Goal: Information Seeking & Learning: Learn about a topic

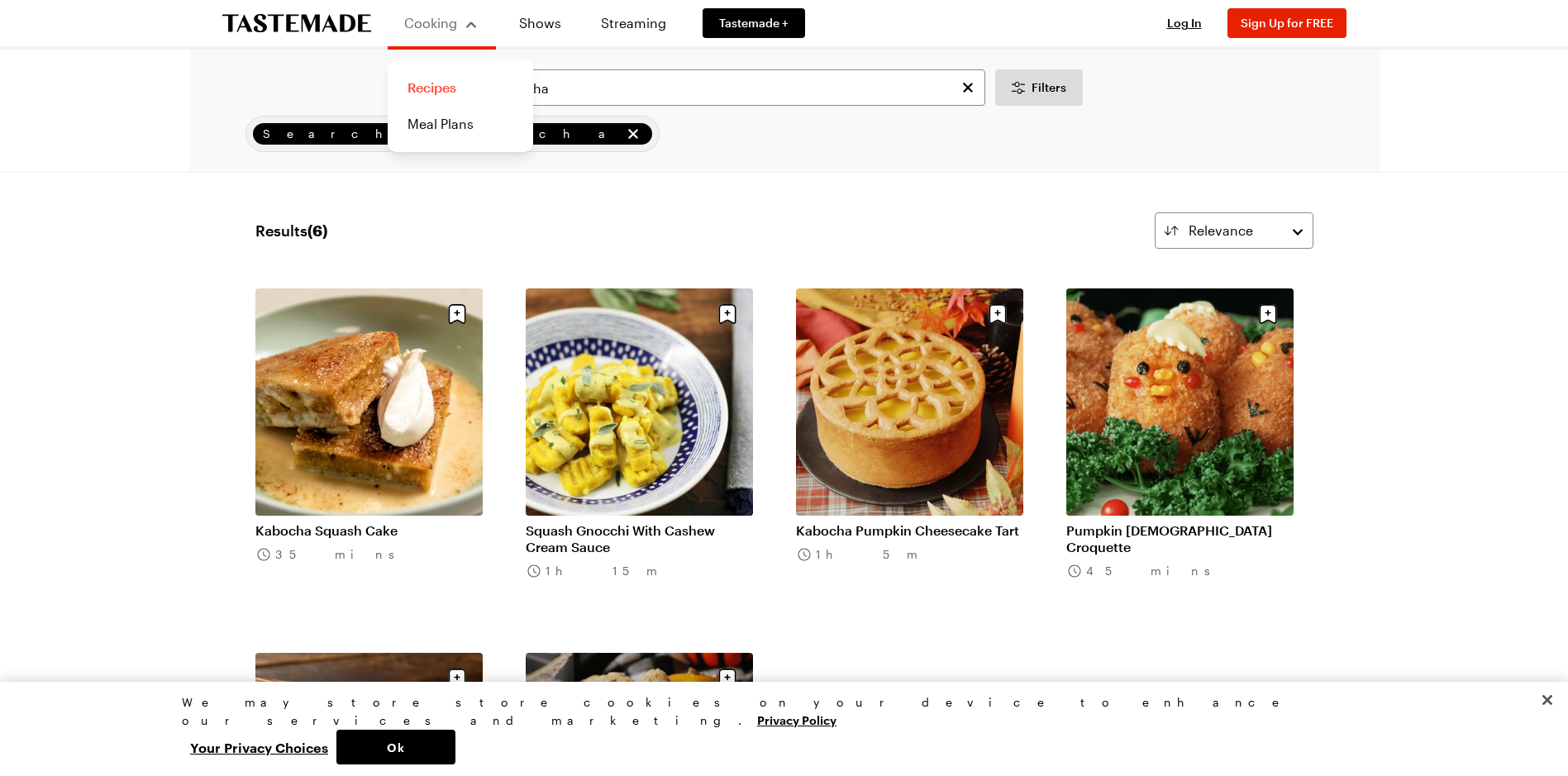
click at [440, 86] on link "Recipes" at bounding box center [460, 87] width 126 height 36
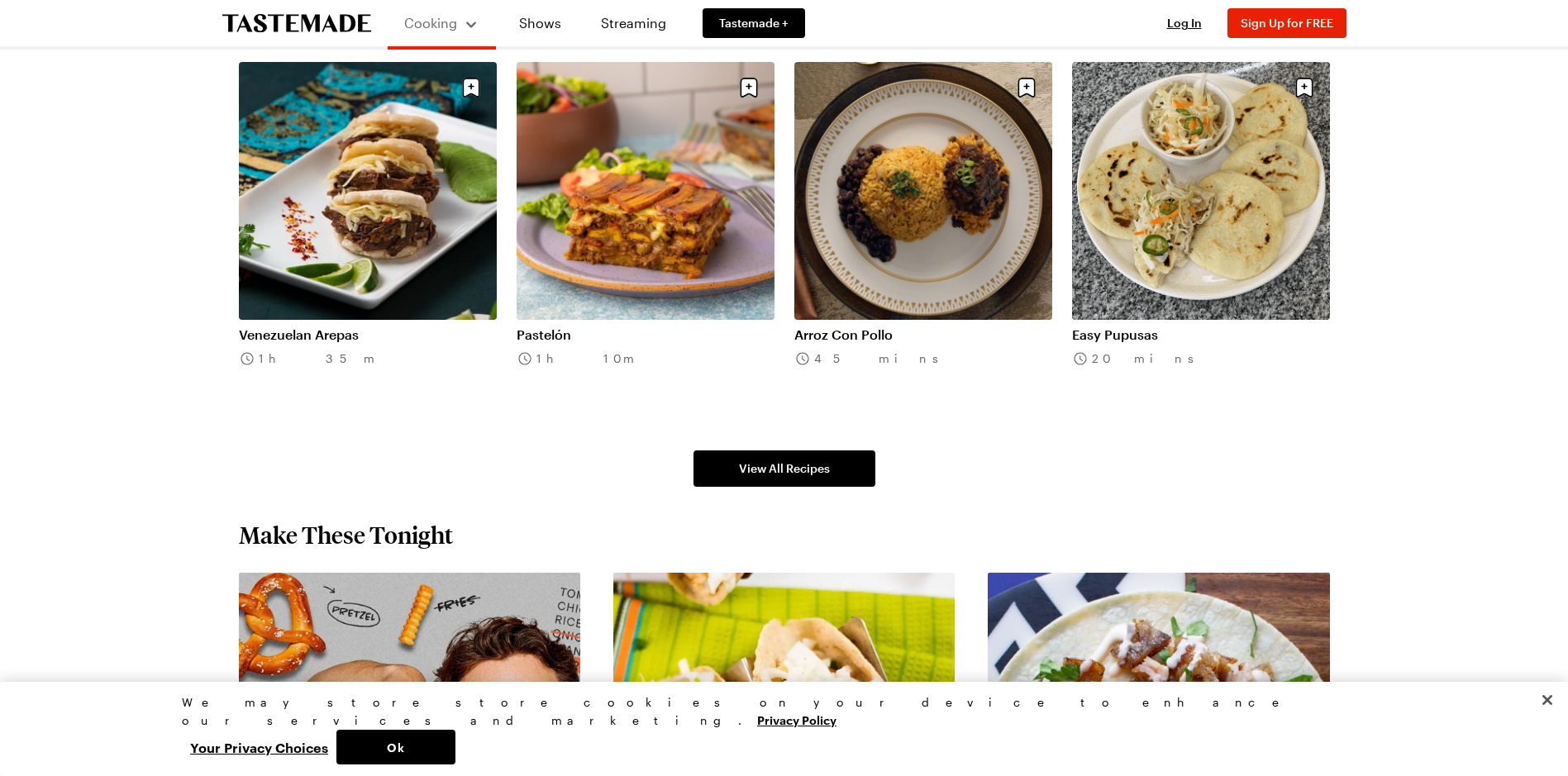
scroll to position [1157, 0]
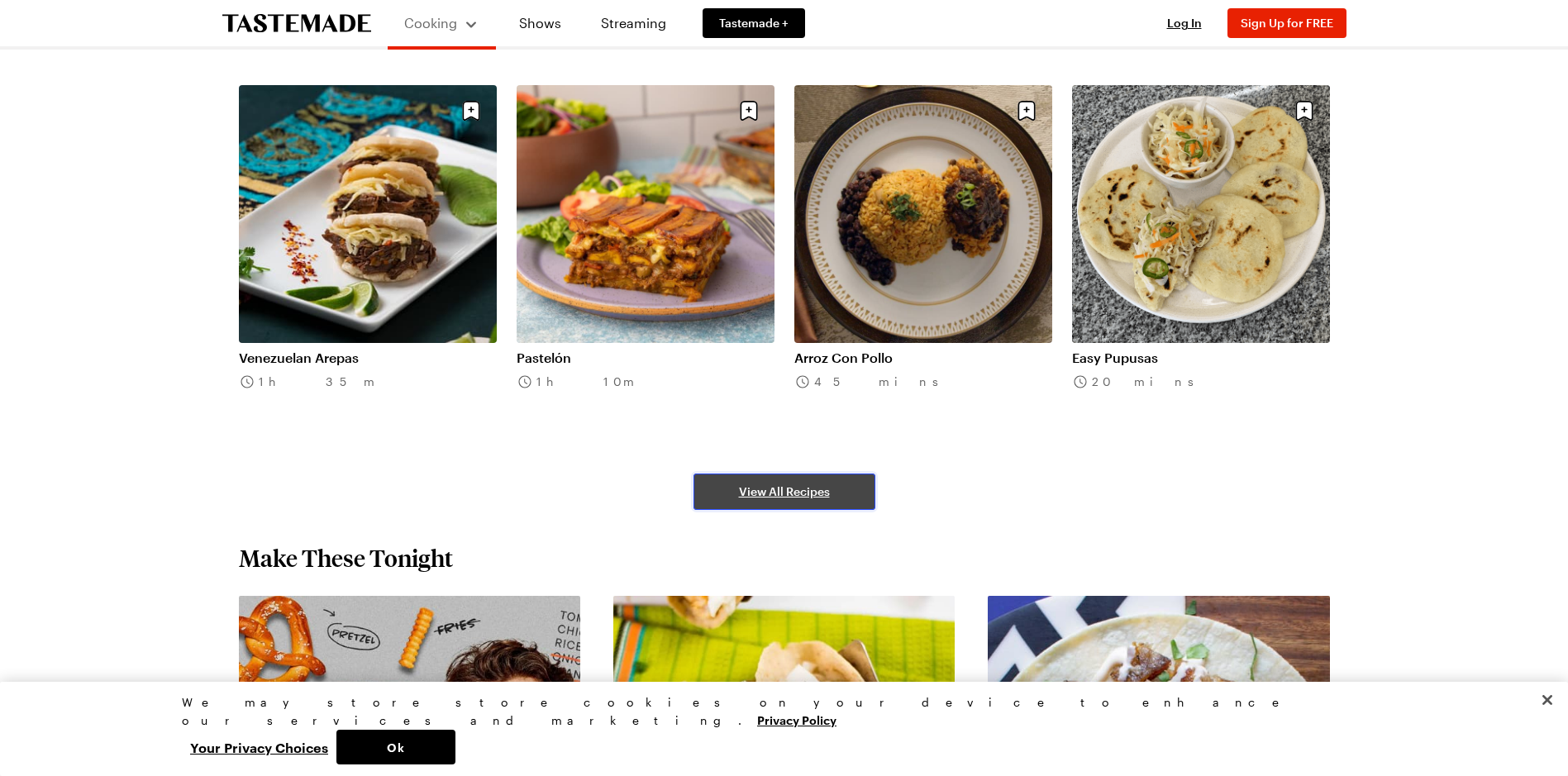
click at [795, 488] on span "View All Recipes" at bounding box center [784, 492] width 91 height 17
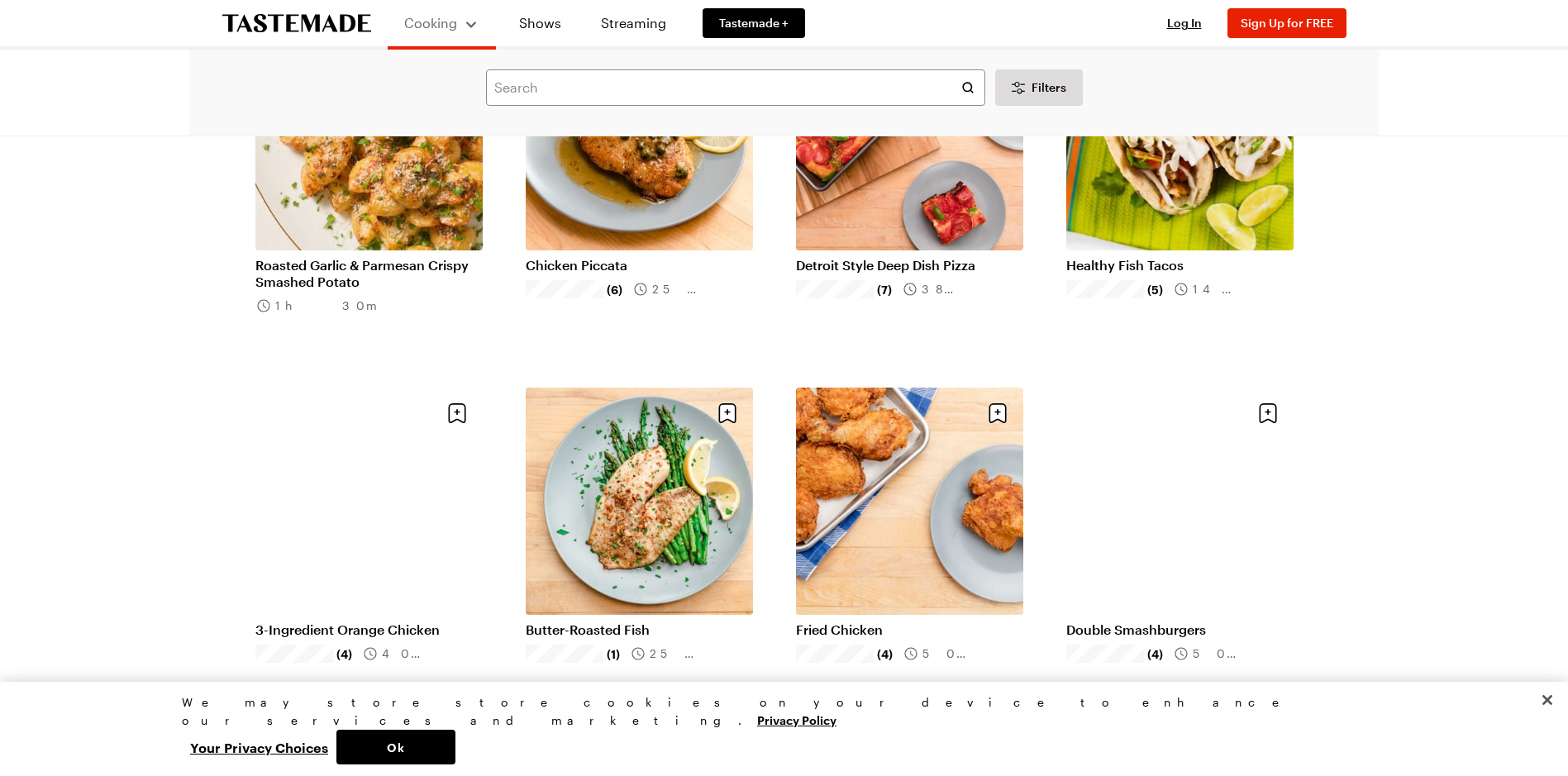
scroll to position [1405, 0]
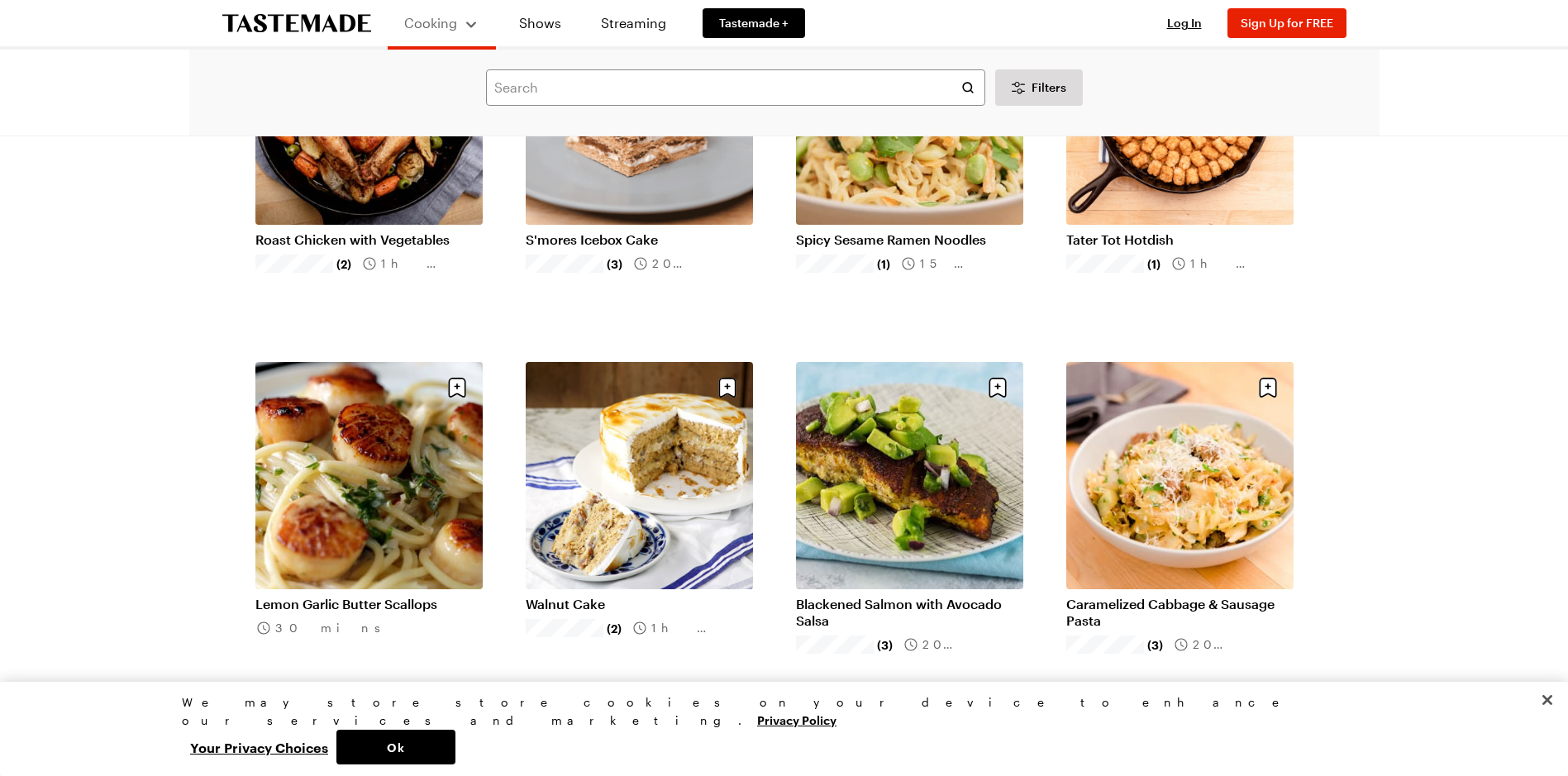
scroll to position [3554, 0]
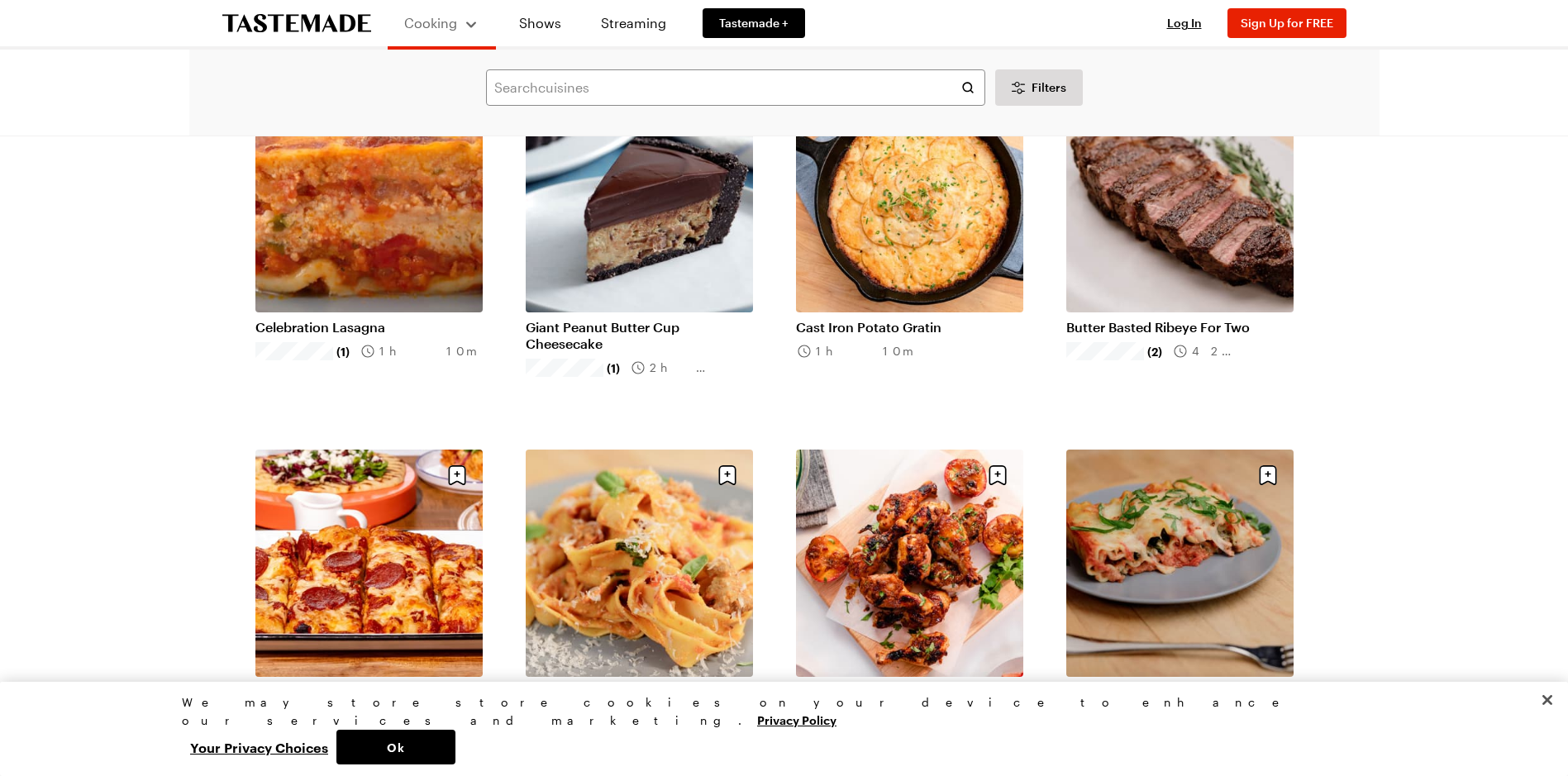
scroll to position [4877, 0]
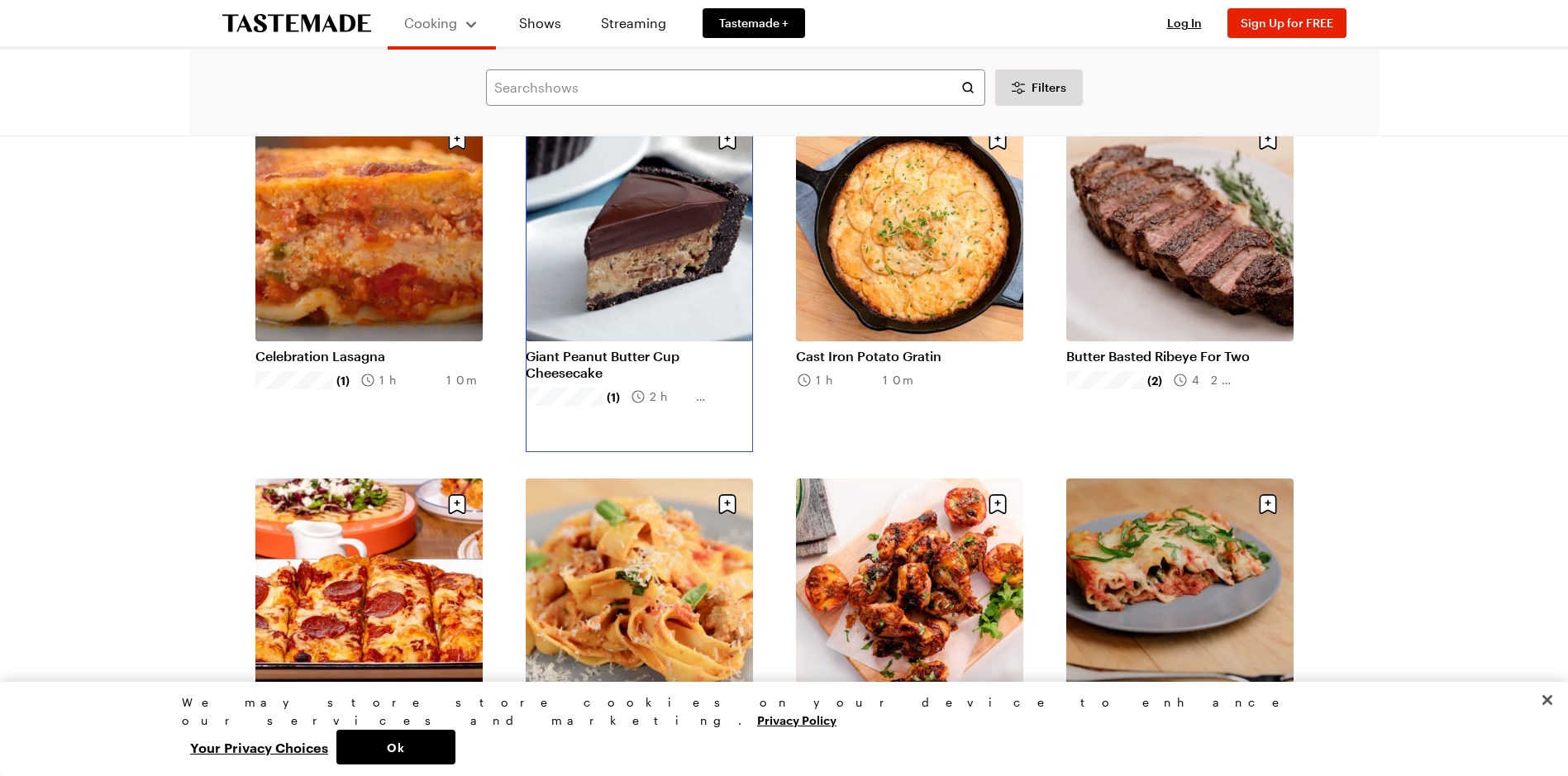
click at [621, 358] on link "Giant Peanut Butter Cup Cheesecake" at bounding box center [639, 364] width 227 height 33
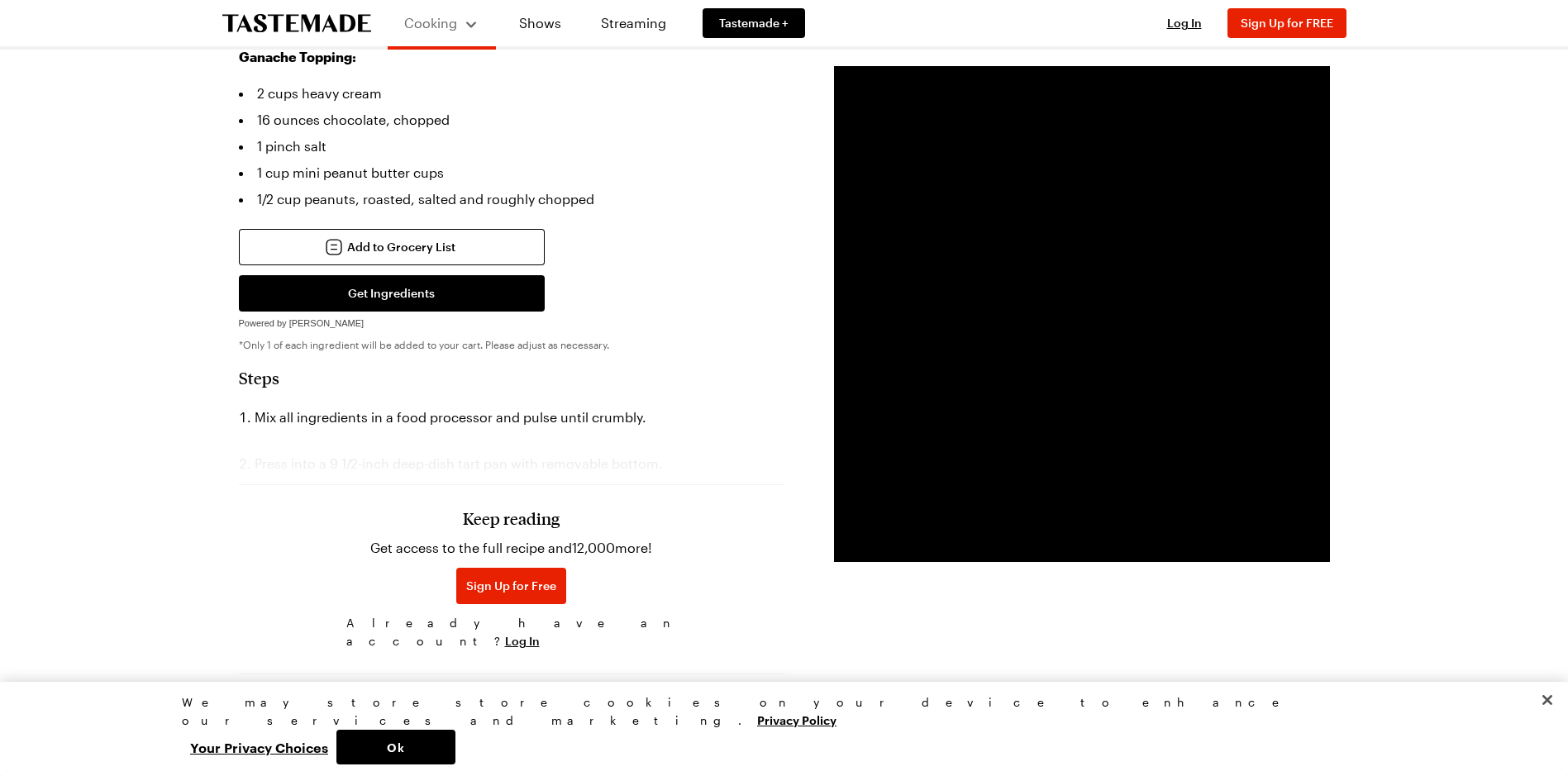
scroll to position [909, 0]
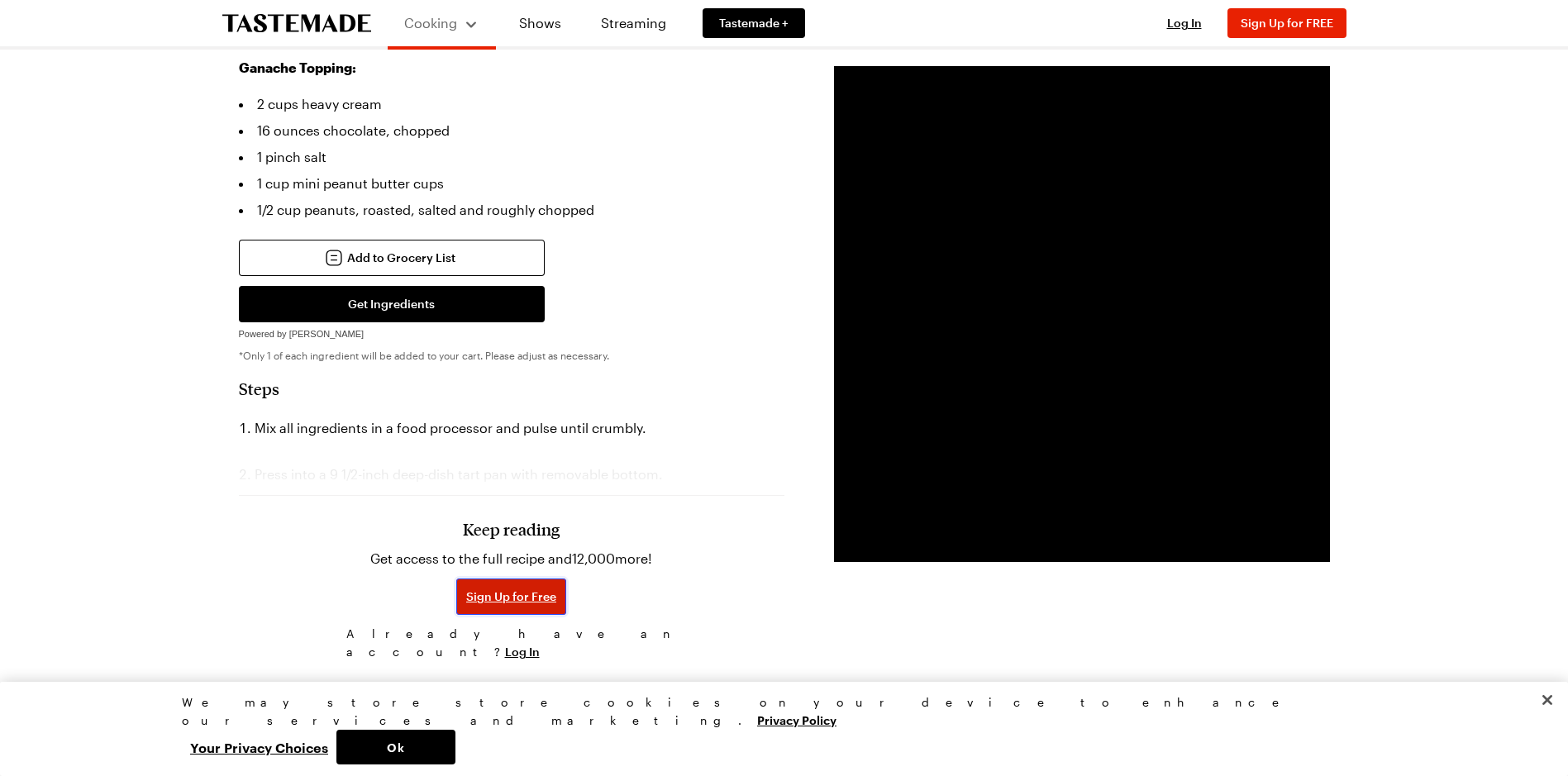
click at [530, 588] on span "Sign Up for Free" at bounding box center [511, 597] width 91 height 17
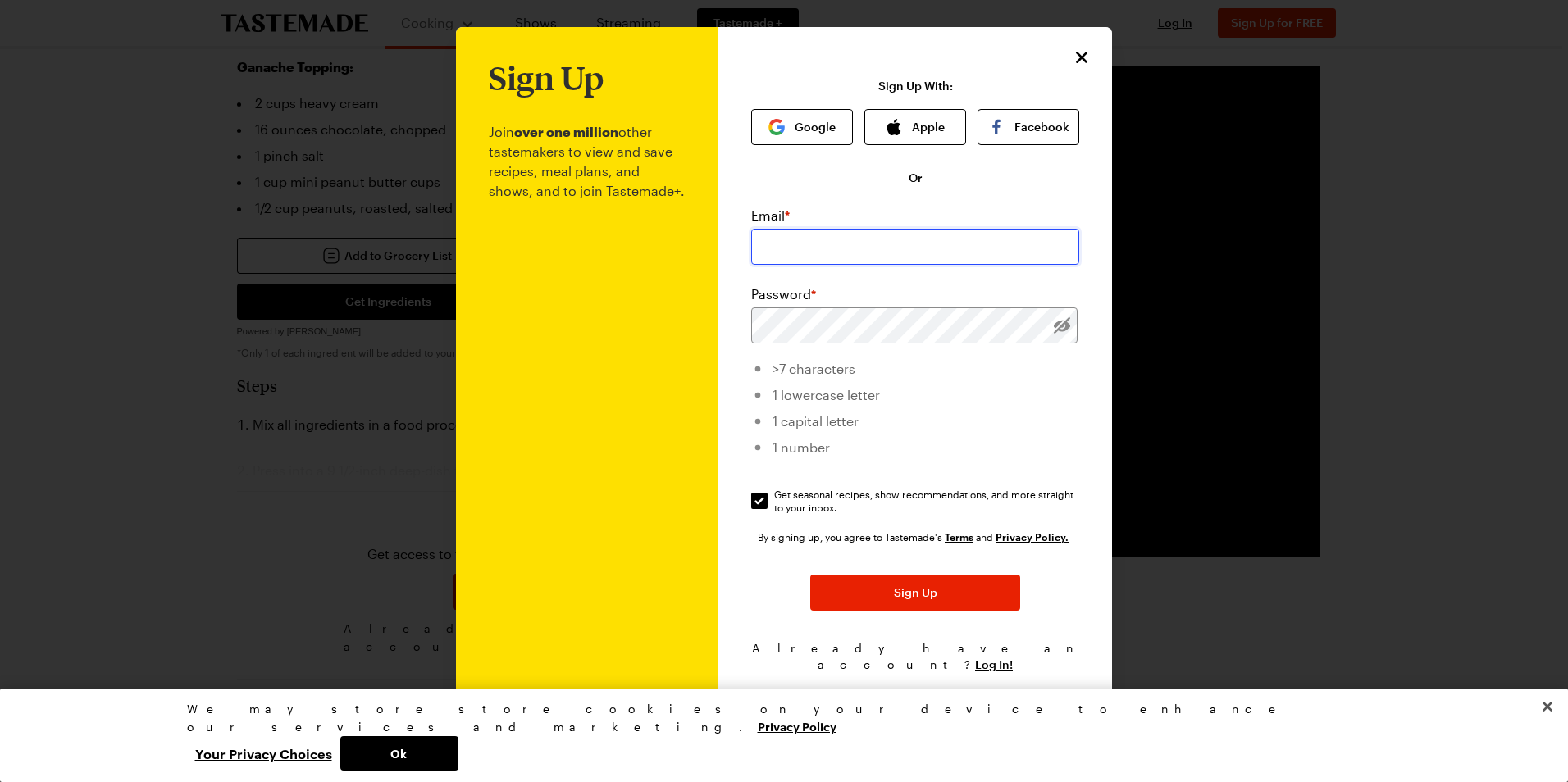
click at [781, 260] on input "email" at bounding box center [915, 246] width 328 height 36
type input "[EMAIL_ADDRESS][PERSON_NAME][DOMAIN_NAME]"
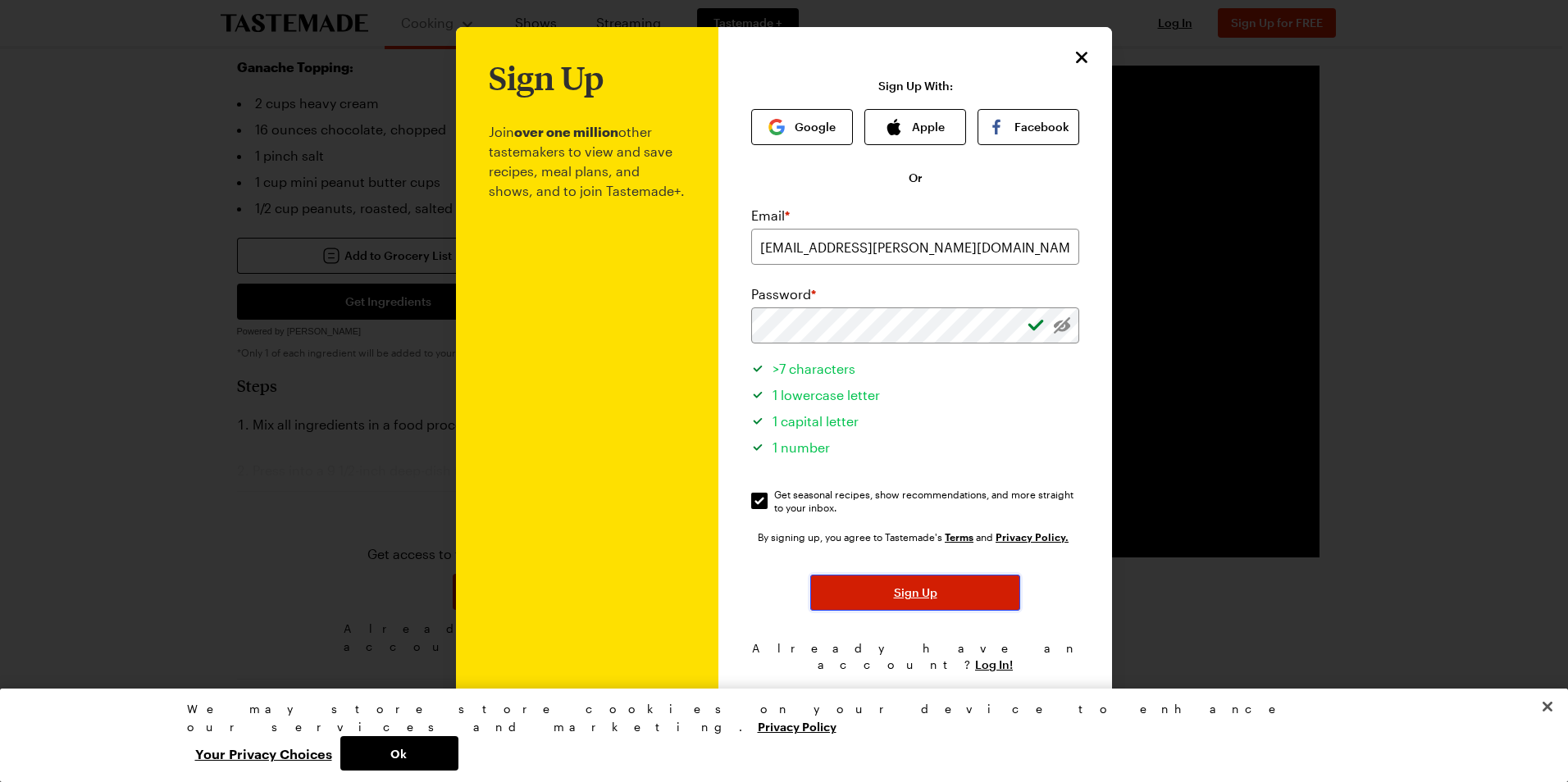
click at [890, 607] on button "Sign Up" at bounding box center [915, 592] width 210 height 36
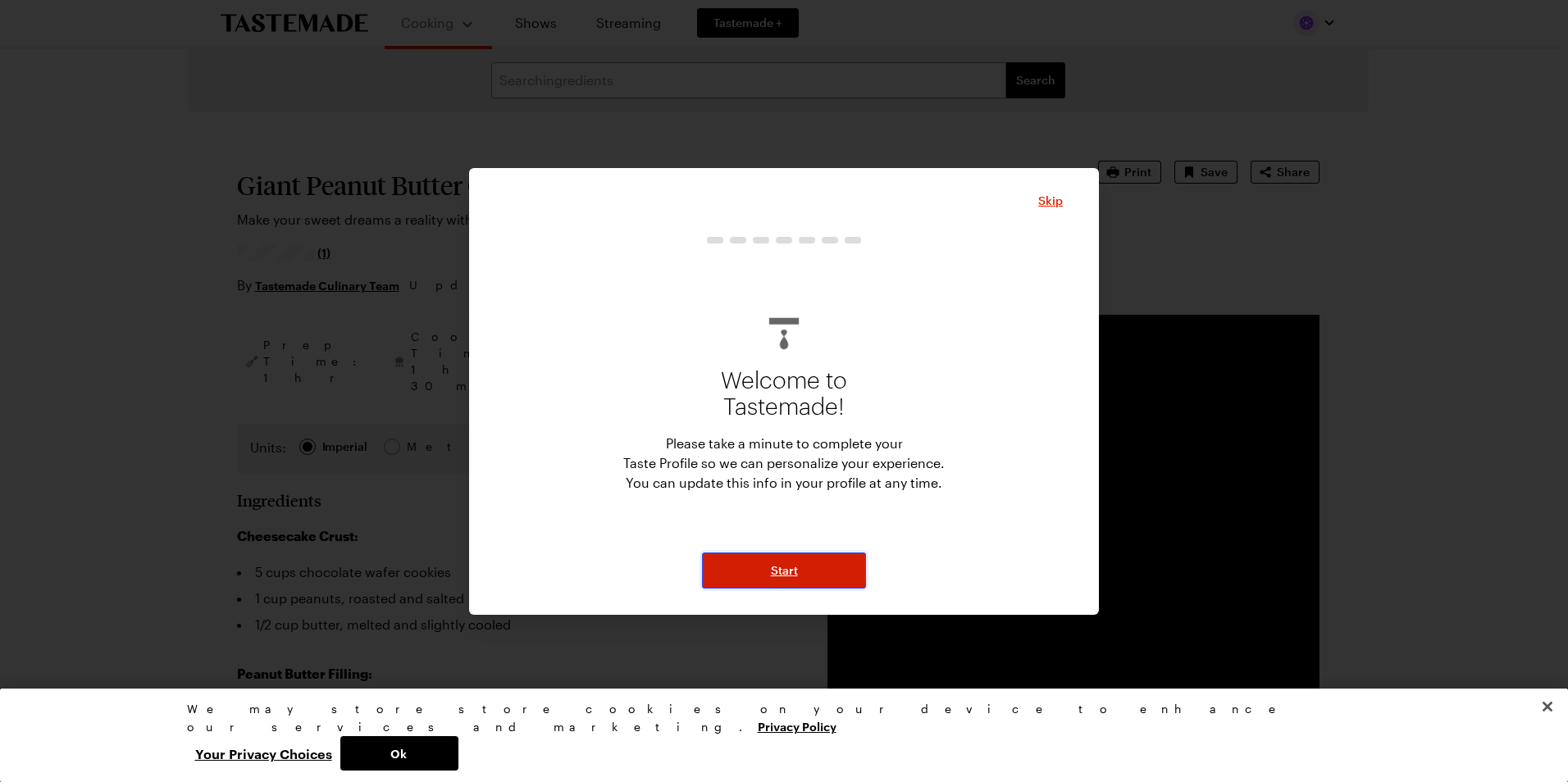
click at [834, 567] on button "Start" at bounding box center [783, 570] width 164 height 36
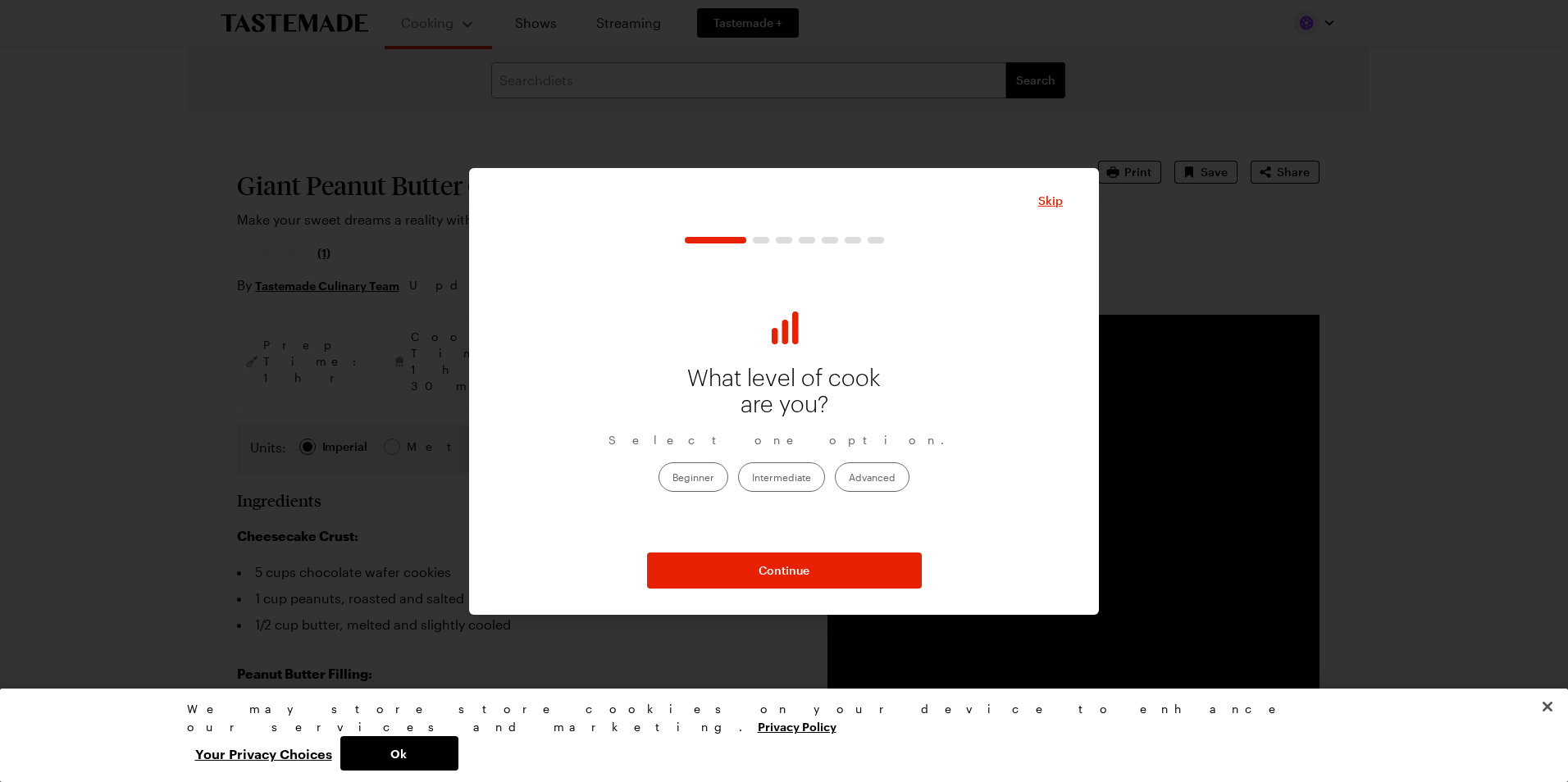
click at [788, 470] on label "Intermediate" at bounding box center [782, 477] width 87 height 30
click at [752, 479] on input "Intermediate" at bounding box center [752, 479] width 0 height 0
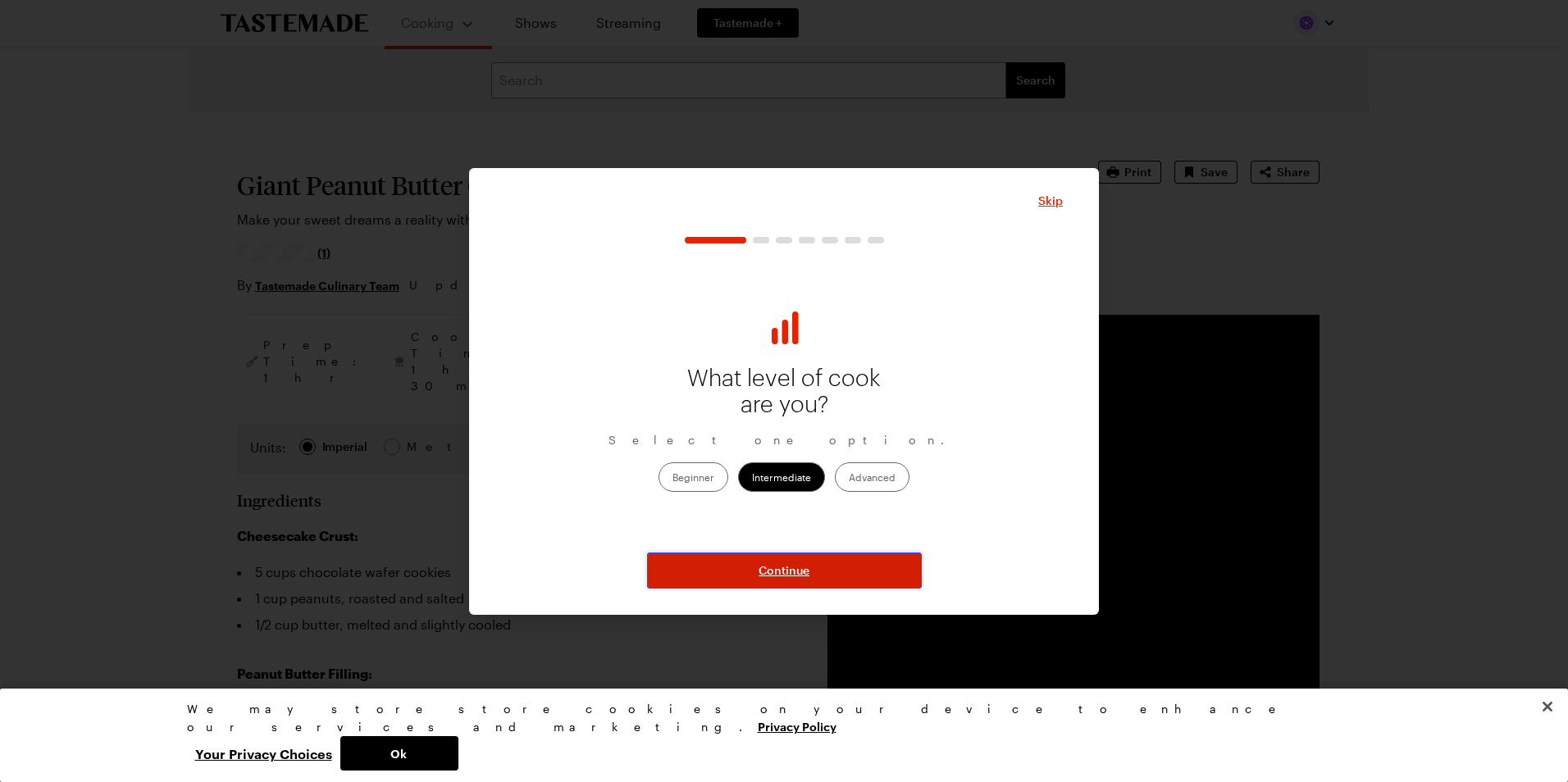
click at [835, 570] on button "Continue" at bounding box center [784, 570] width 274 height 36
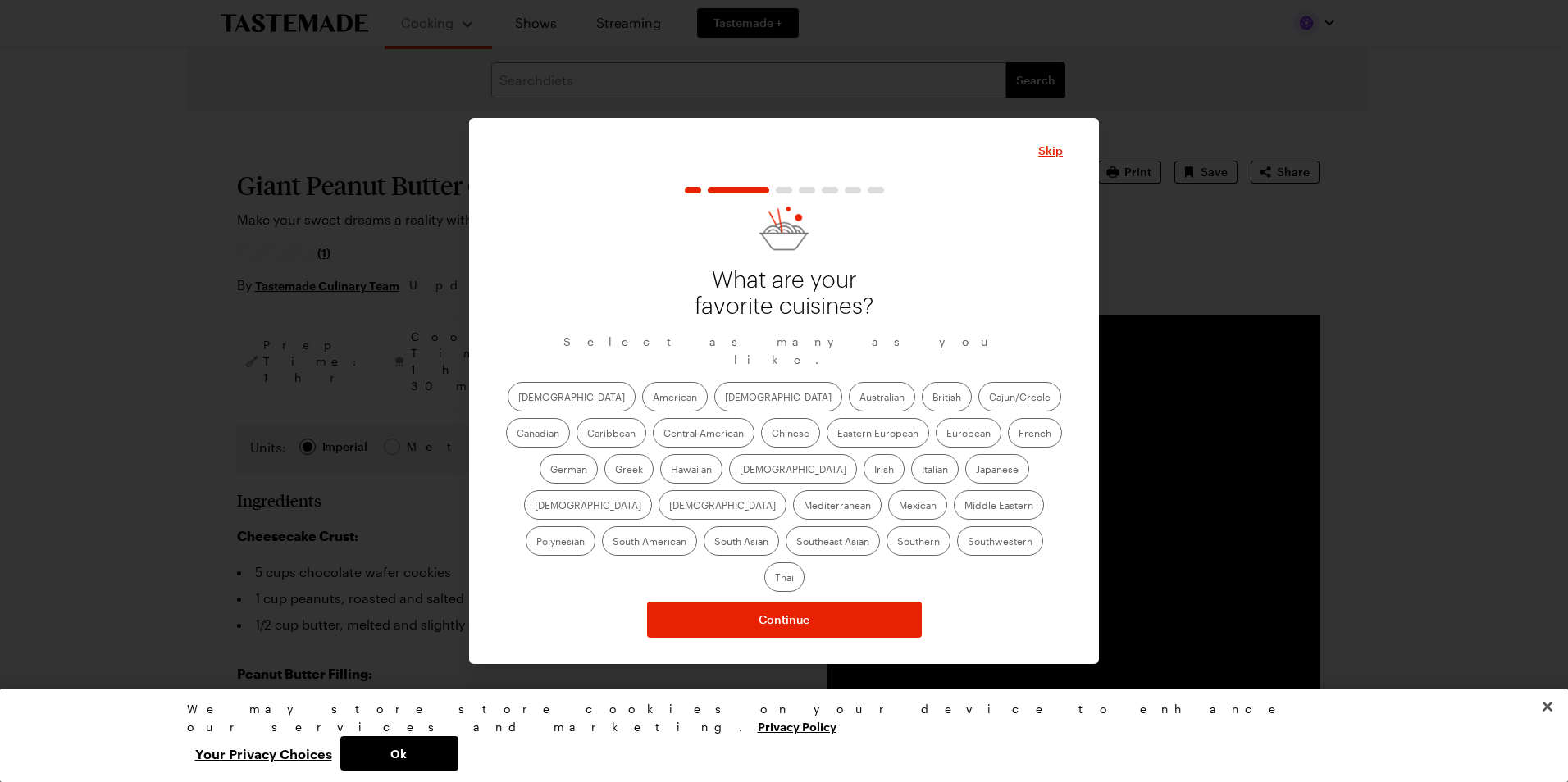
click at [911, 471] on label "Italian" at bounding box center [934, 469] width 47 height 30
click at [922, 470] on input "Italian" at bounding box center [922, 470] width 0 height 0
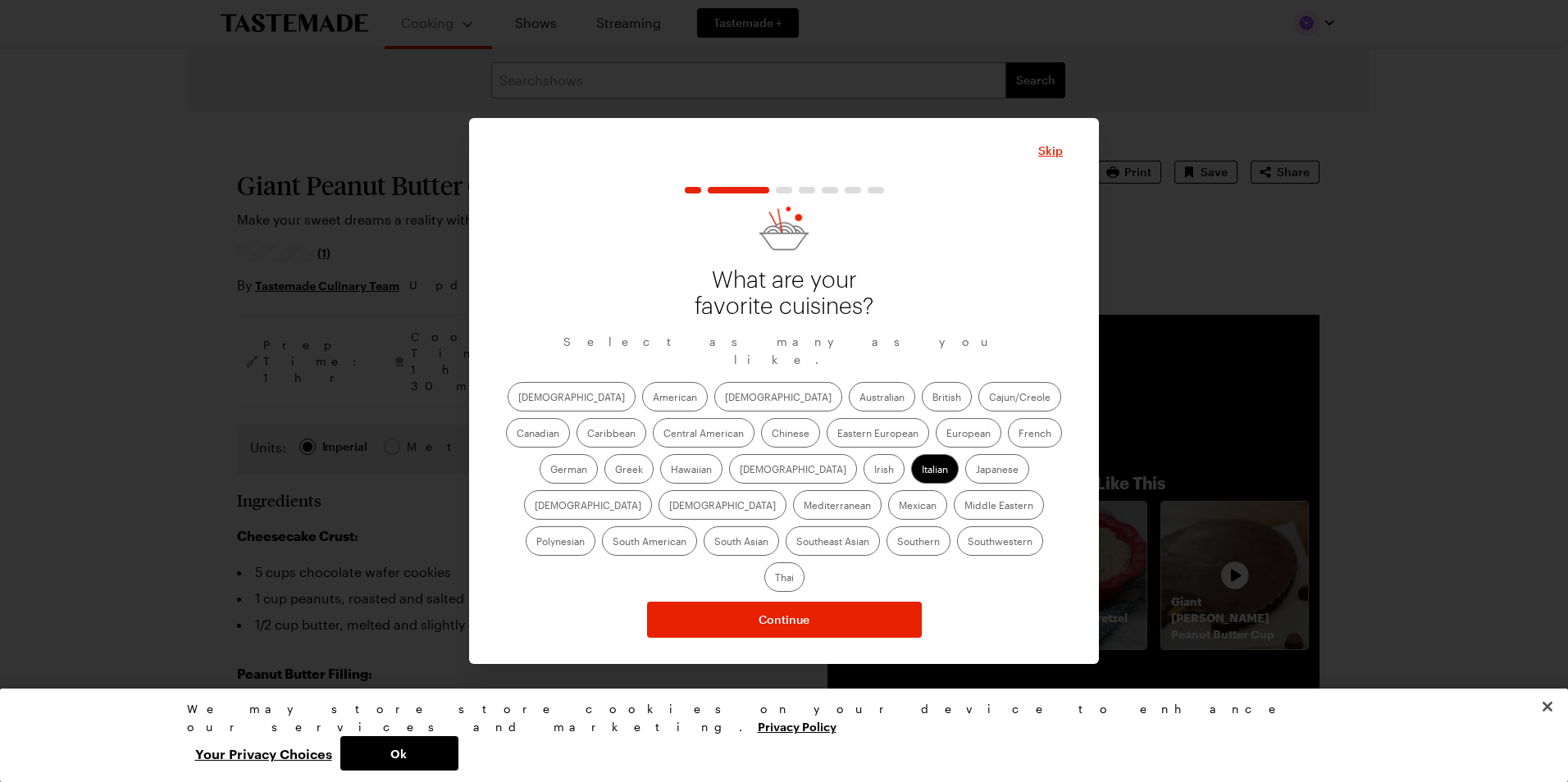
click at [888, 511] on label "Mexican" at bounding box center [917, 505] width 59 height 30
click at [899, 507] on input "Mexican" at bounding box center [899, 507] width 0 height 0
click at [642, 402] on label "American" at bounding box center [674, 397] width 66 height 30
click at [653, 398] on input "American" at bounding box center [653, 398] width 0 height 0
click at [761, 440] on label "Chinese" at bounding box center [790, 433] width 59 height 30
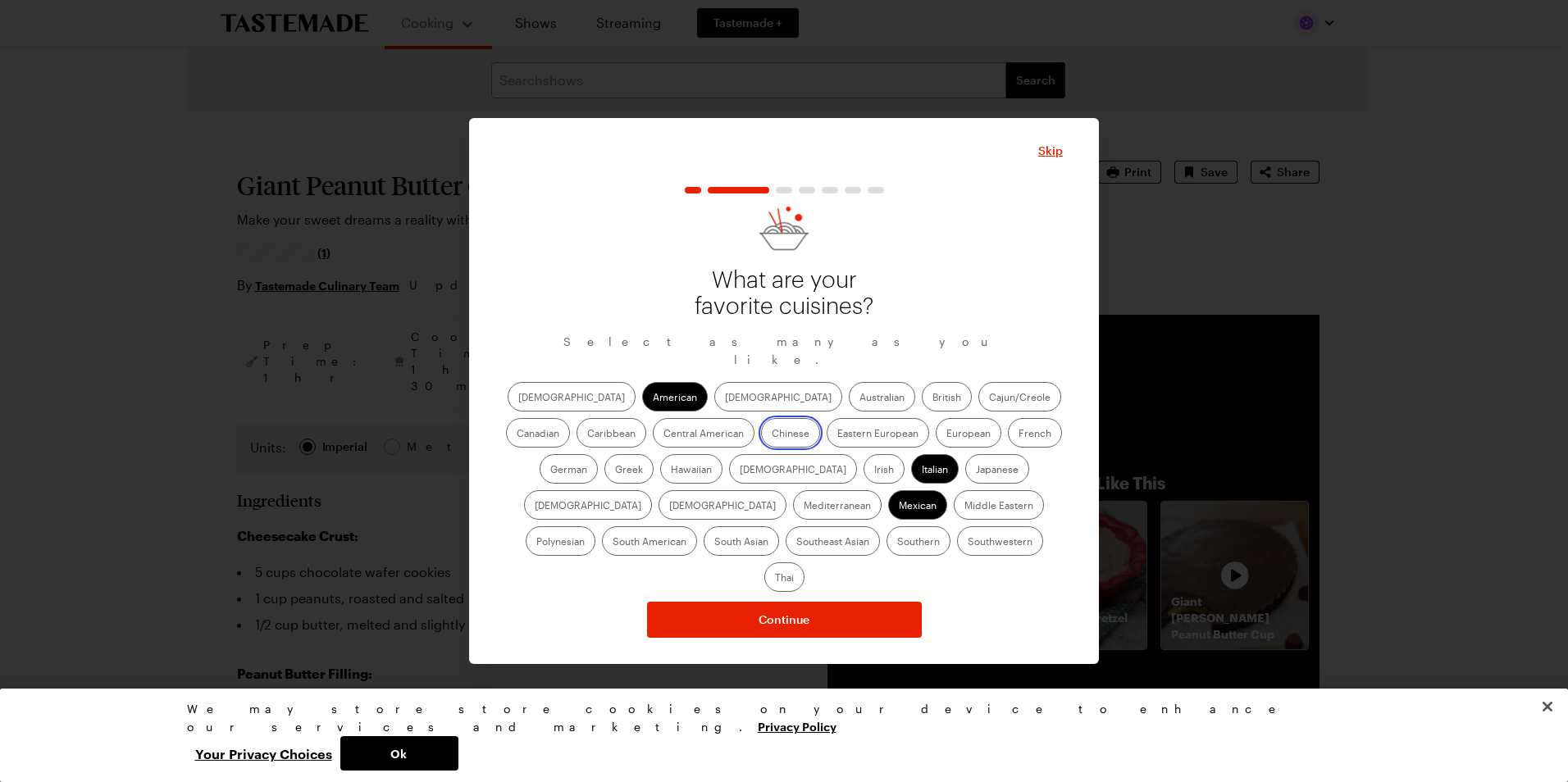
click at [772, 435] on input "Chinese" at bounding box center [772, 435] width 0 height 0
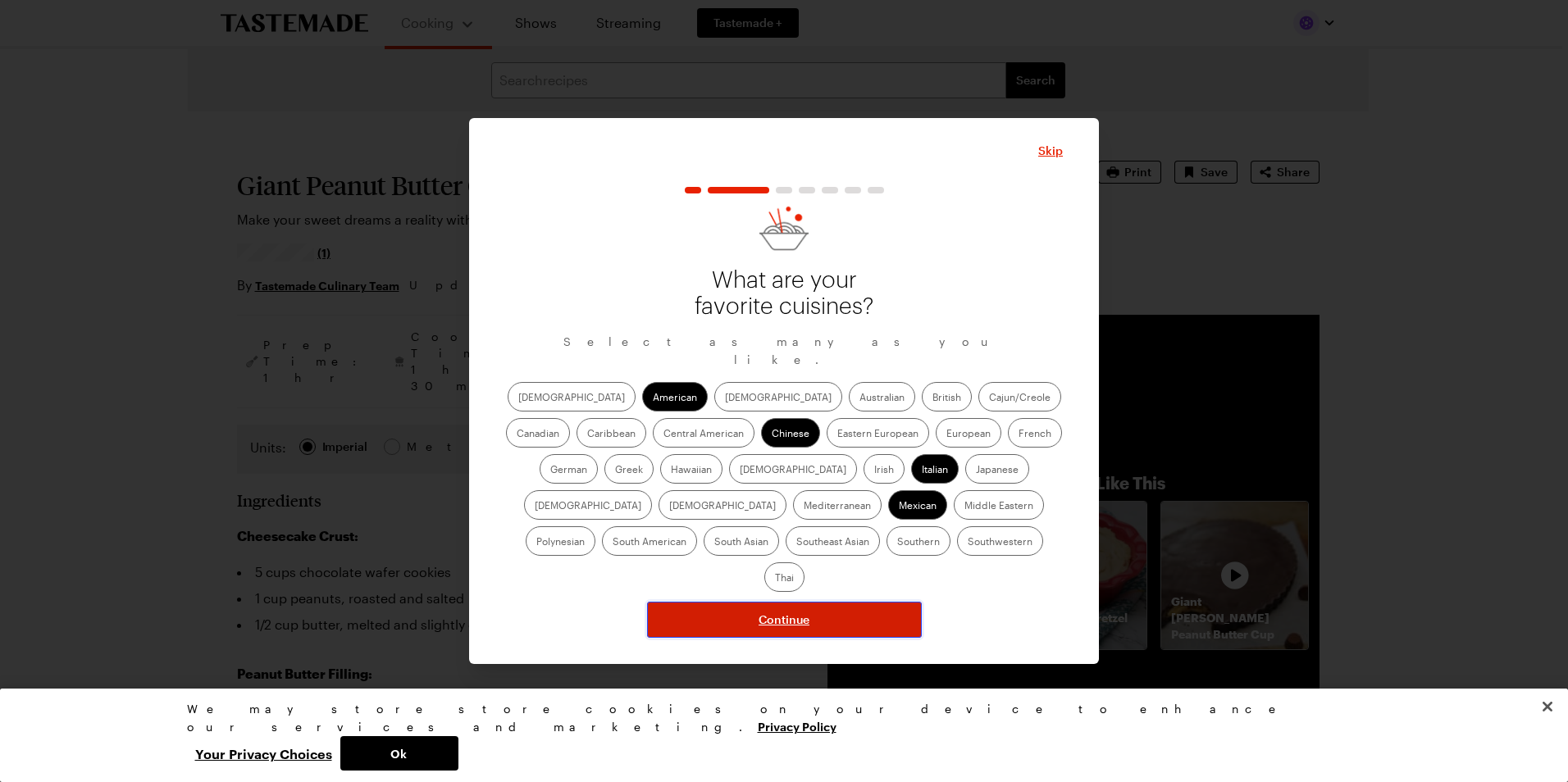
click at [773, 612] on span "Continue" at bounding box center [783, 620] width 51 height 17
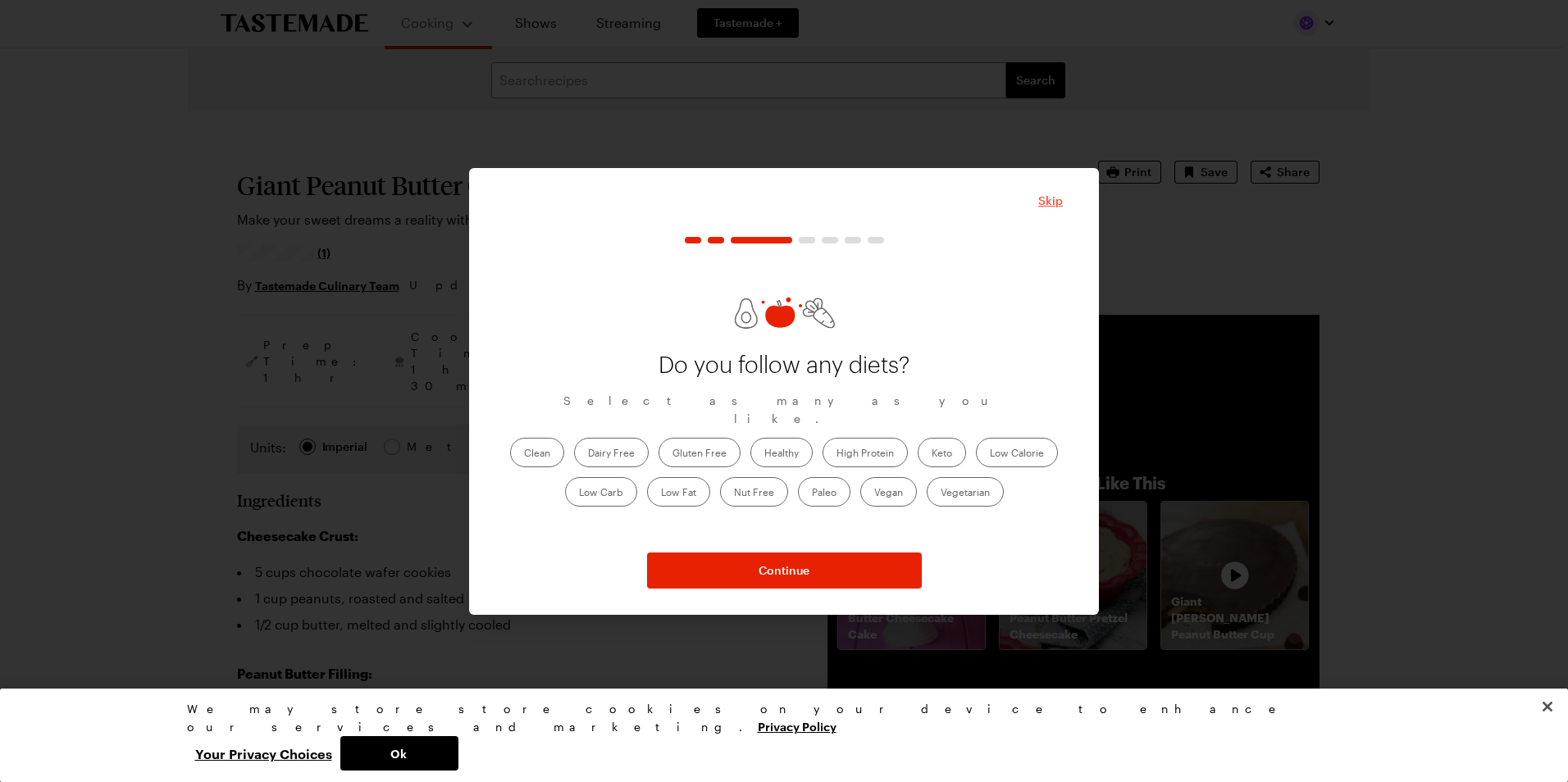
click at [1042, 202] on span "Skip" at bounding box center [1051, 201] width 25 height 17
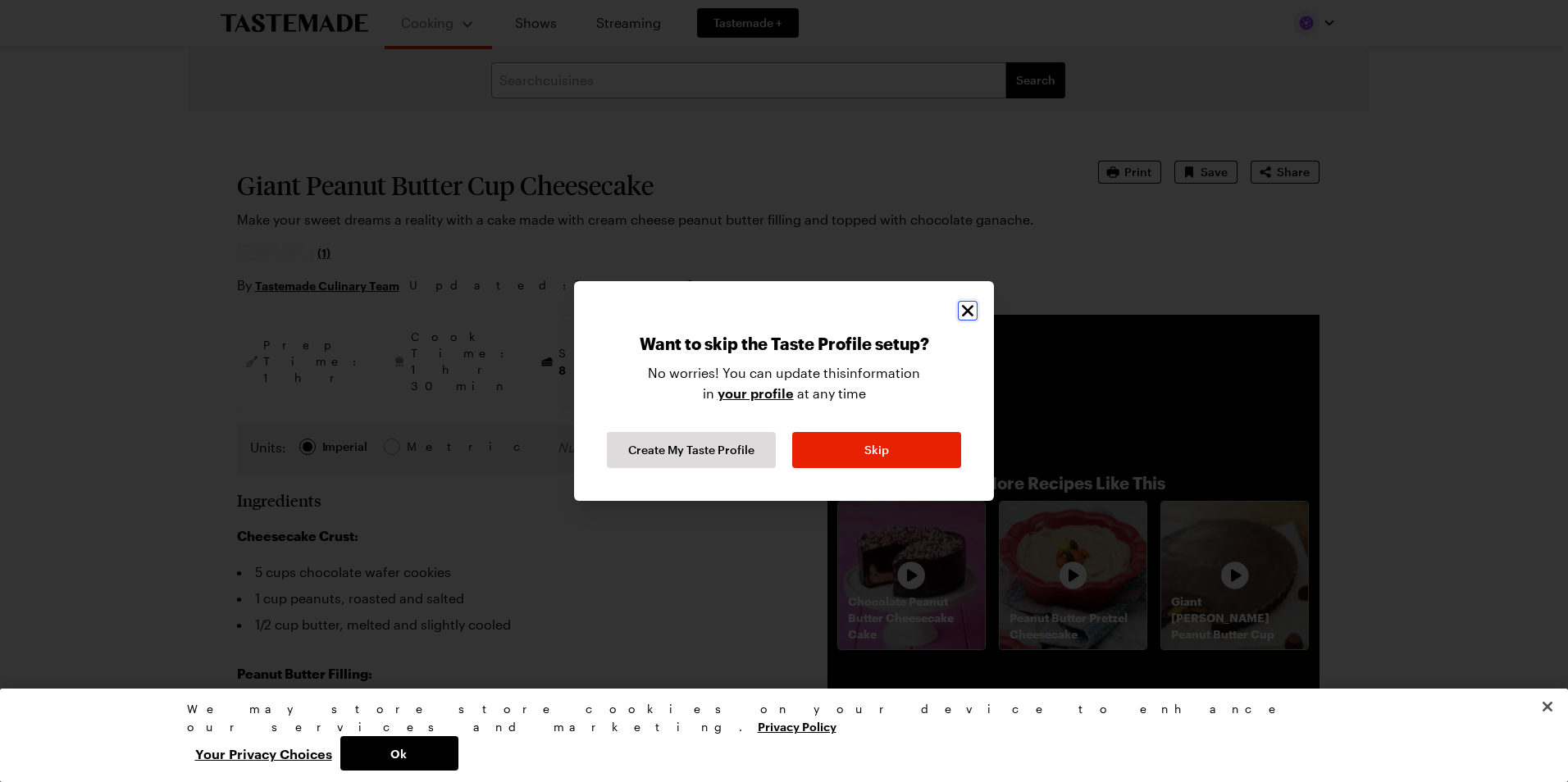
click at [964, 307] on icon "Close" at bounding box center [968, 311] width 12 height 12
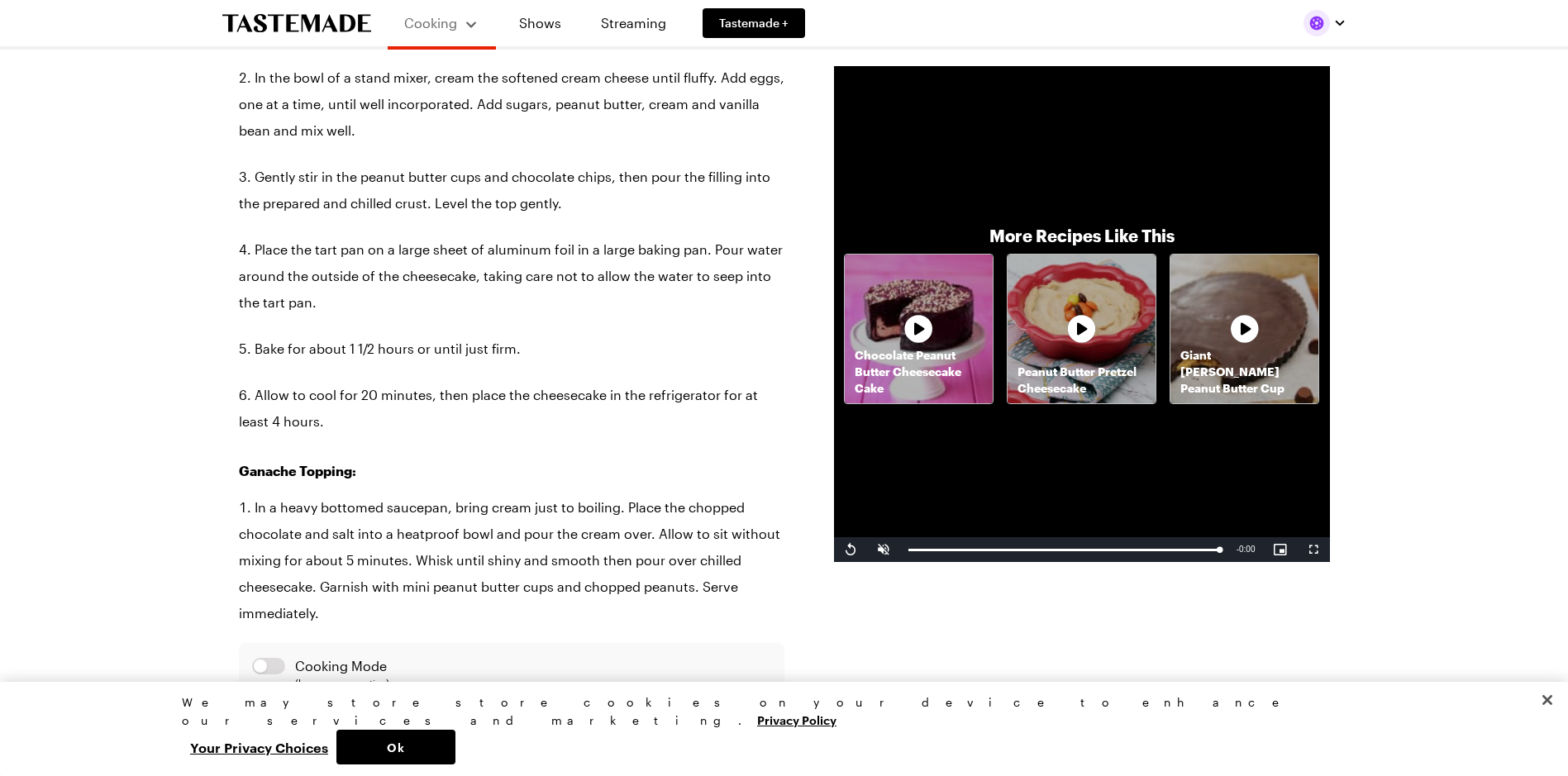
scroll to position [1487, 0]
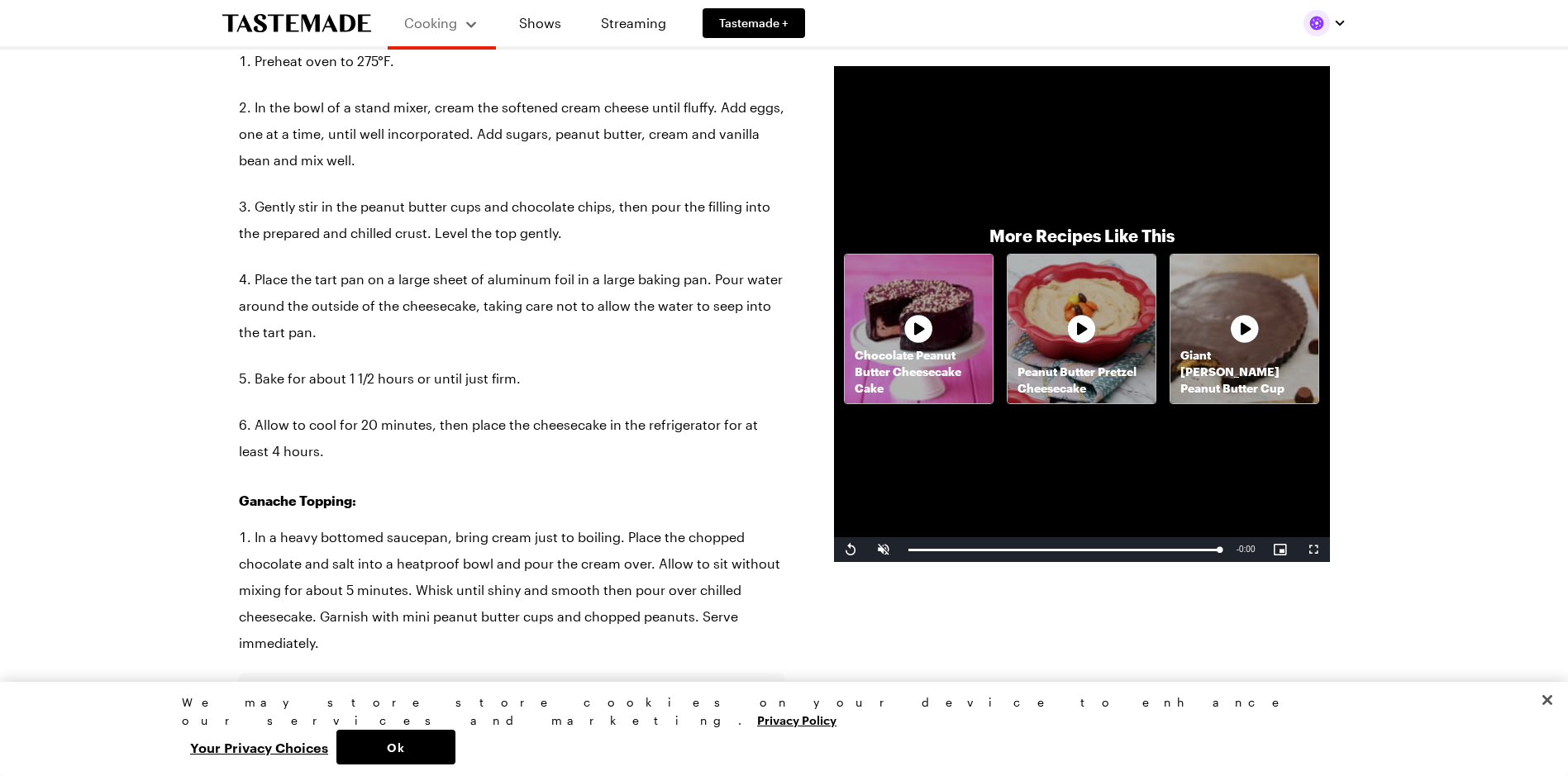
type textarea "x"
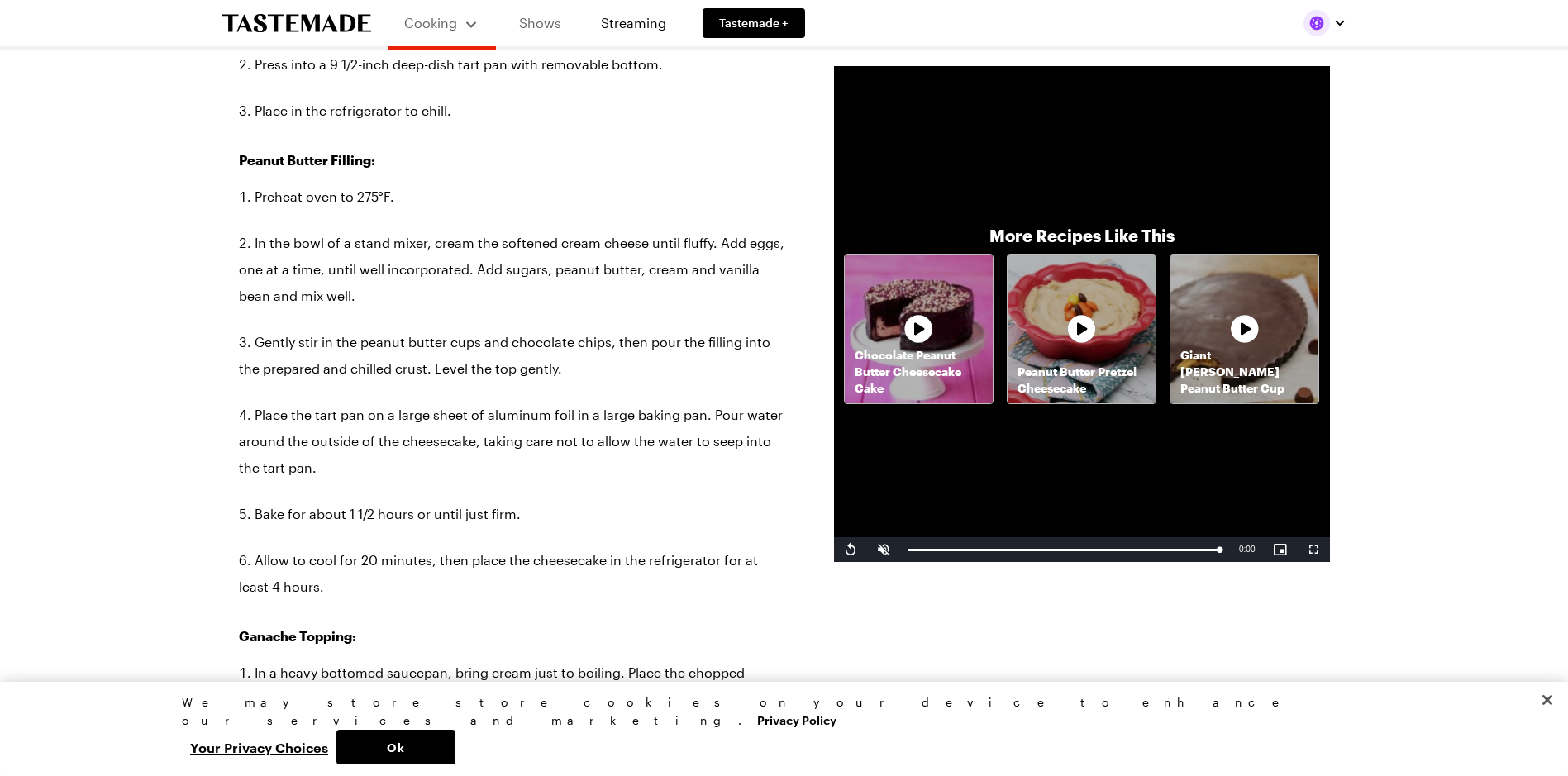
scroll to position [1322, 0]
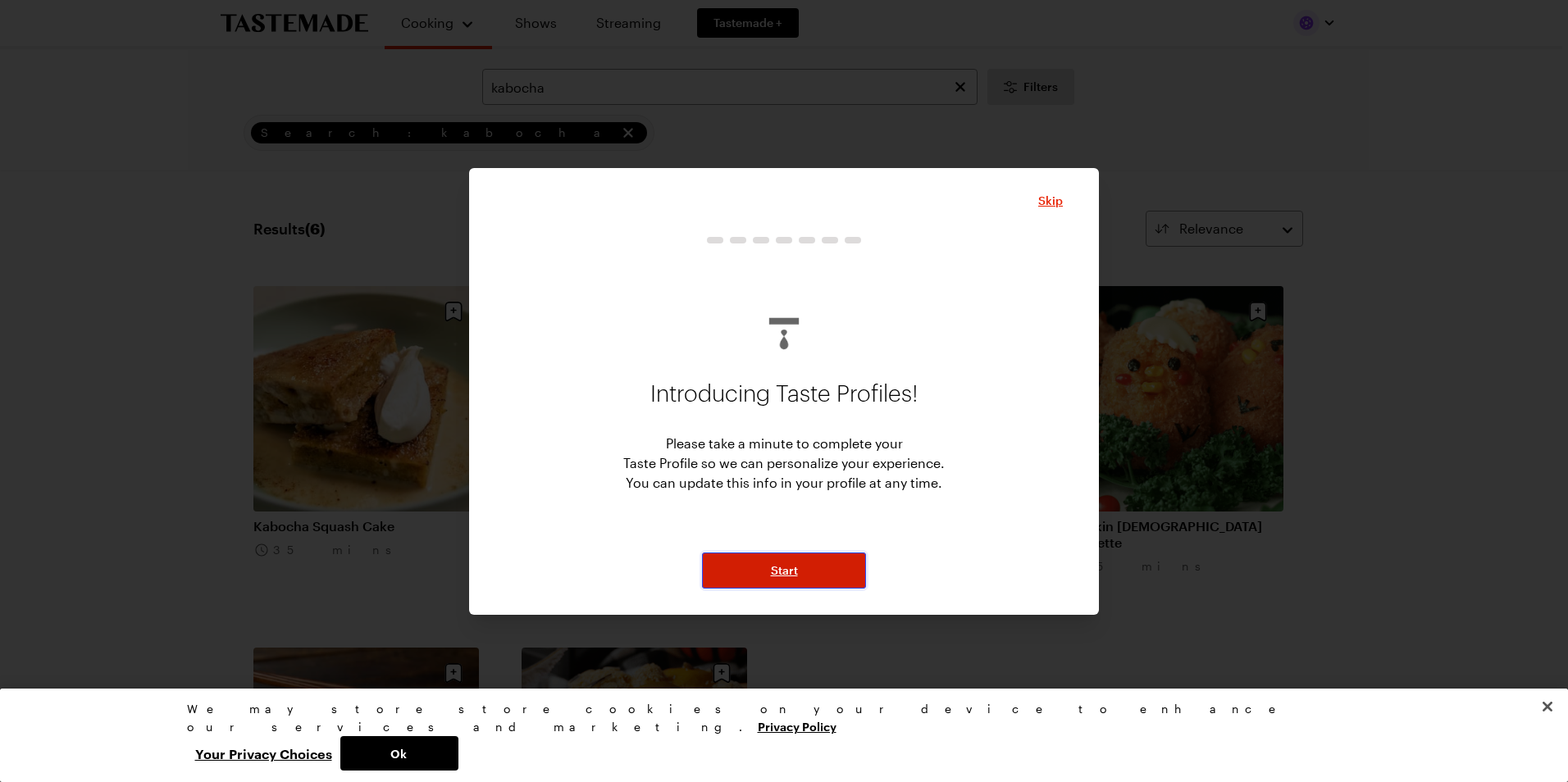
click at [798, 560] on button "Start" at bounding box center [783, 570] width 164 height 36
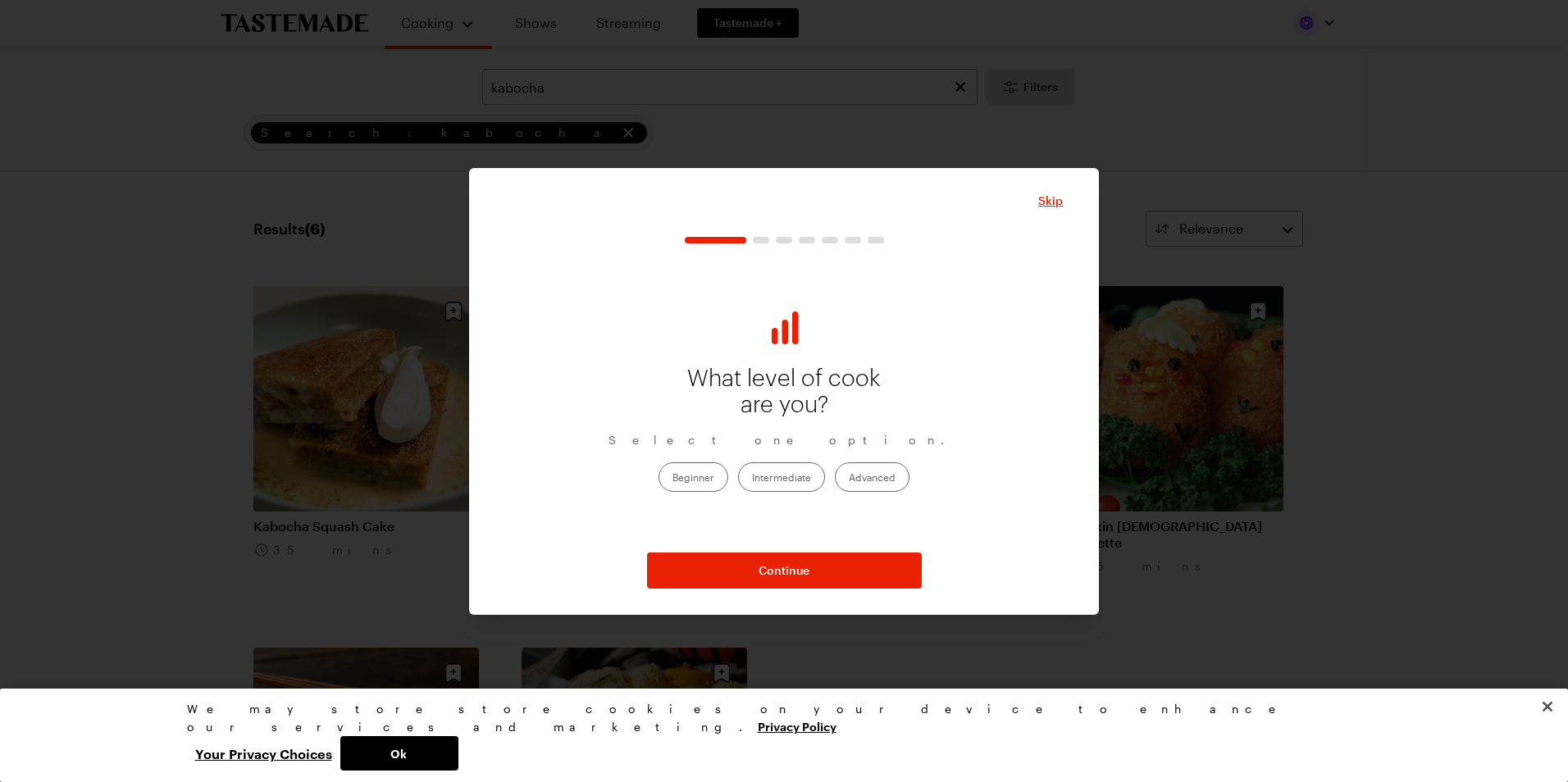
click at [771, 477] on label "Intermediate" at bounding box center [782, 477] width 87 height 30
click at [752, 479] on input "Intermediate" at bounding box center [752, 479] width 0 height 0
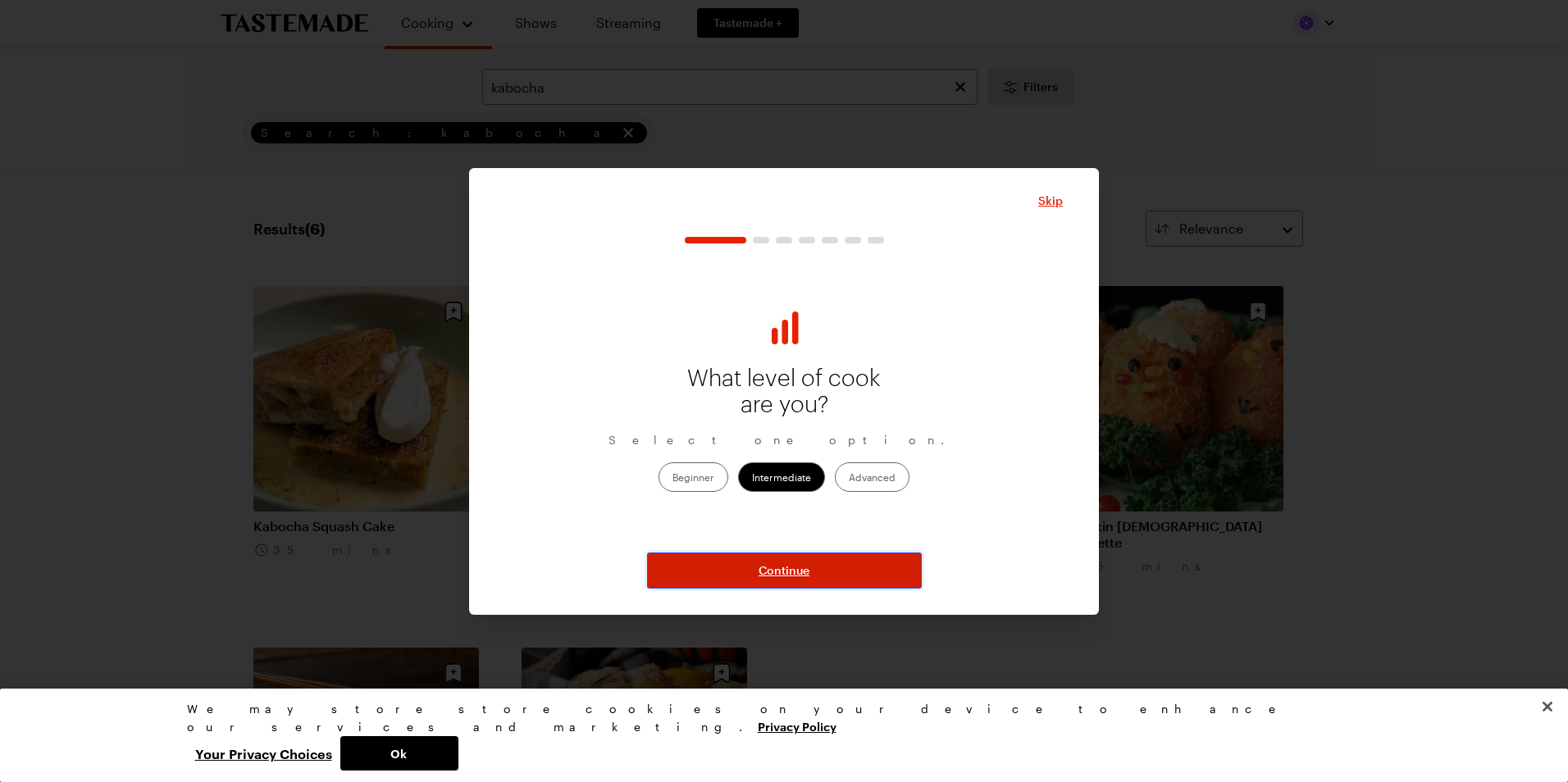
click at [780, 566] on span "Continue" at bounding box center [783, 571] width 51 height 17
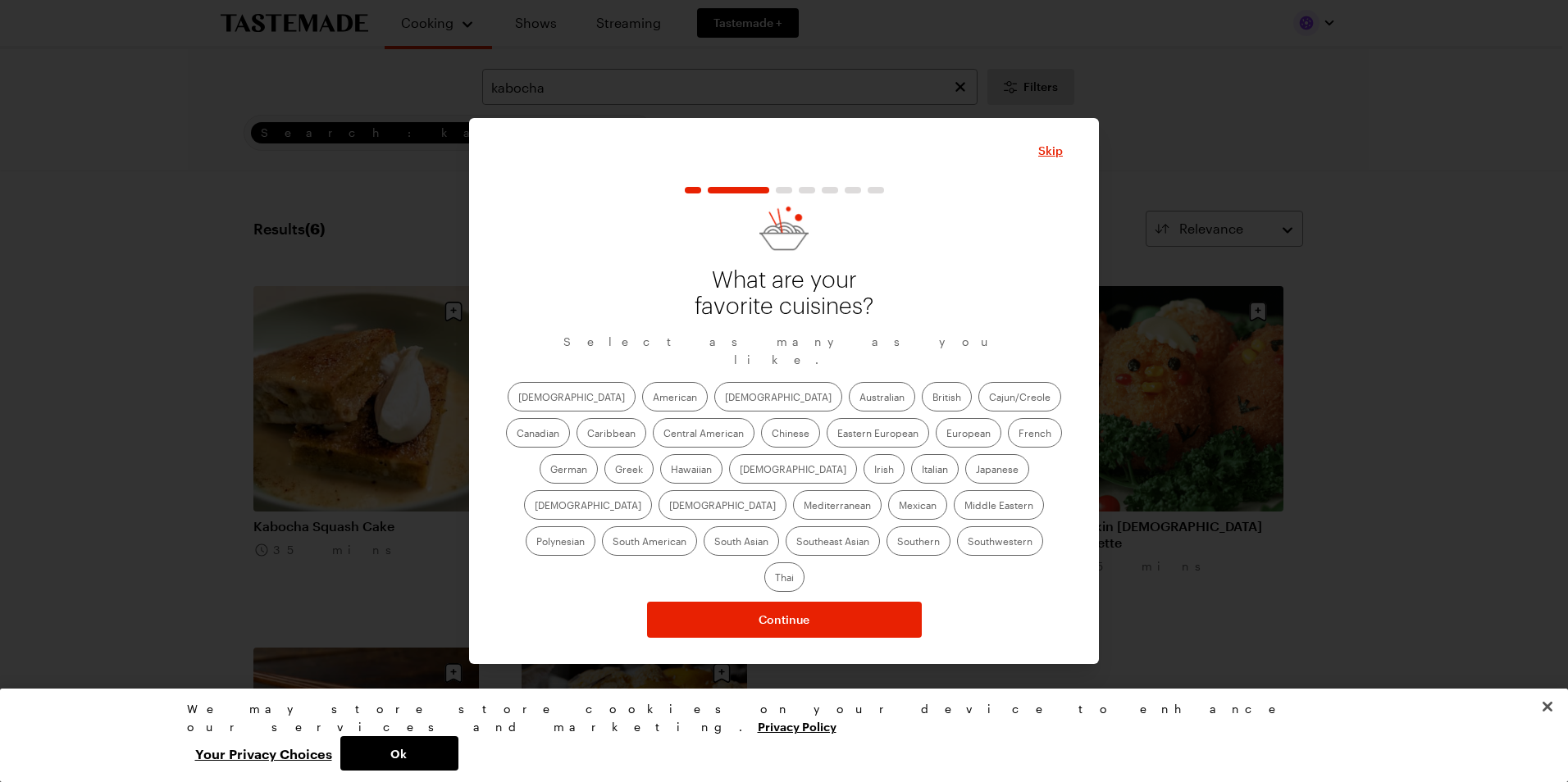
click at [642, 404] on label "American" at bounding box center [674, 397] width 66 height 30
click at [653, 398] on input "American" at bounding box center [653, 398] width 0 height 0
click at [888, 519] on label "Mexican" at bounding box center [917, 505] width 59 height 30
click at [899, 507] on input "Mexican" at bounding box center [899, 507] width 0 height 0
click at [911, 475] on label "Italian" at bounding box center [934, 469] width 47 height 30
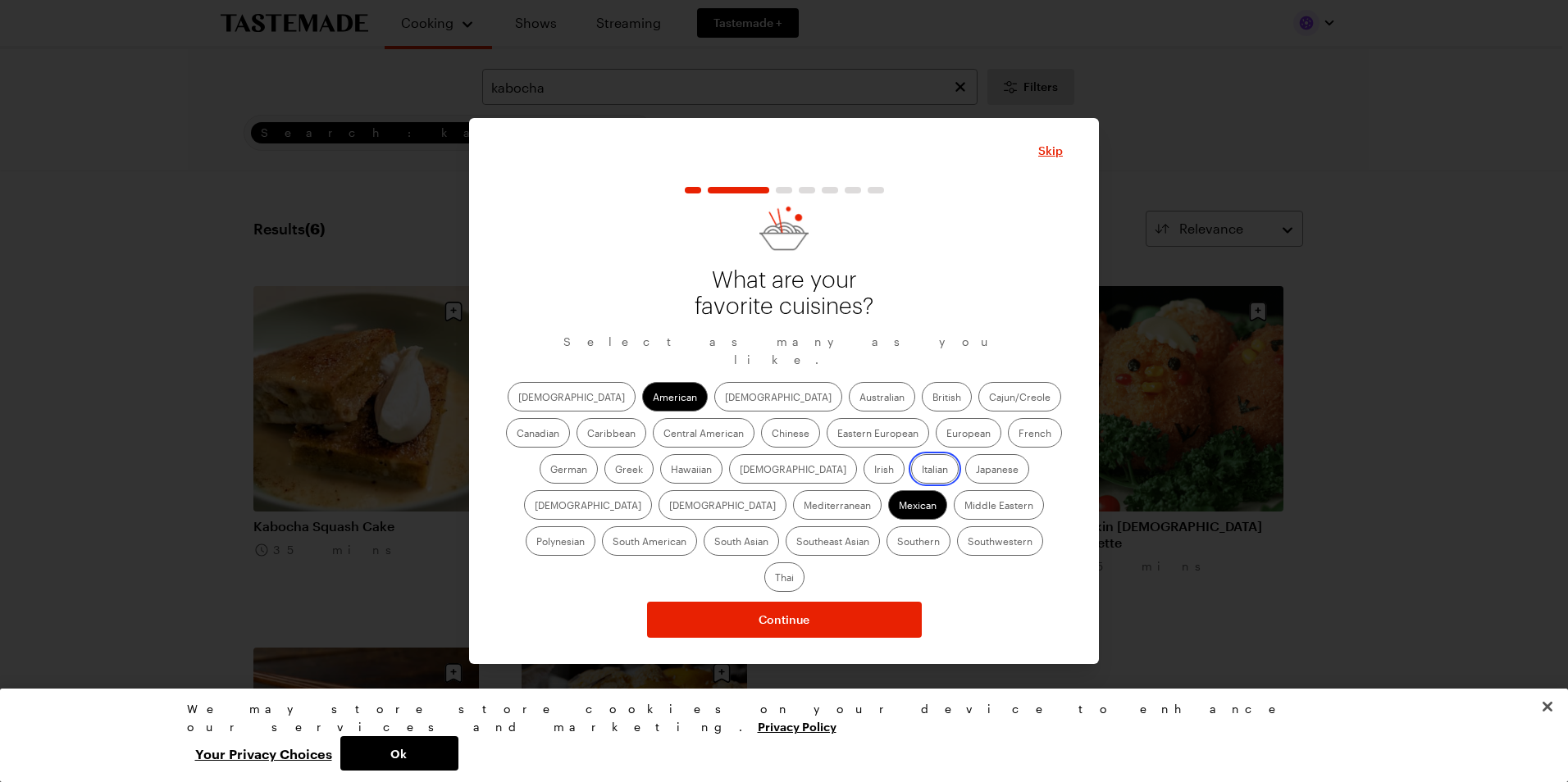
click at [922, 470] on input "Italian" at bounding box center [922, 470] width 0 height 0
click at [761, 430] on label "Chinese" at bounding box center [790, 433] width 59 height 30
click at [772, 435] on input "Chinese" at bounding box center [772, 435] width 0 height 0
click at [886, 548] on label "Southern" at bounding box center [918, 541] width 64 height 30
click at [897, 543] on input "Southern" at bounding box center [897, 543] width 0 height 0
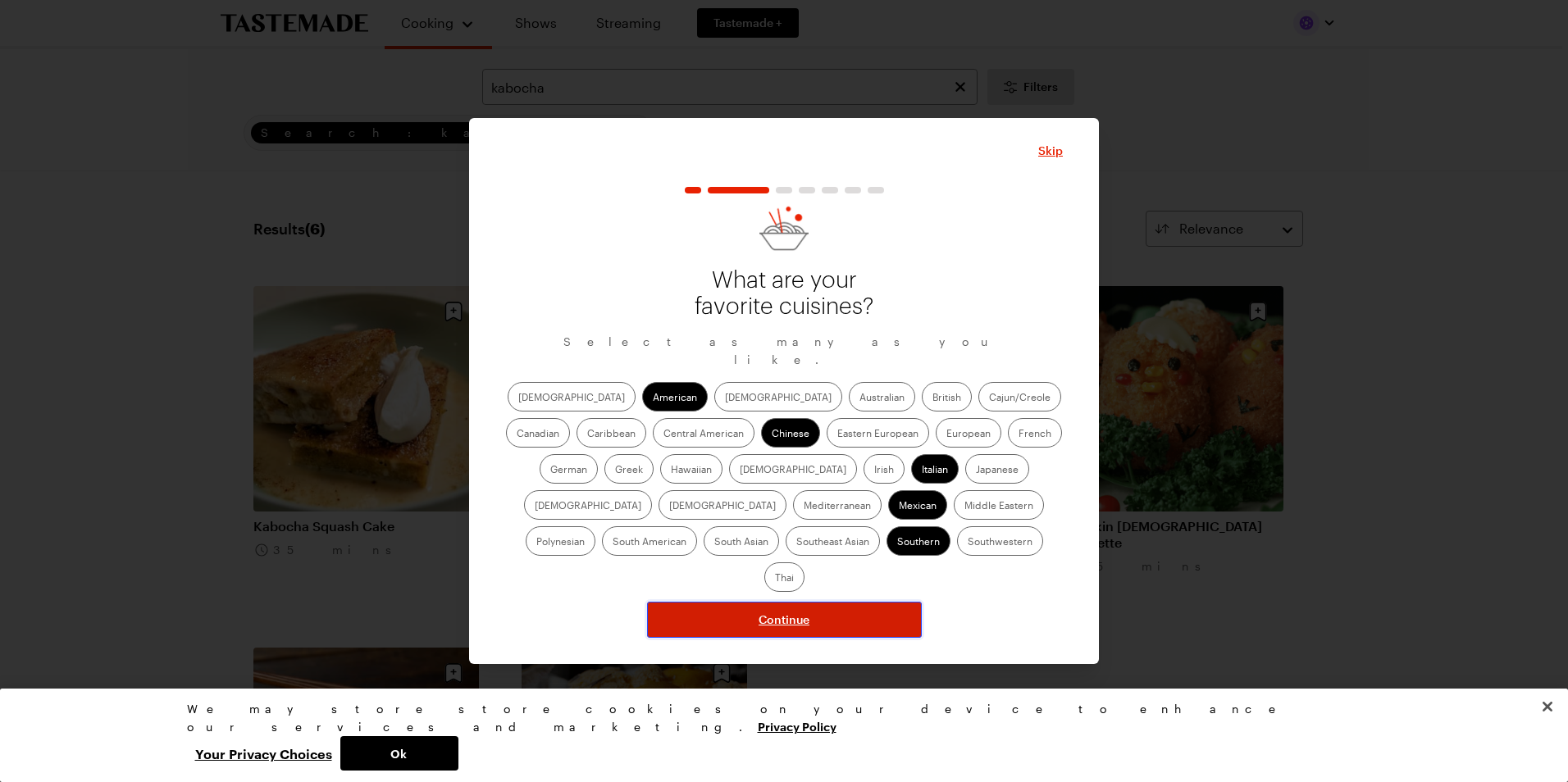
click at [767, 612] on span "Continue" at bounding box center [783, 620] width 51 height 17
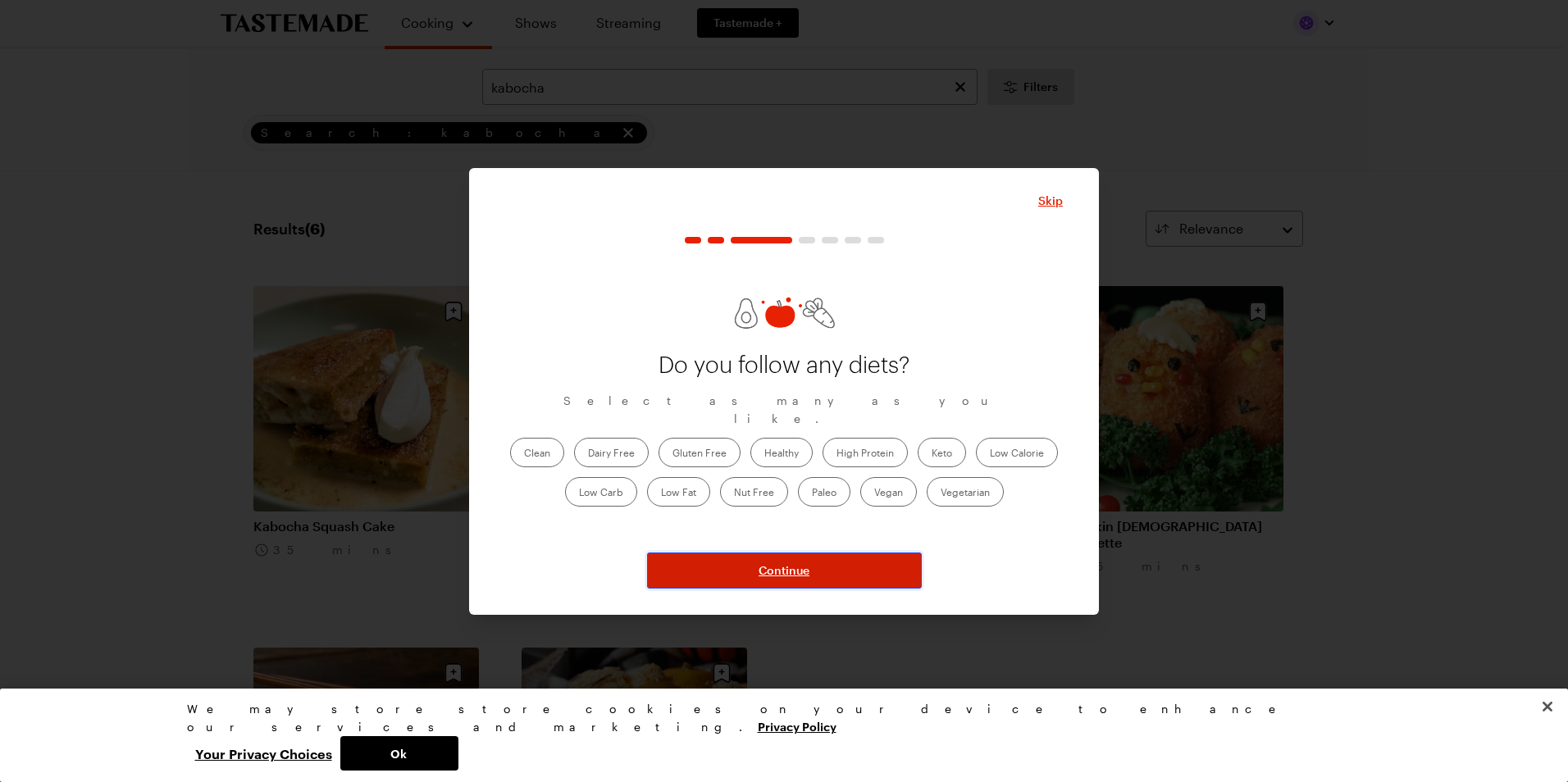
click at [793, 570] on span "Continue" at bounding box center [783, 571] width 51 height 17
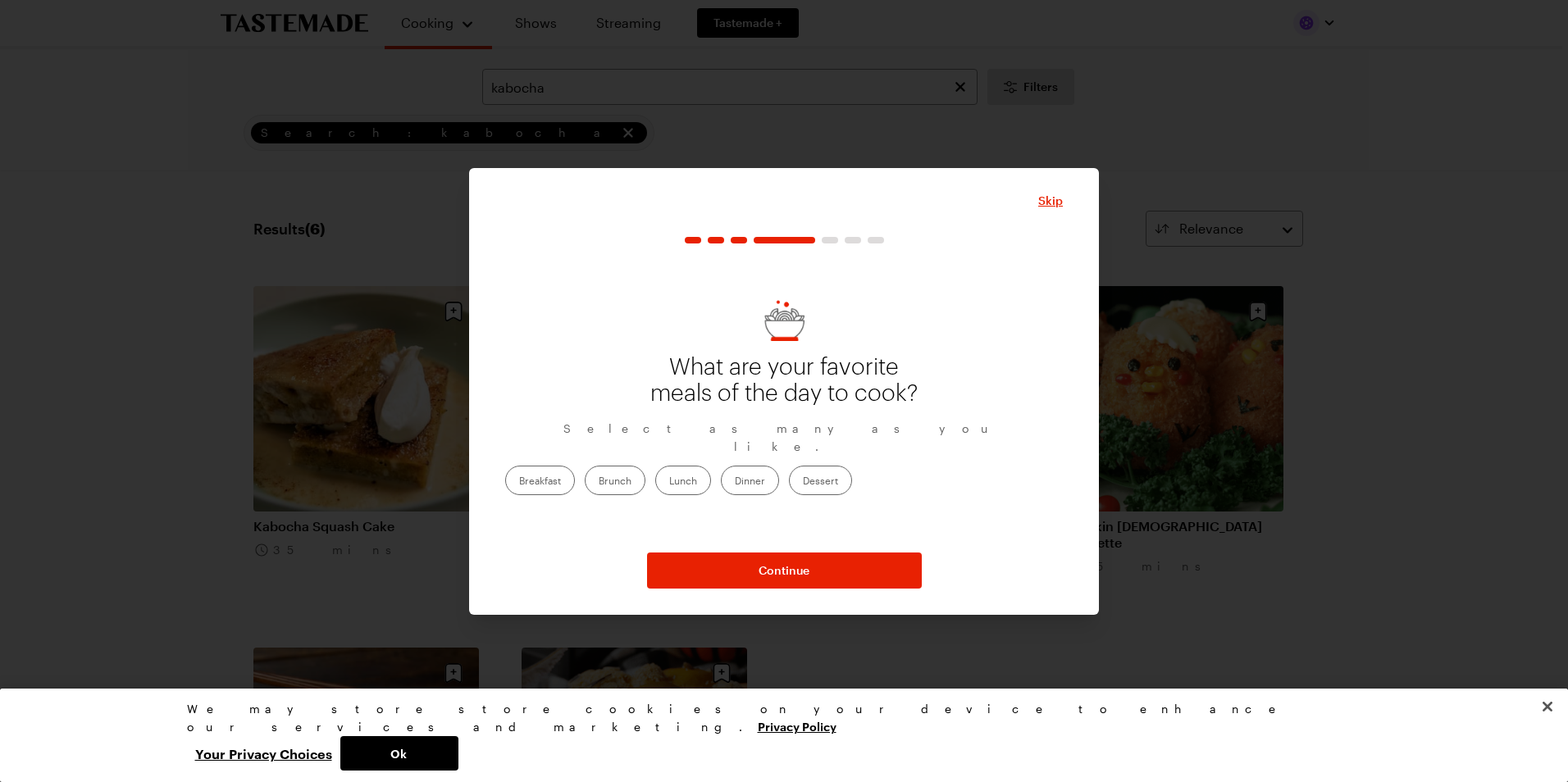
click at [852, 478] on label "Dessert" at bounding box center [821, 480] width 63 height 30
click at [803, 482] on input "Dessert" at bounding box center [803, 482] width 0 height 0
click at [779, 477] on label "Dinner" at bounding box center [750, 480] width 58 height 30
click at [735, 482] on input "Dinner" at bounding box center [735, 482] width 0 height 0
click at [645, 475] on label "Brunch" at bounding box center [614, 480] width 61 height 30
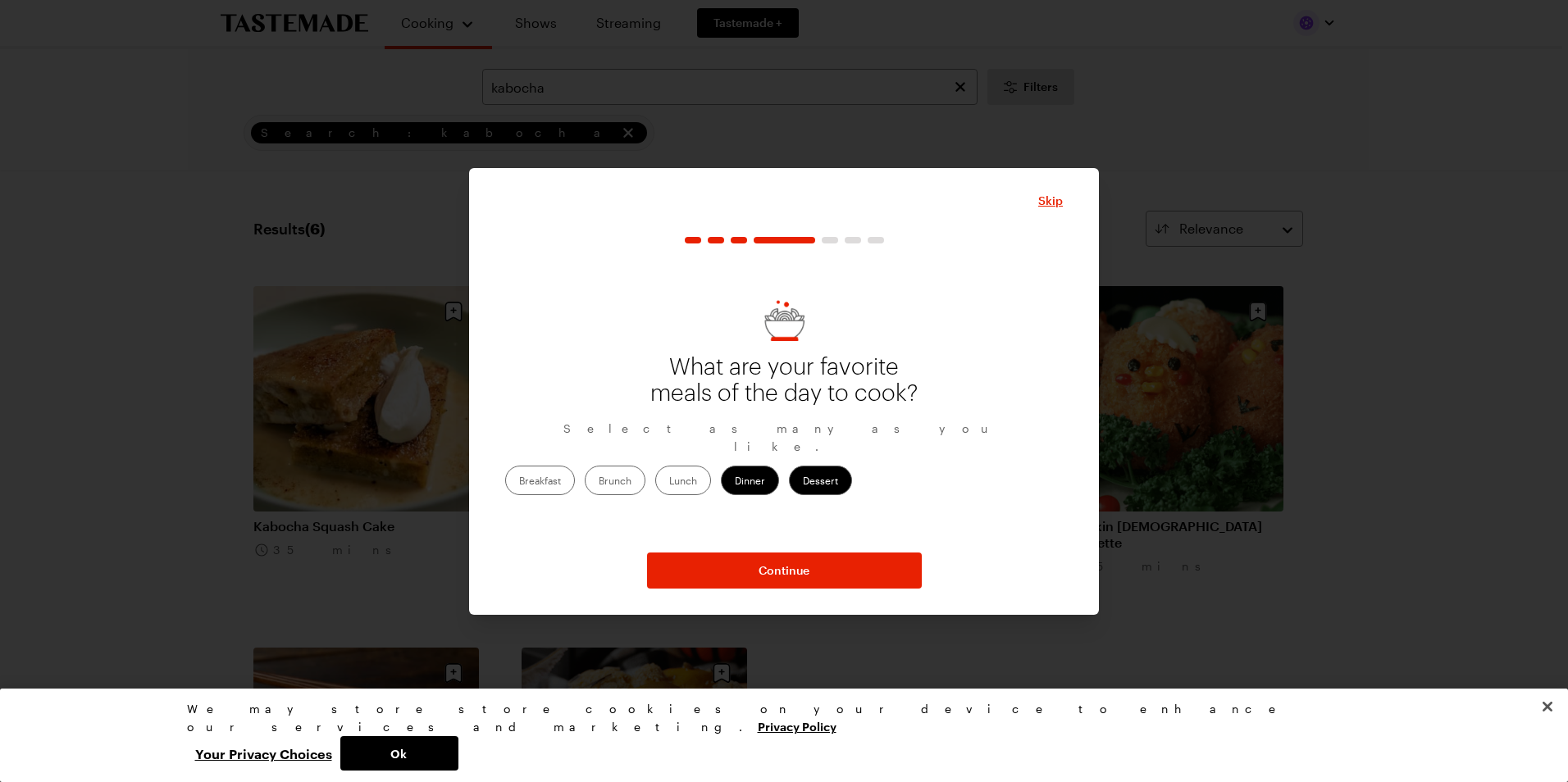
click at [599, 482] on input "Brunch" at bounding box center [599, 482] width 0 height 0
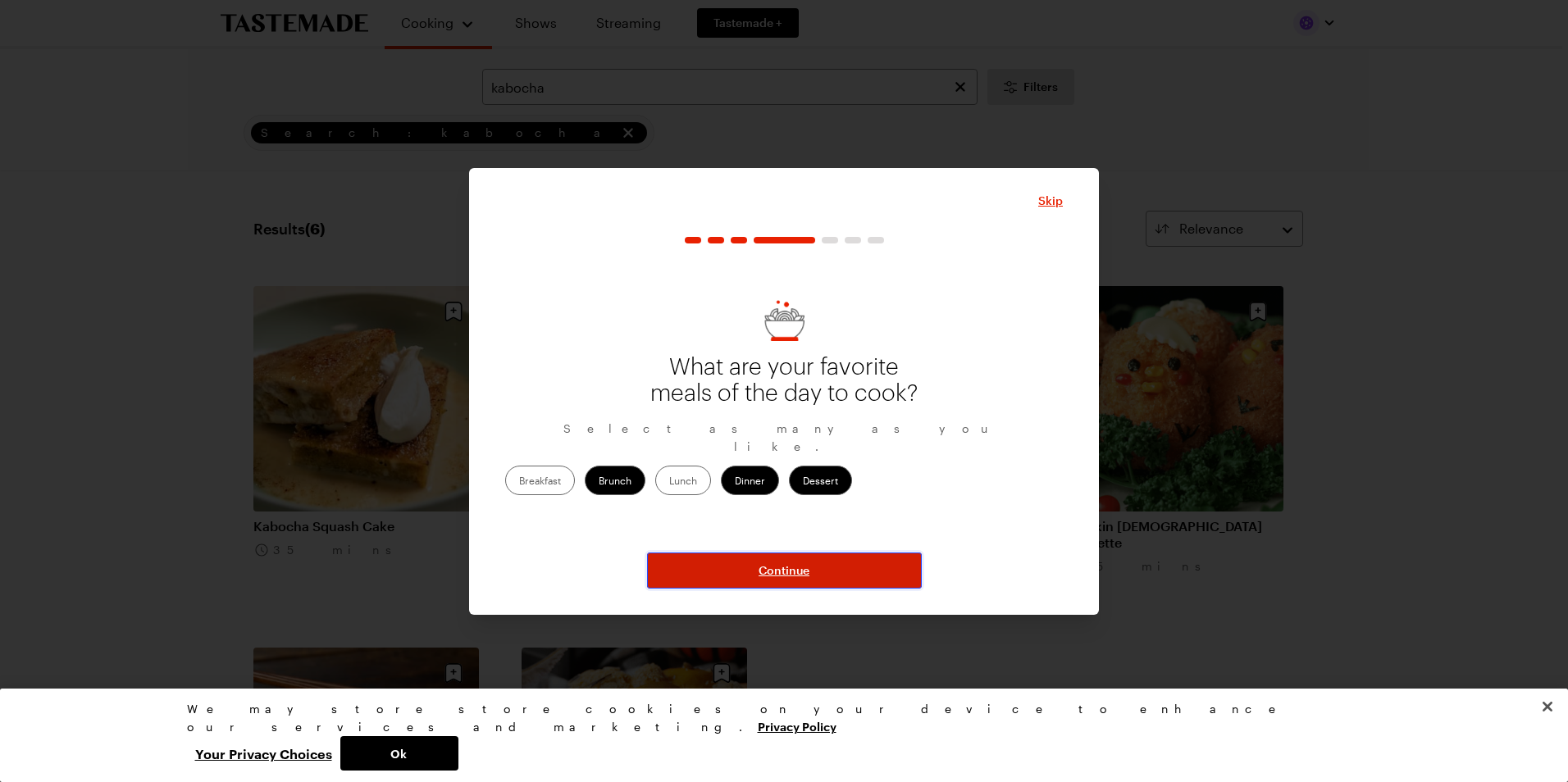
click at [776, 573] on span "Continue" at bounding box center [783, 571] width 51 height 17
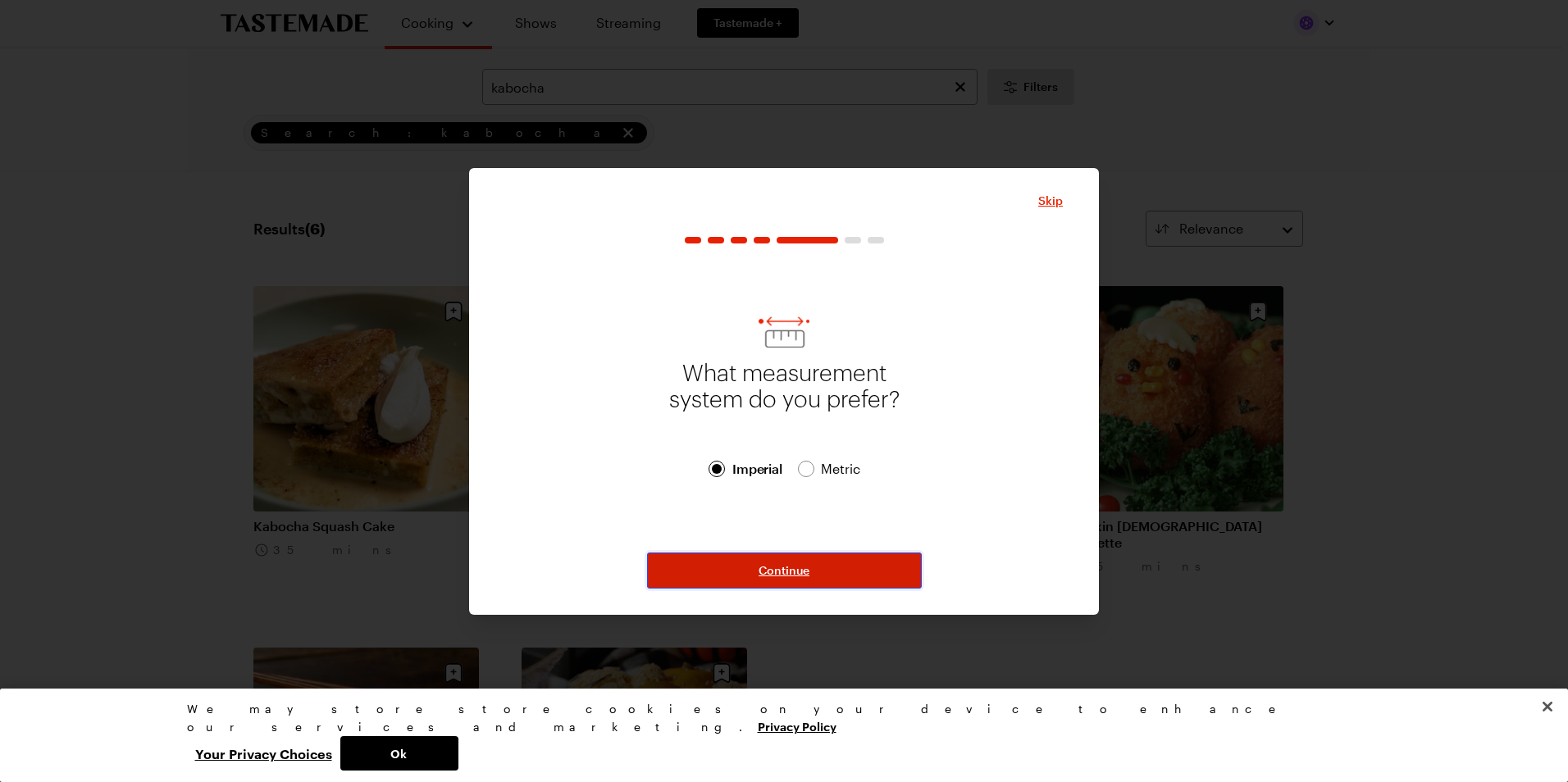
click at [780, 567] on span "Continue" at bounding box center [783, 571] width 51 height 17
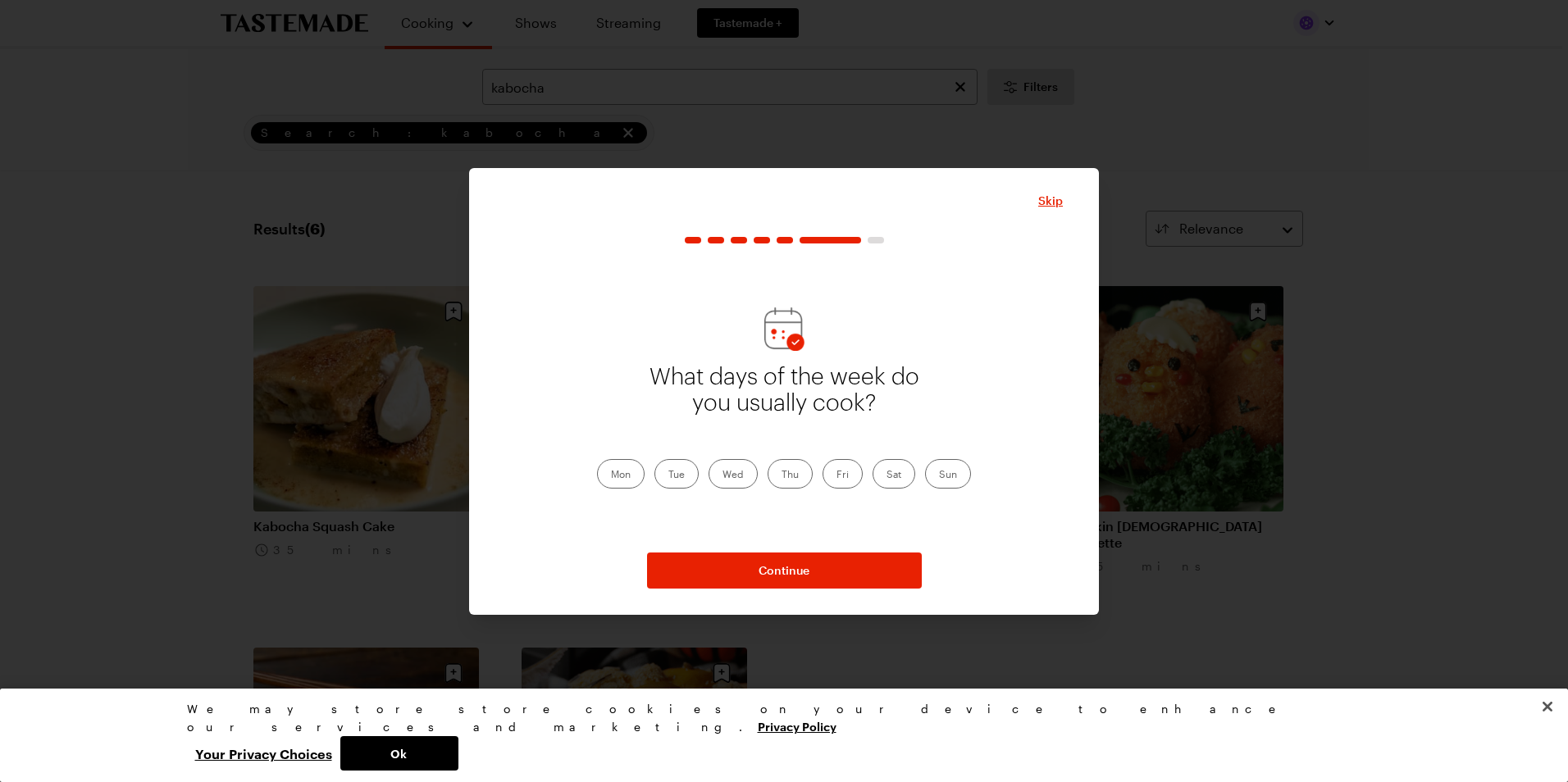
click at [853, 472] on label "Fri" at bounding box center [842, 474] width 40 height 30
click at [836, 475] on input "Fri" at bounding box center [836, 475] width 0 height 0
click at [892, 473] on label "Sat" at bounding box center [894, 474] width 42 height 30
click at [886, 475] on input "Sat" at bounding box center [886, 475] width 0 height 0
click at [964, 473] on label "Sun" at bounding box center [948, 474] width 46 height 30
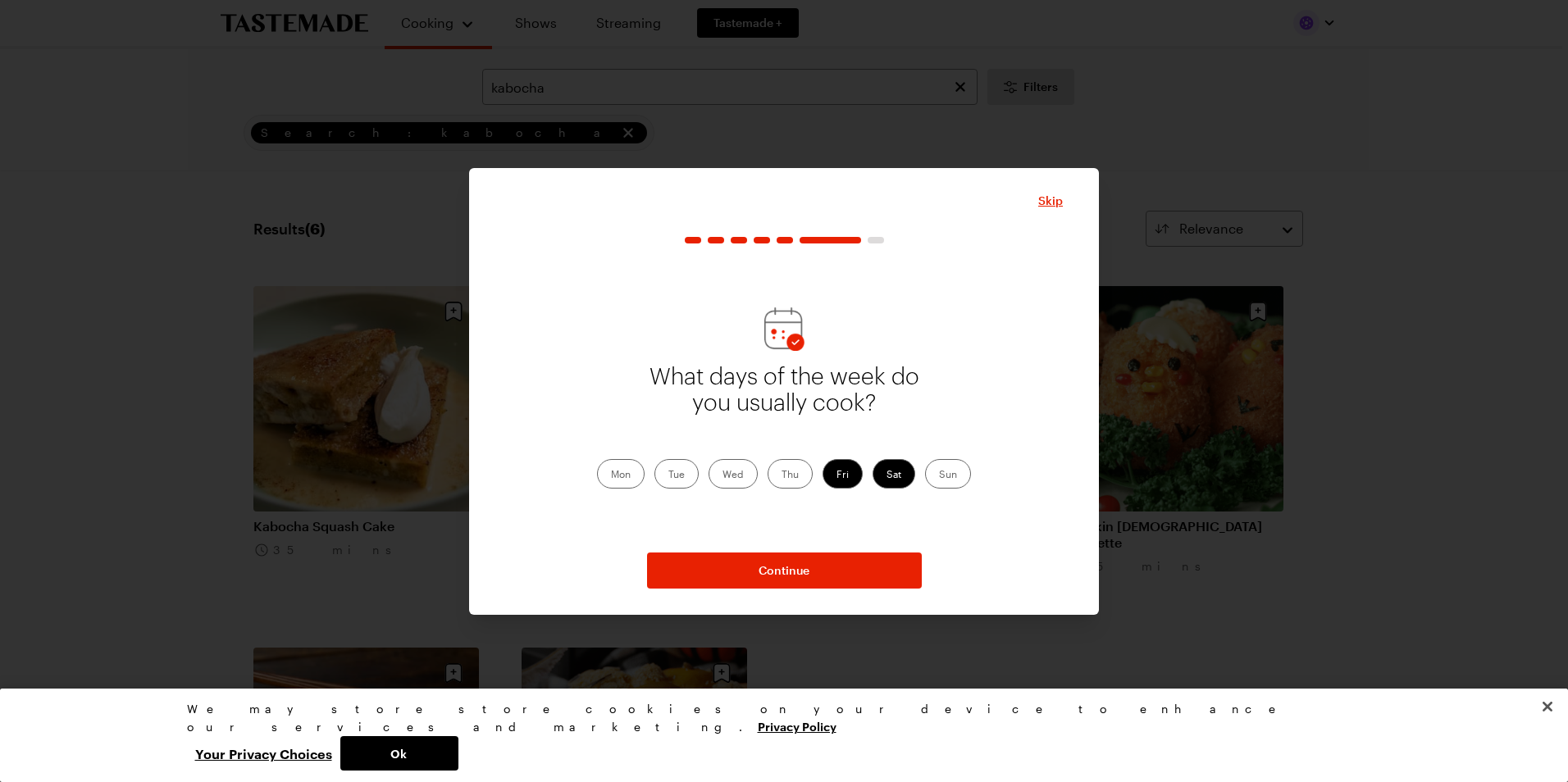
click at [939, 475] on input "Sun" at bounding box center [939, 475] width 0 height 0
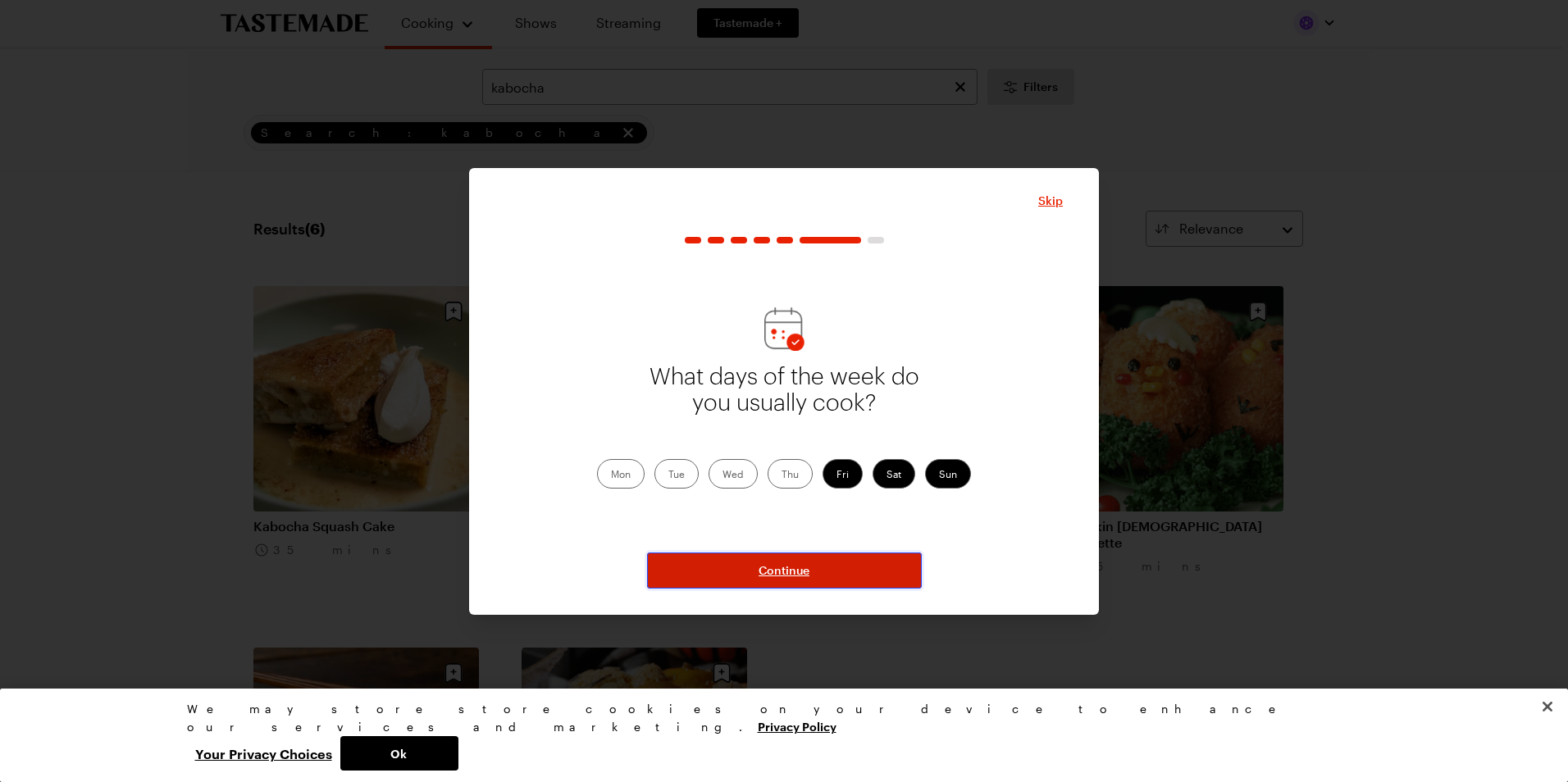
click at [789, 567] on span "Continue" at bounding box center [783, 571] width 51 height 17
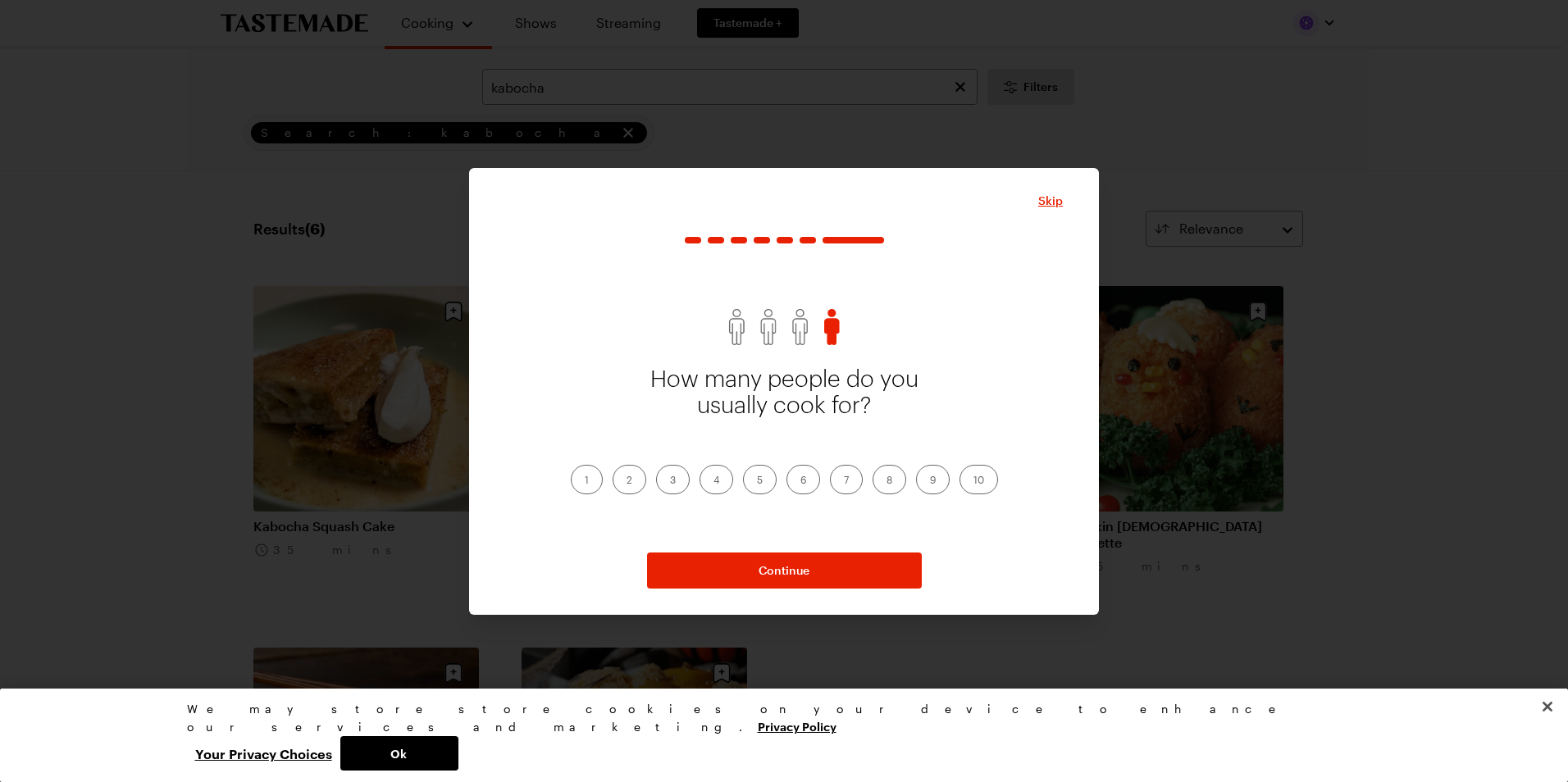
click at [632, 473] on label "2" at bounding box center [629, 480] width 33 height 30
click at [627, 481] on input "2" at bounding box center [627, 481] width 0 height 0
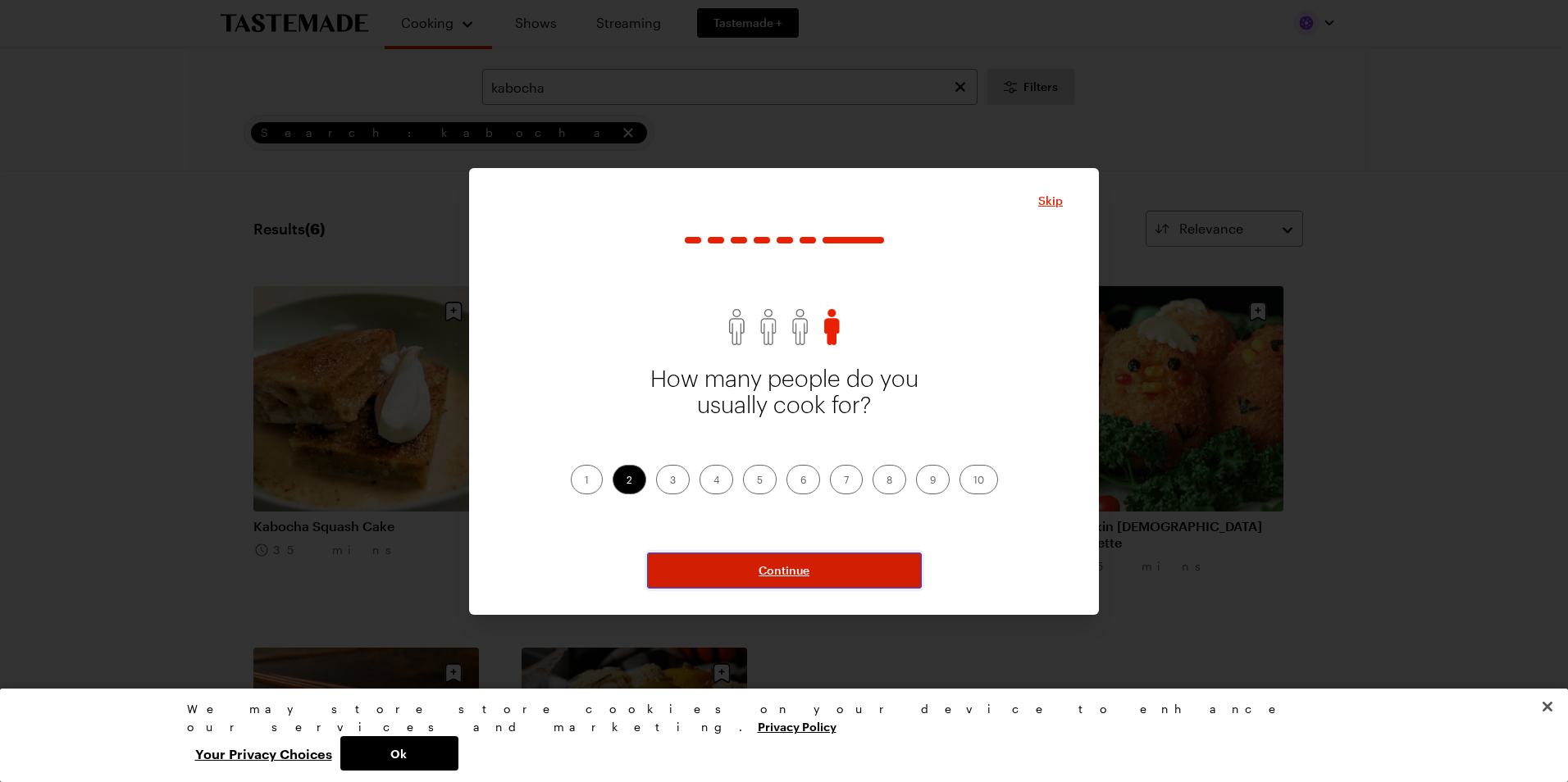
click at [781, 570] on span "Continue" at bounding box center [783, 571] width 51 height 17
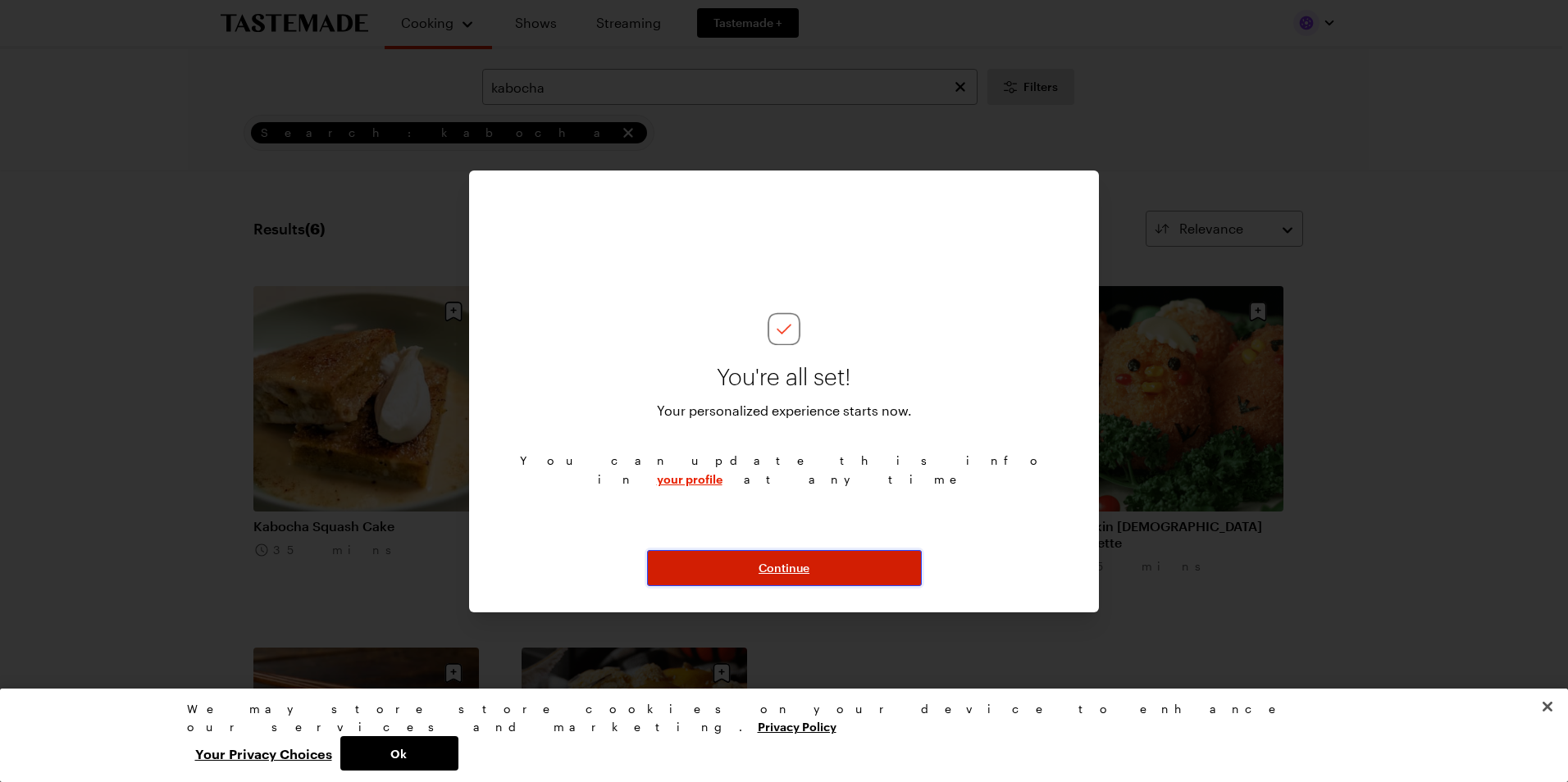
click at [781, 570] on span "Continue" at bounding box center [783, 568] width 51 height 17
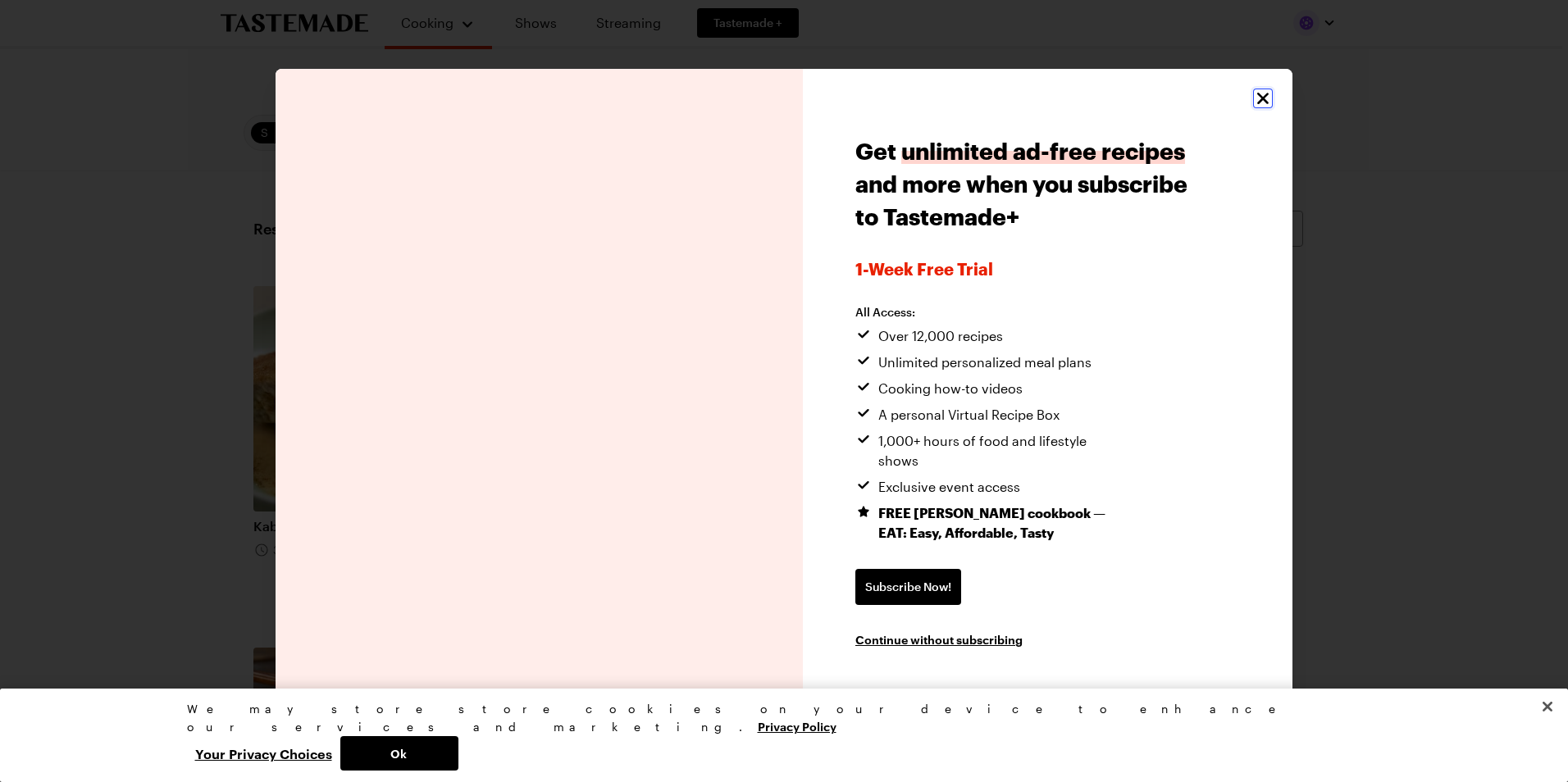
click at [1260, 104] on icon "Close" at bounding box center [1263, 99] width 20 height 20
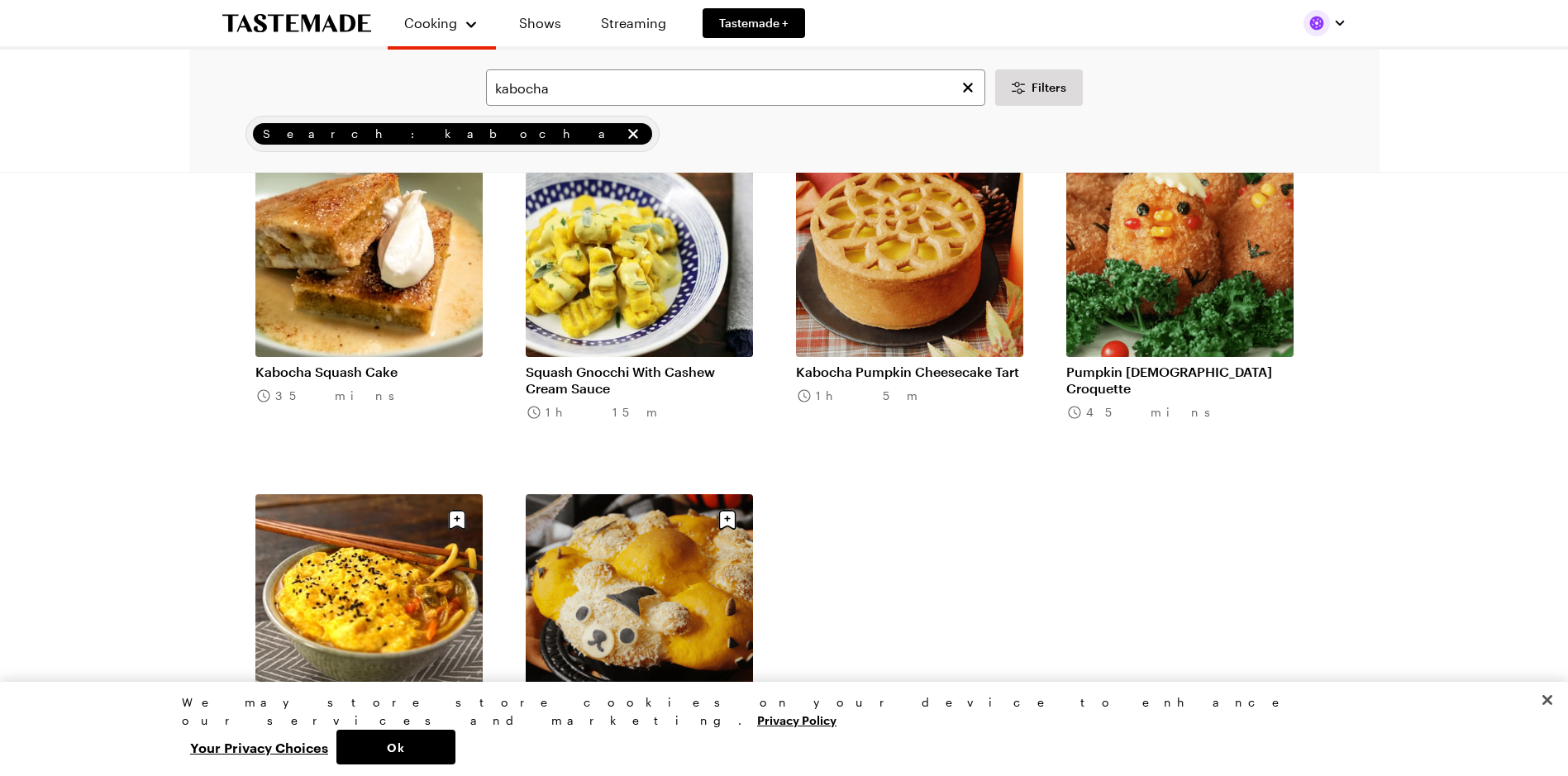
scroll to position [97, 0]
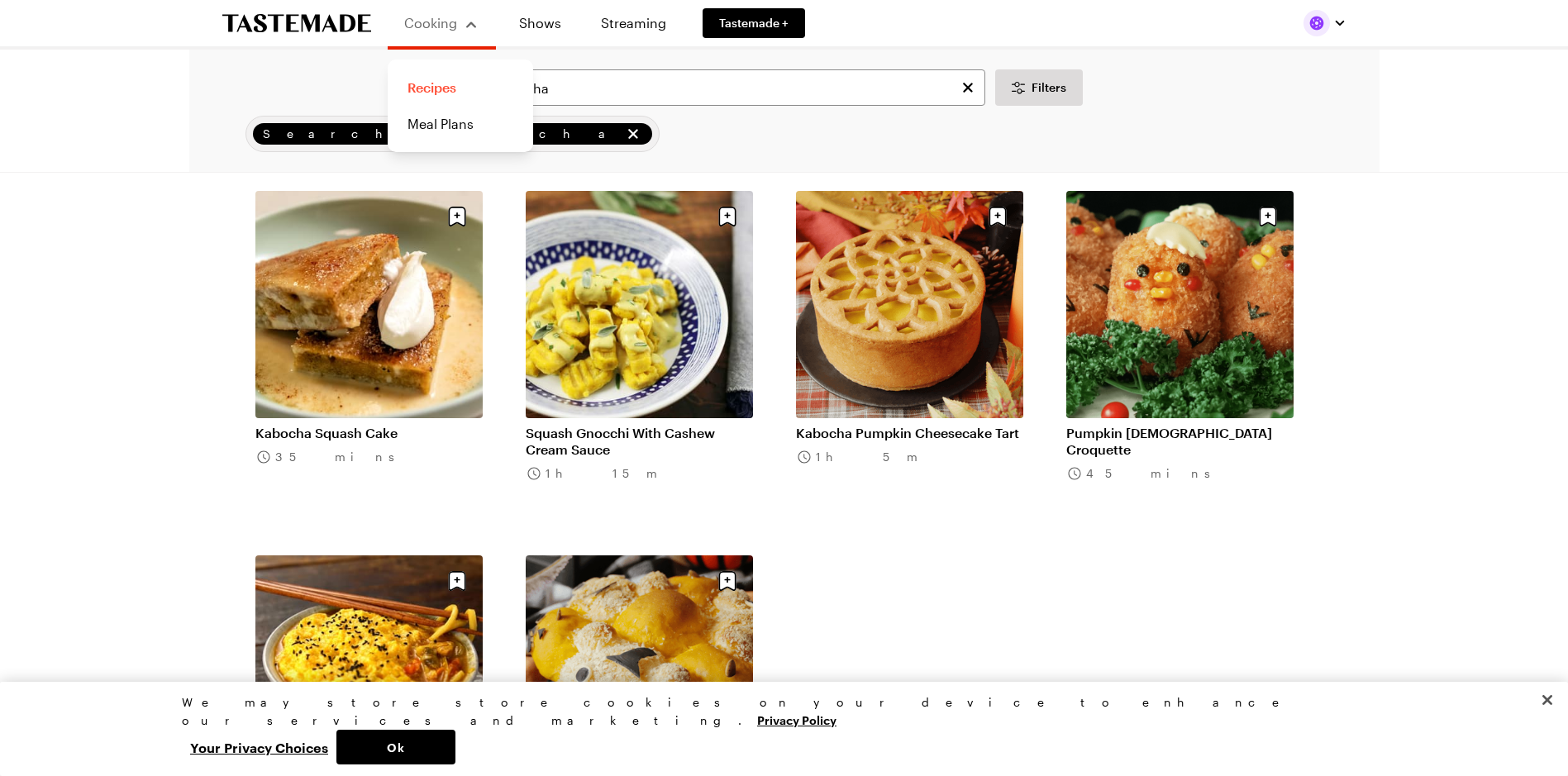
click at [437, 87] on link "Recipes" at bounding box center [460, 87] width 126 height 36
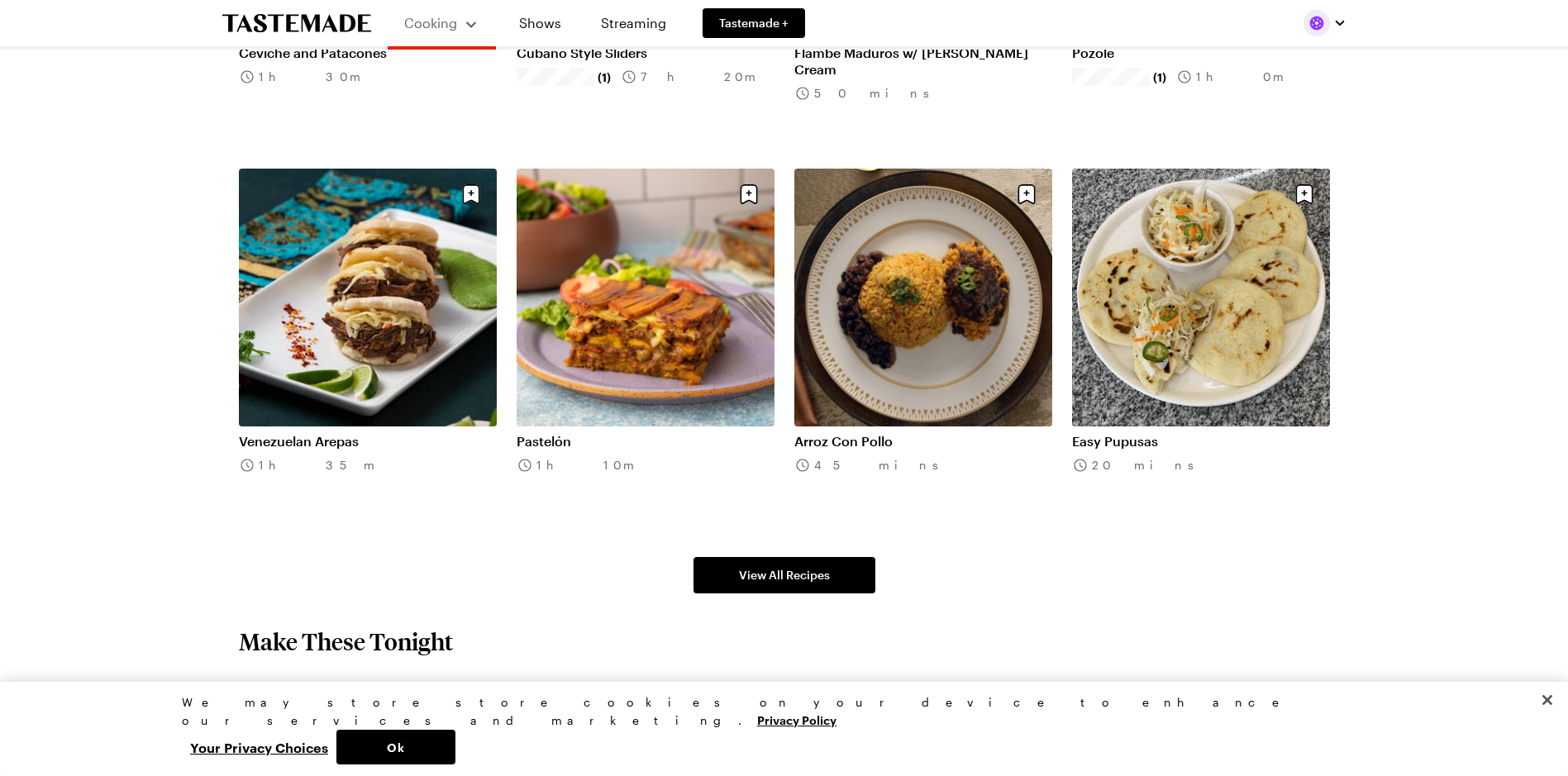
scroll to position [1074, 0]
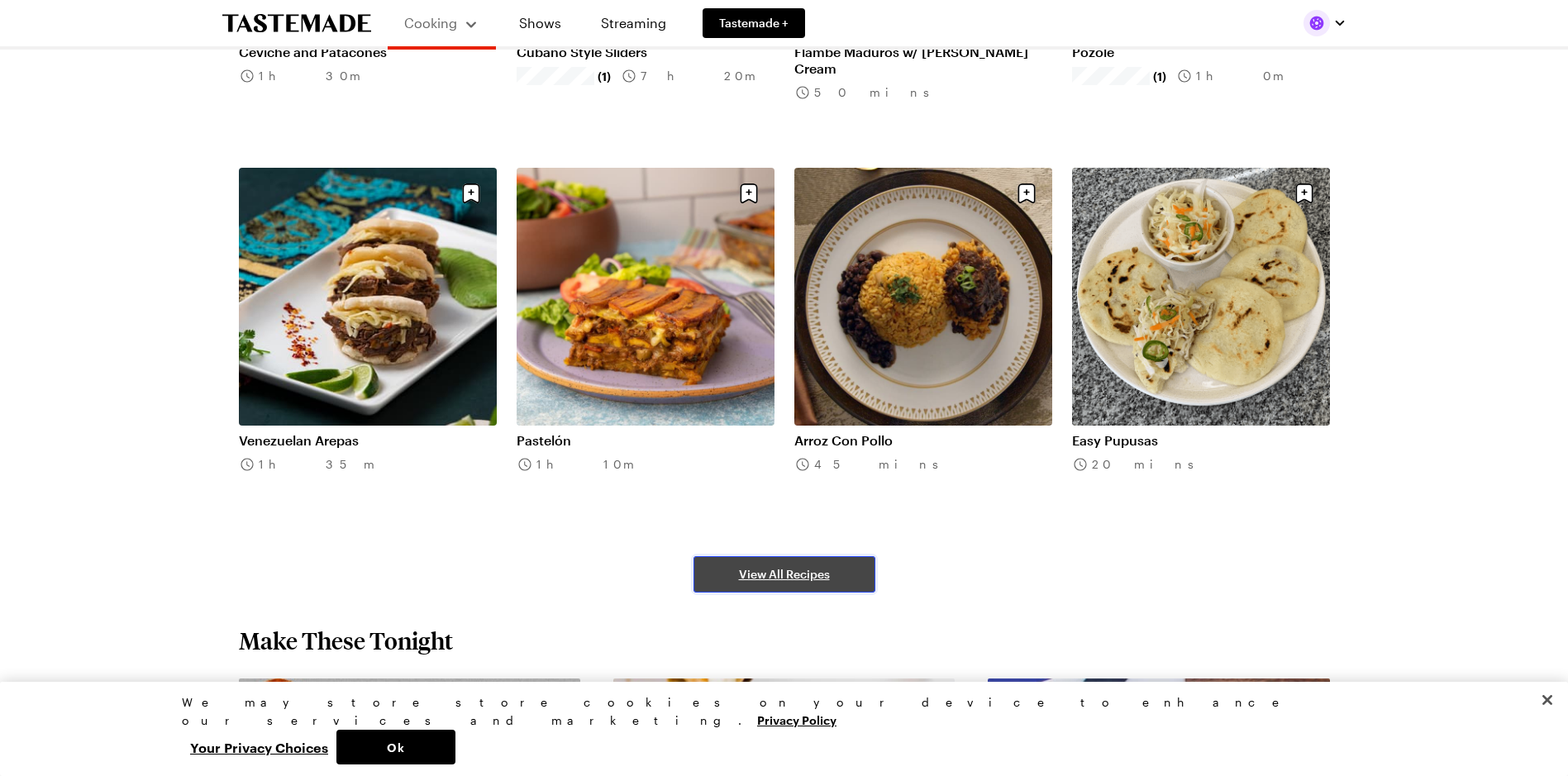
click at [809, 573] on span "View All Recipes" at bounding box center [784, 575] width 91 height 17
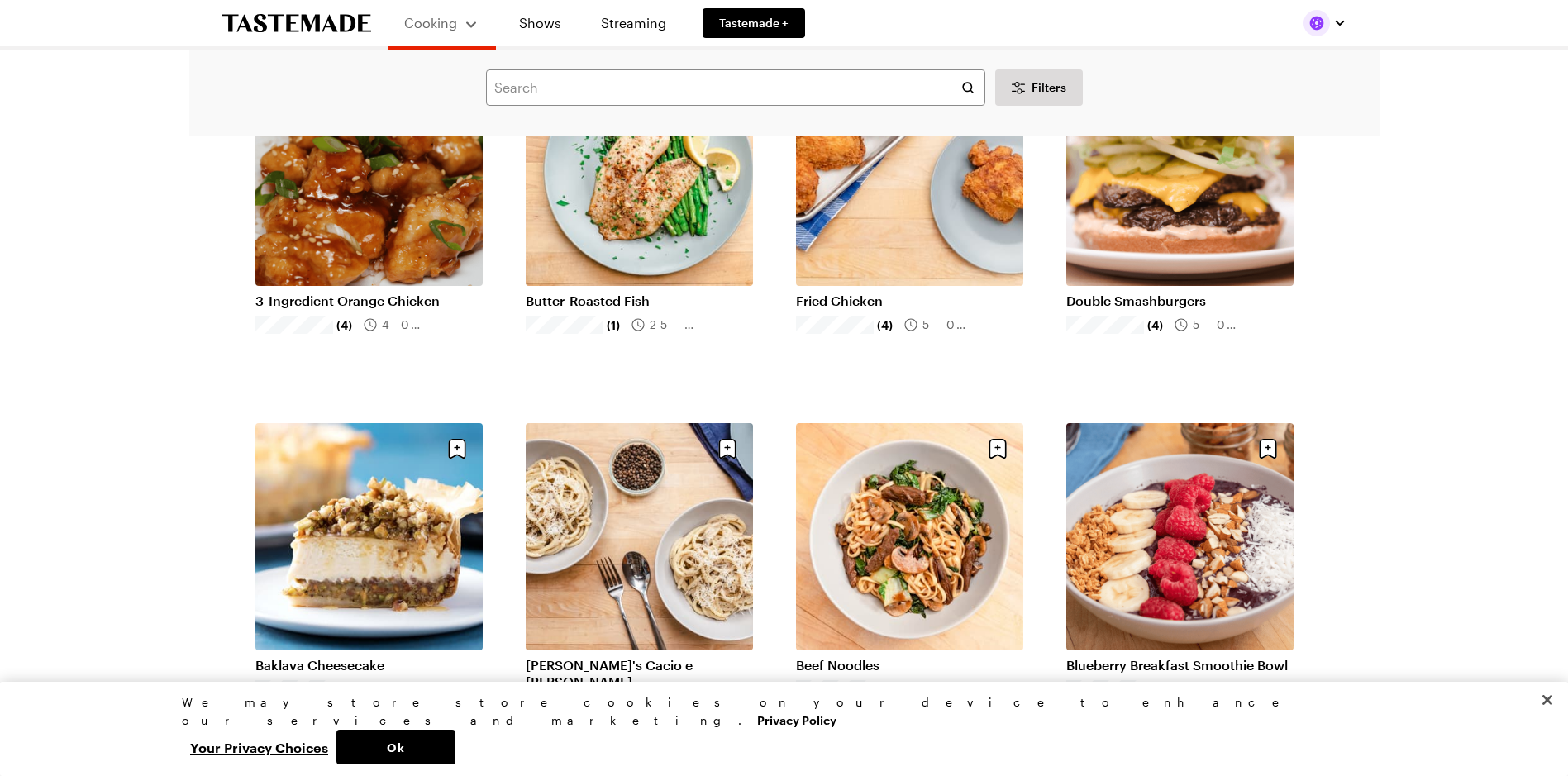
scroll to position [1653, 0]
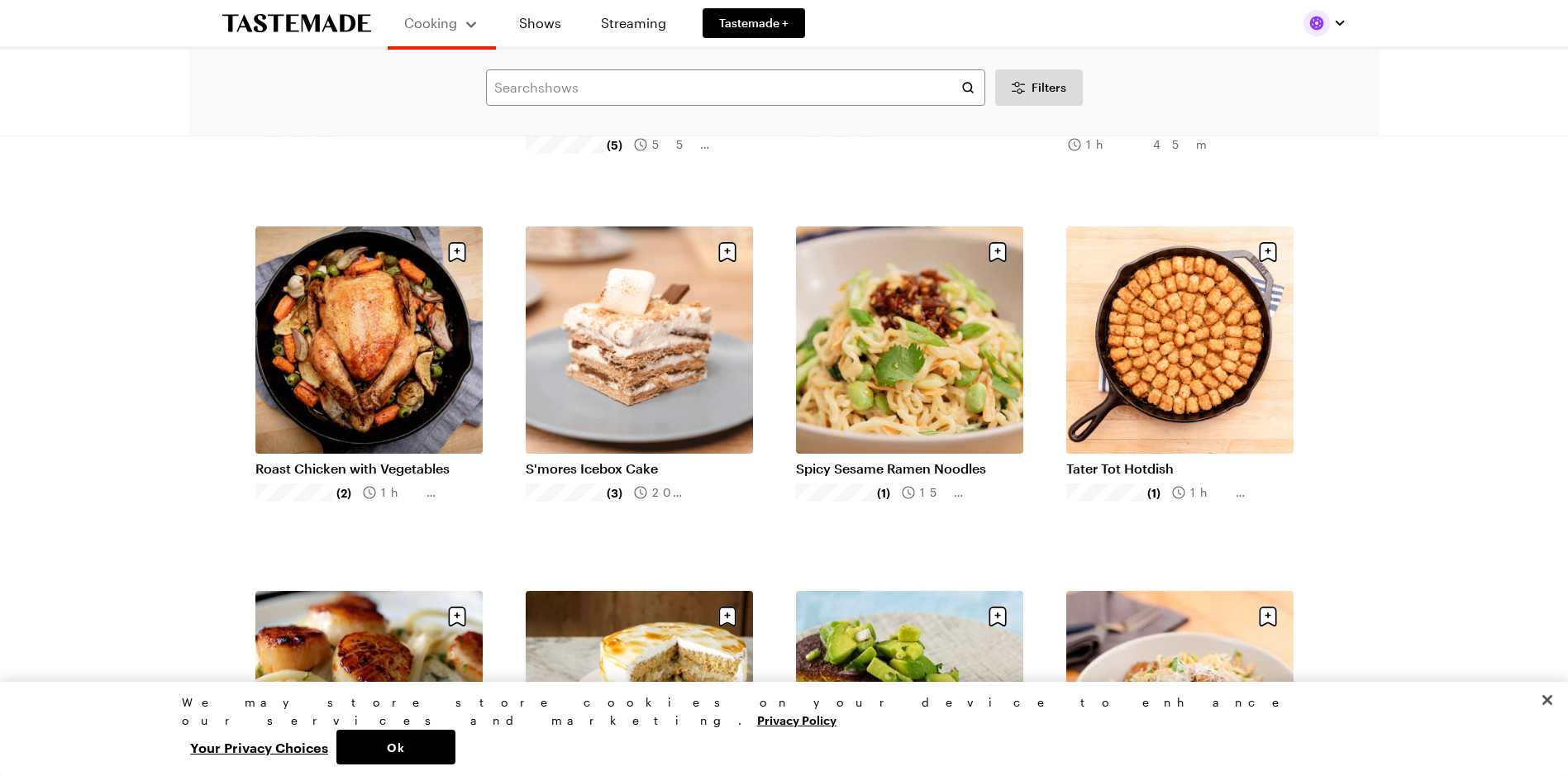
scroll to position [3389, 0]
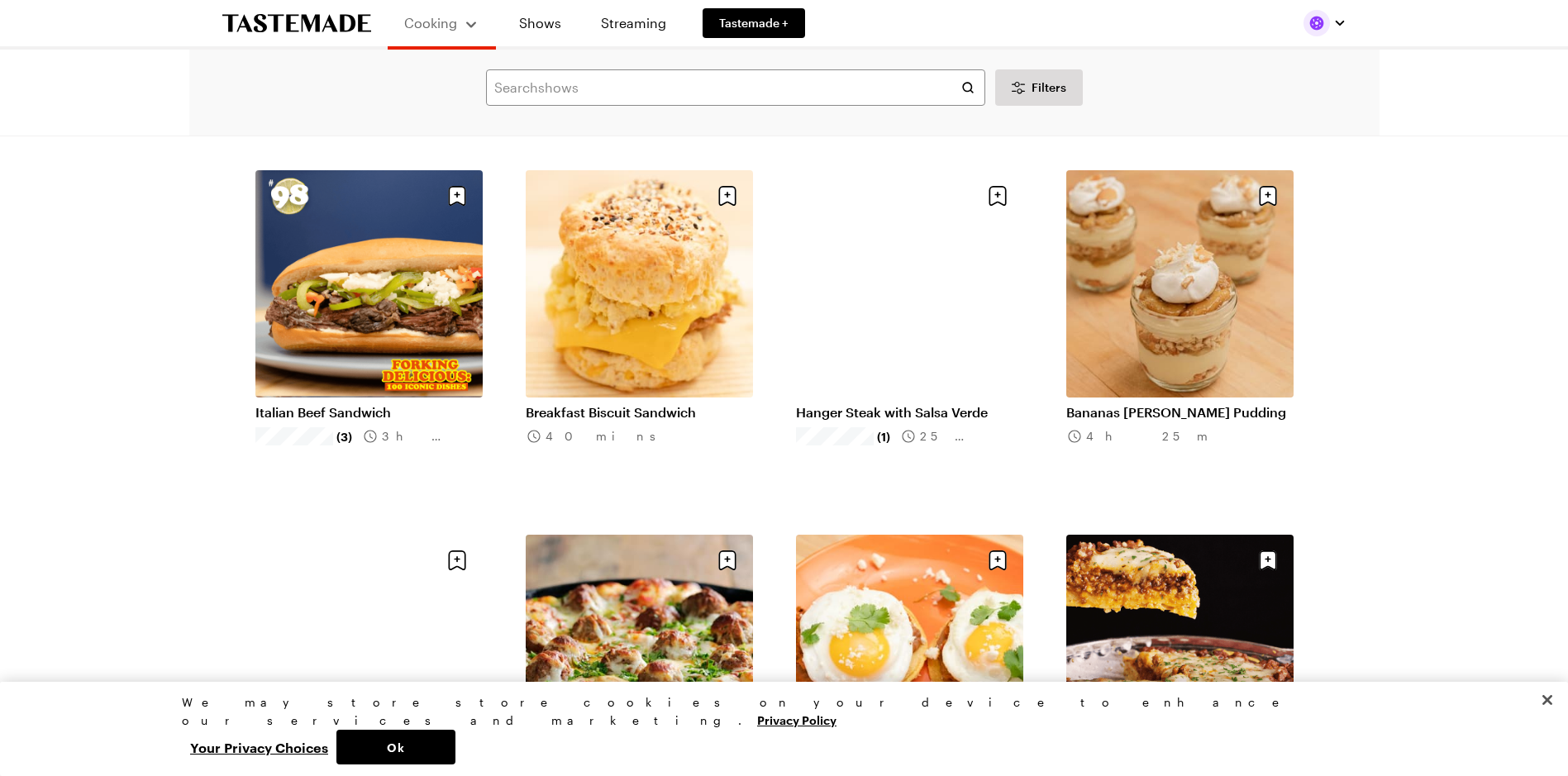
scroll to position [5952, 0]
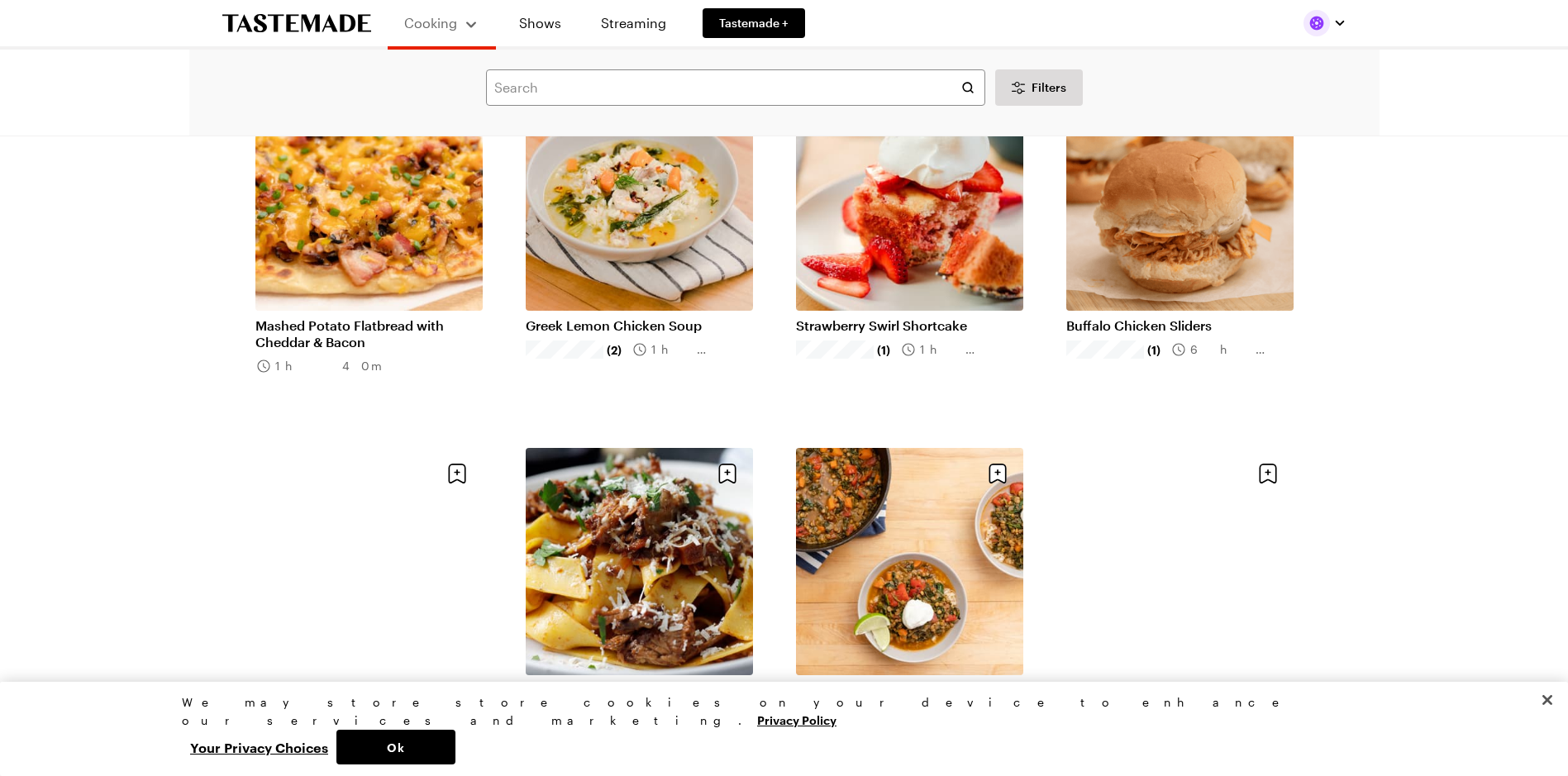
scroll to position [7853, 0]
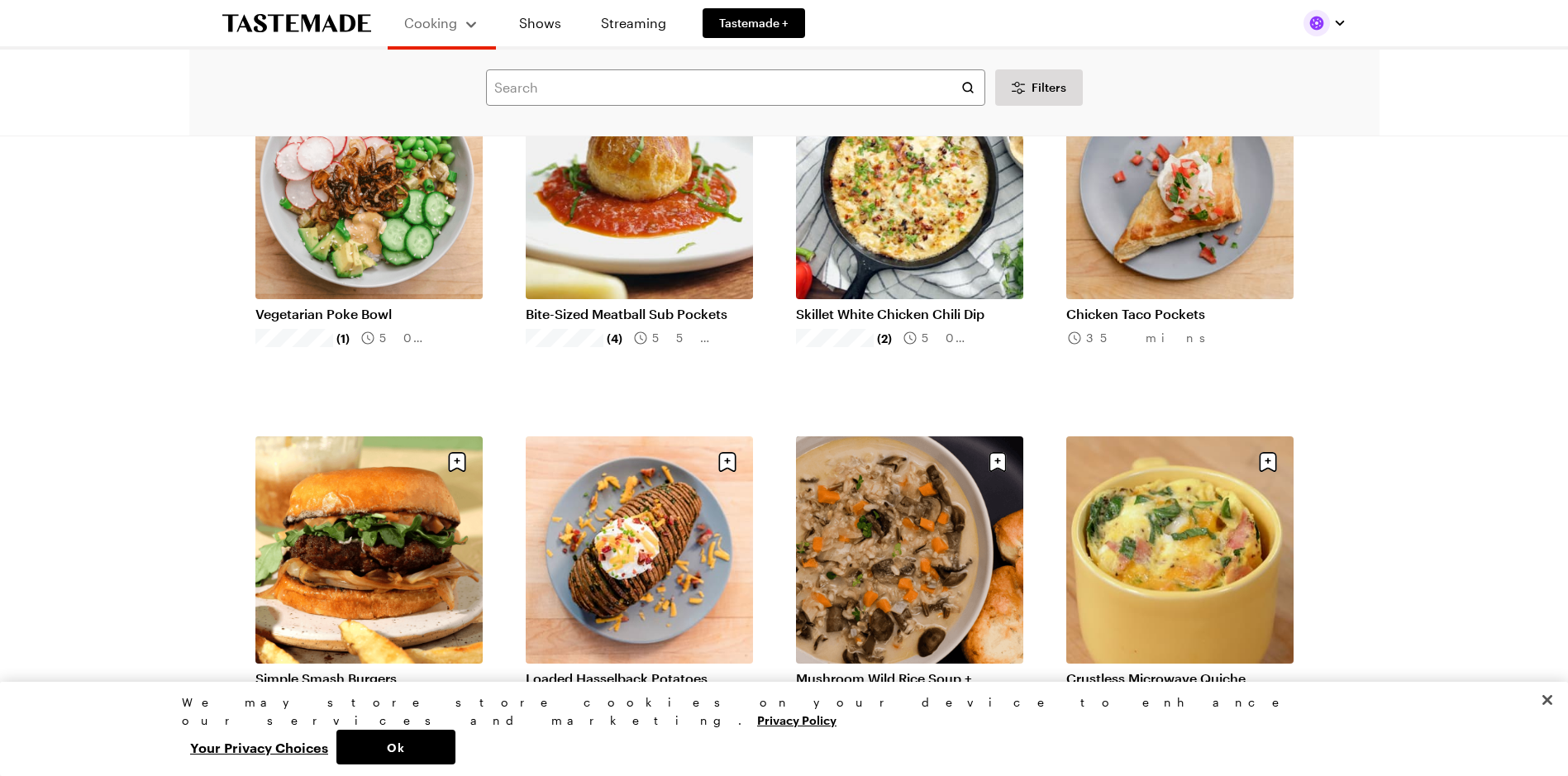
scroll to position [10415, 0]
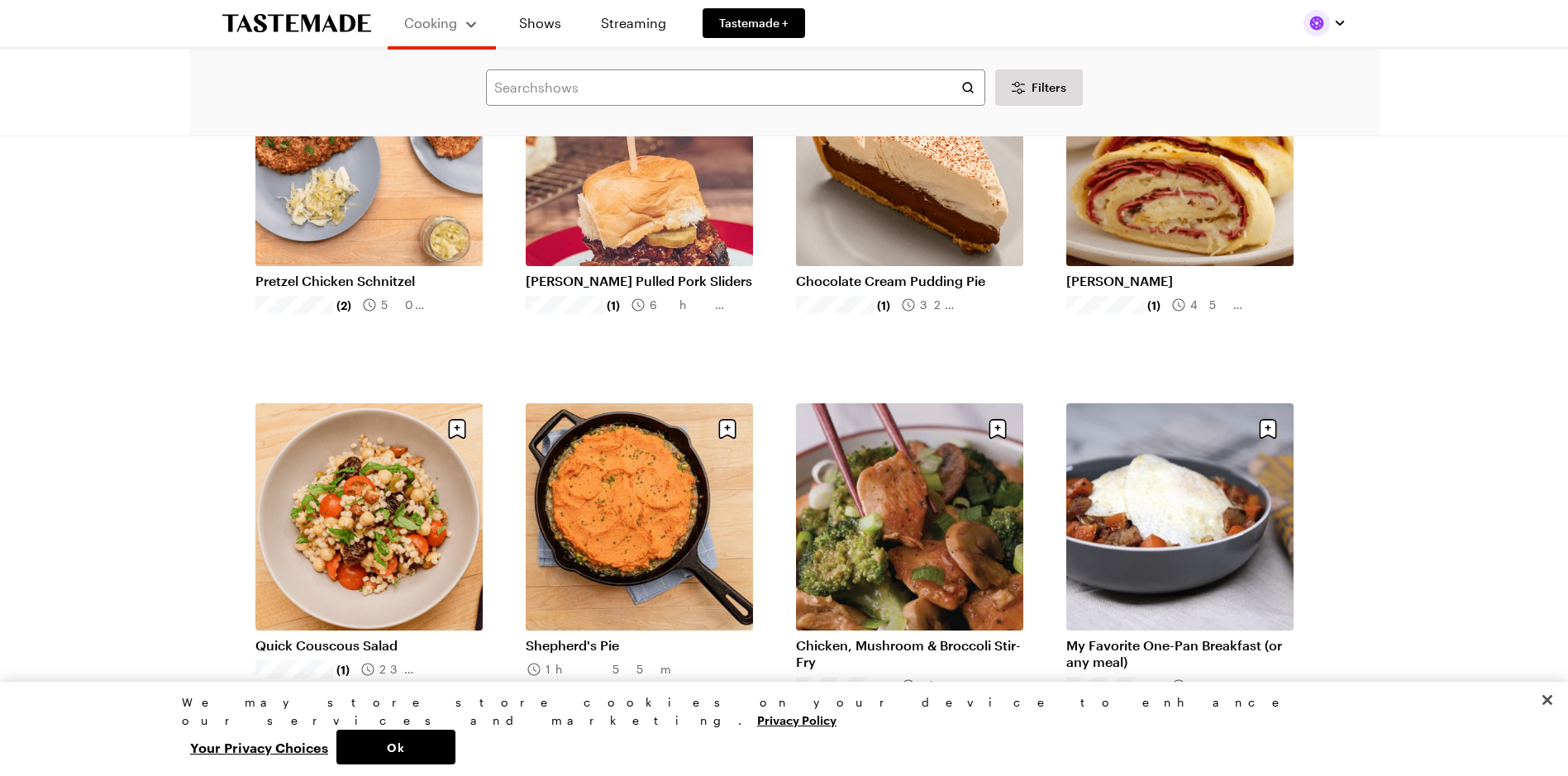
scroll to position [11159, 0]
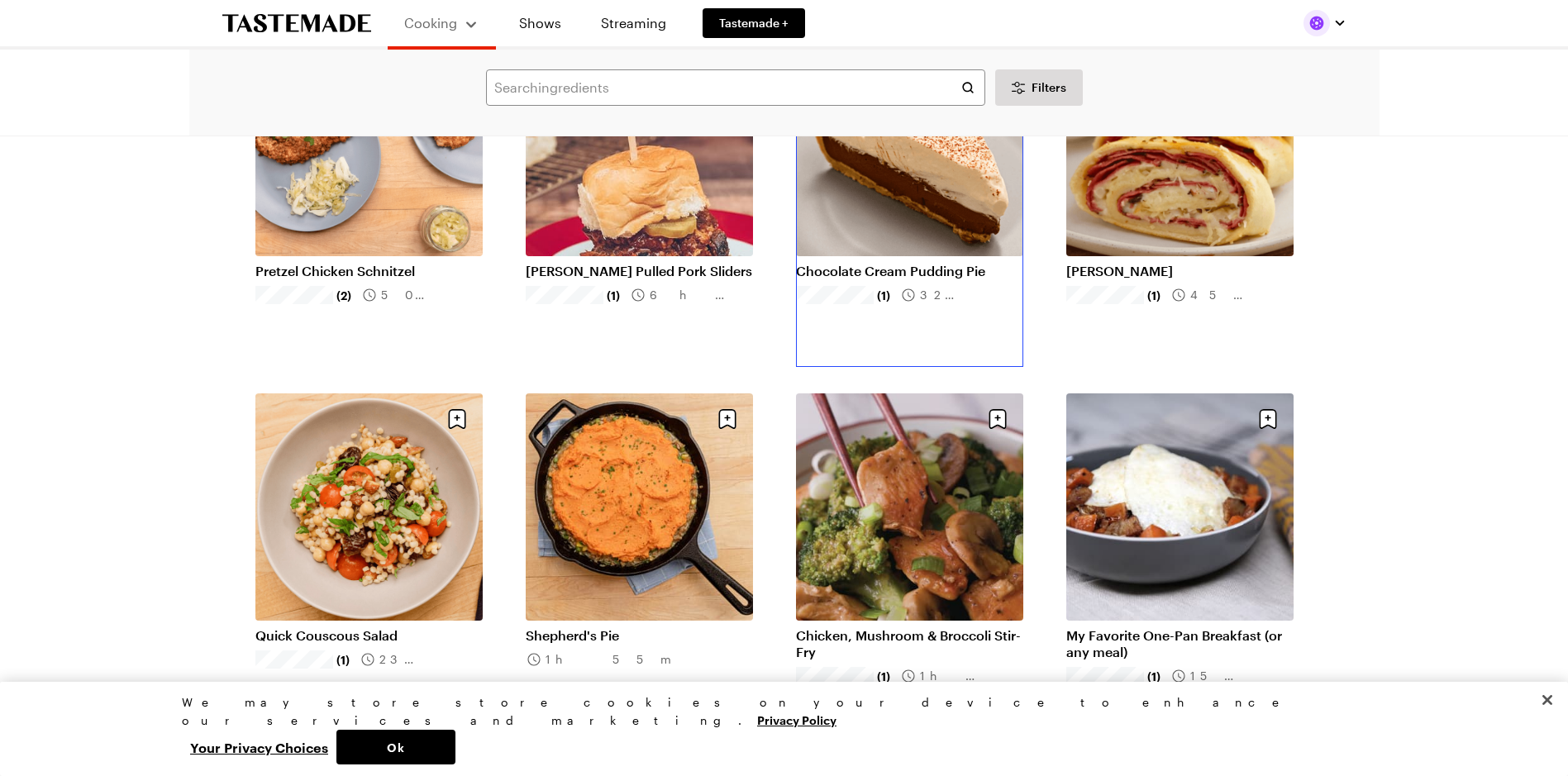
click at [909, 272] on link "Chocolate Cream Pudding Pie" at bounding box center [909, 272] width 227 height 17
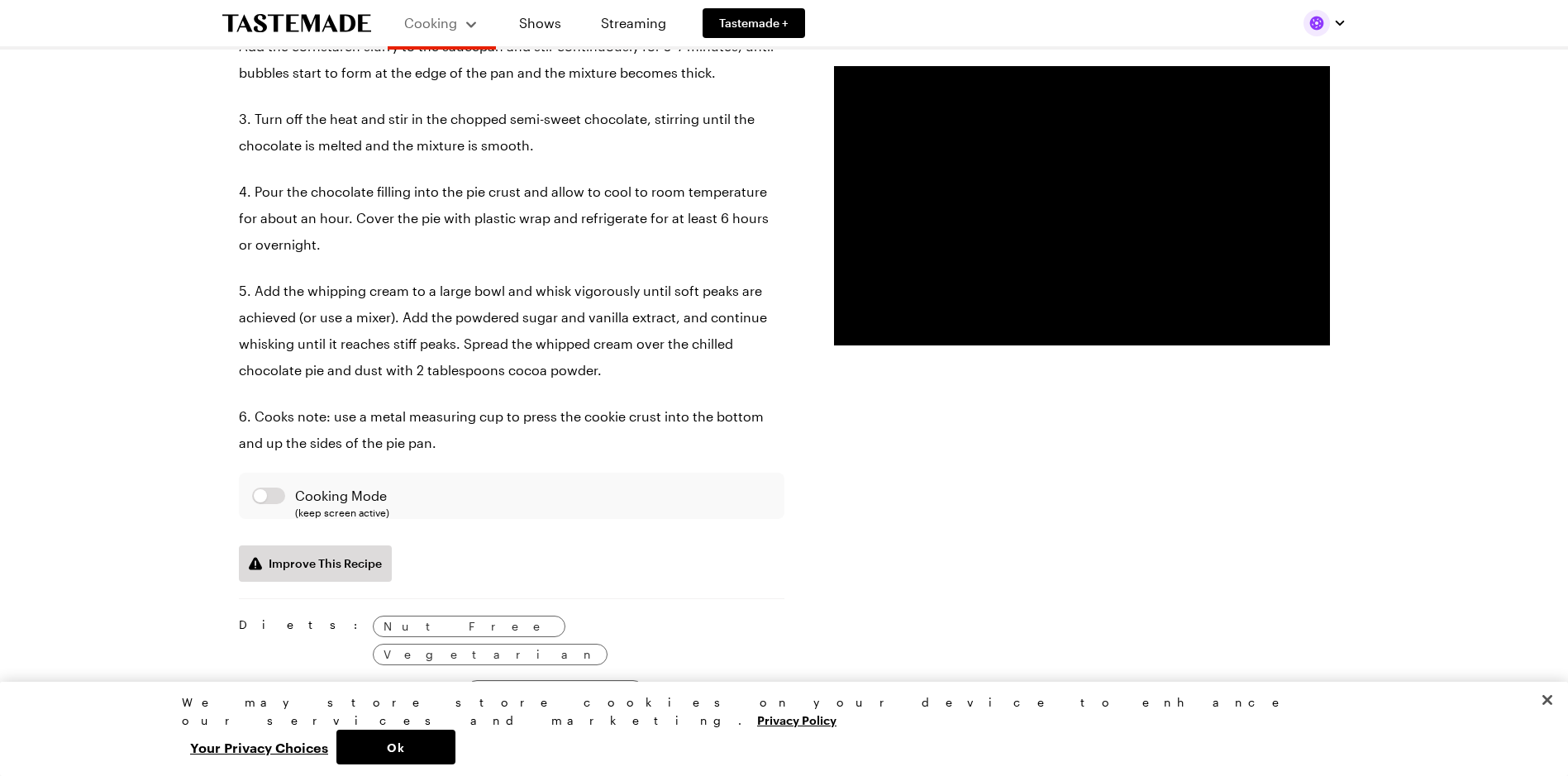
scroll to position [1653, 0]
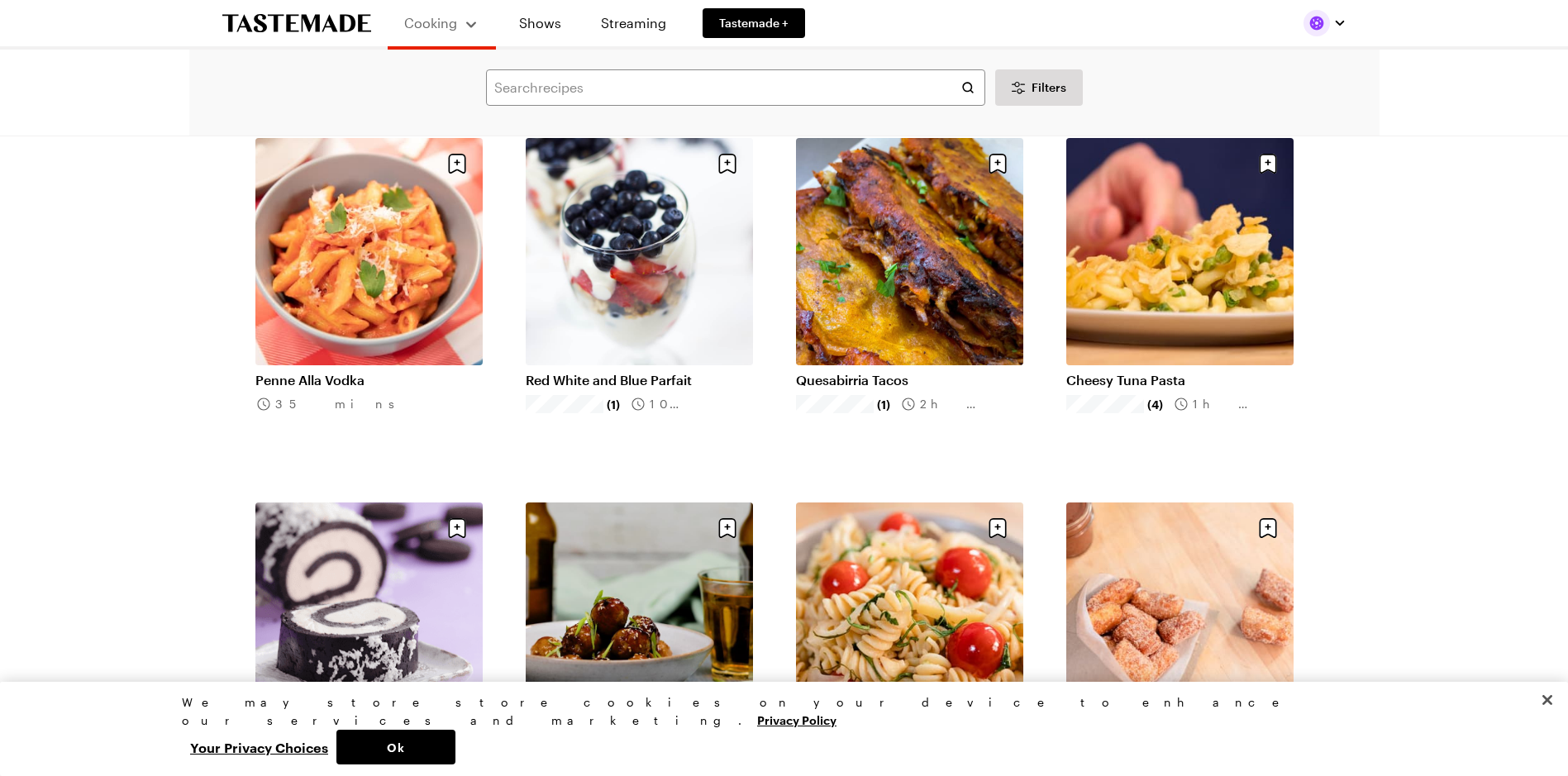
scroll to position [12647, 0]
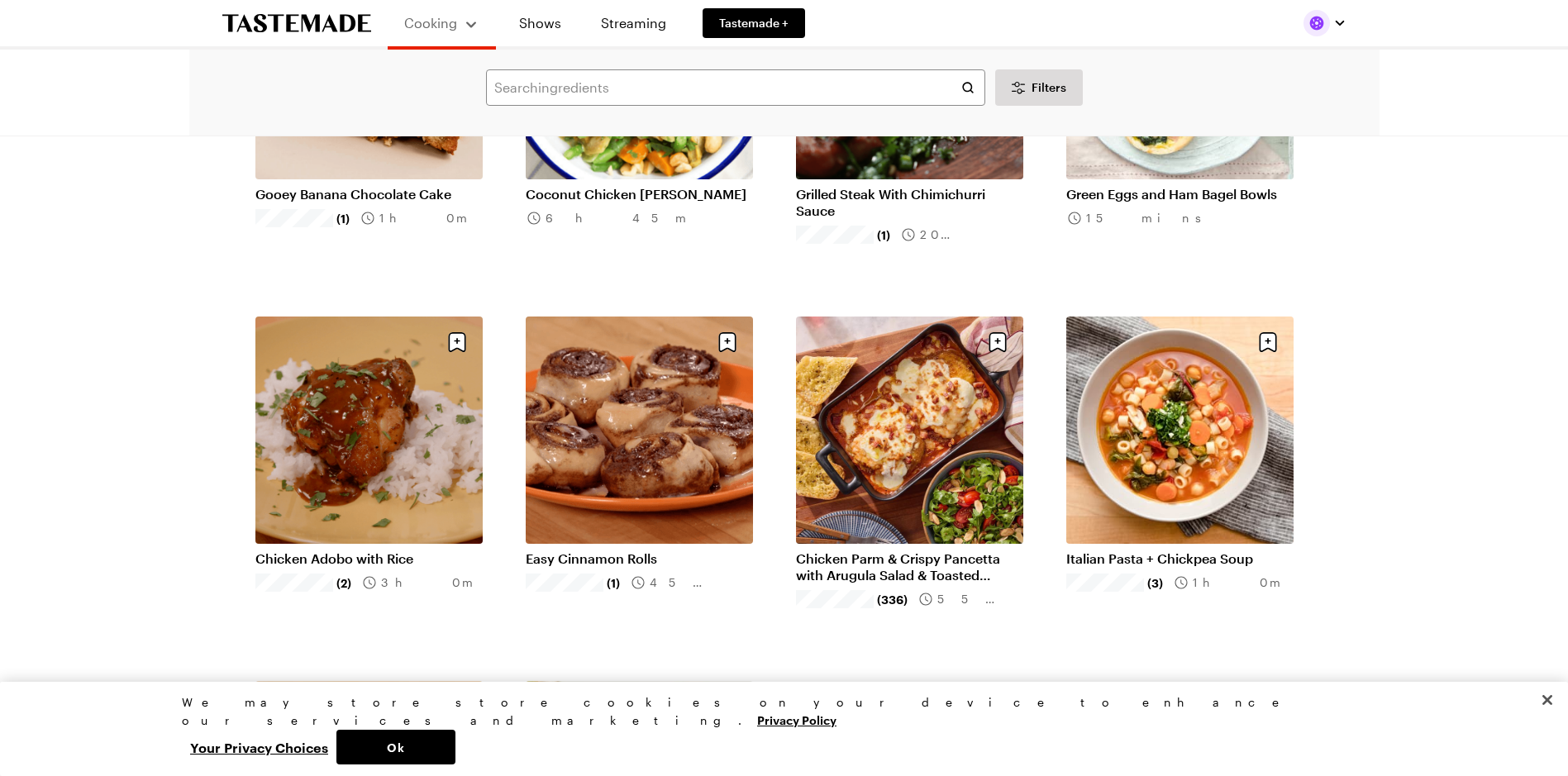
scroll to position [14218, 0]
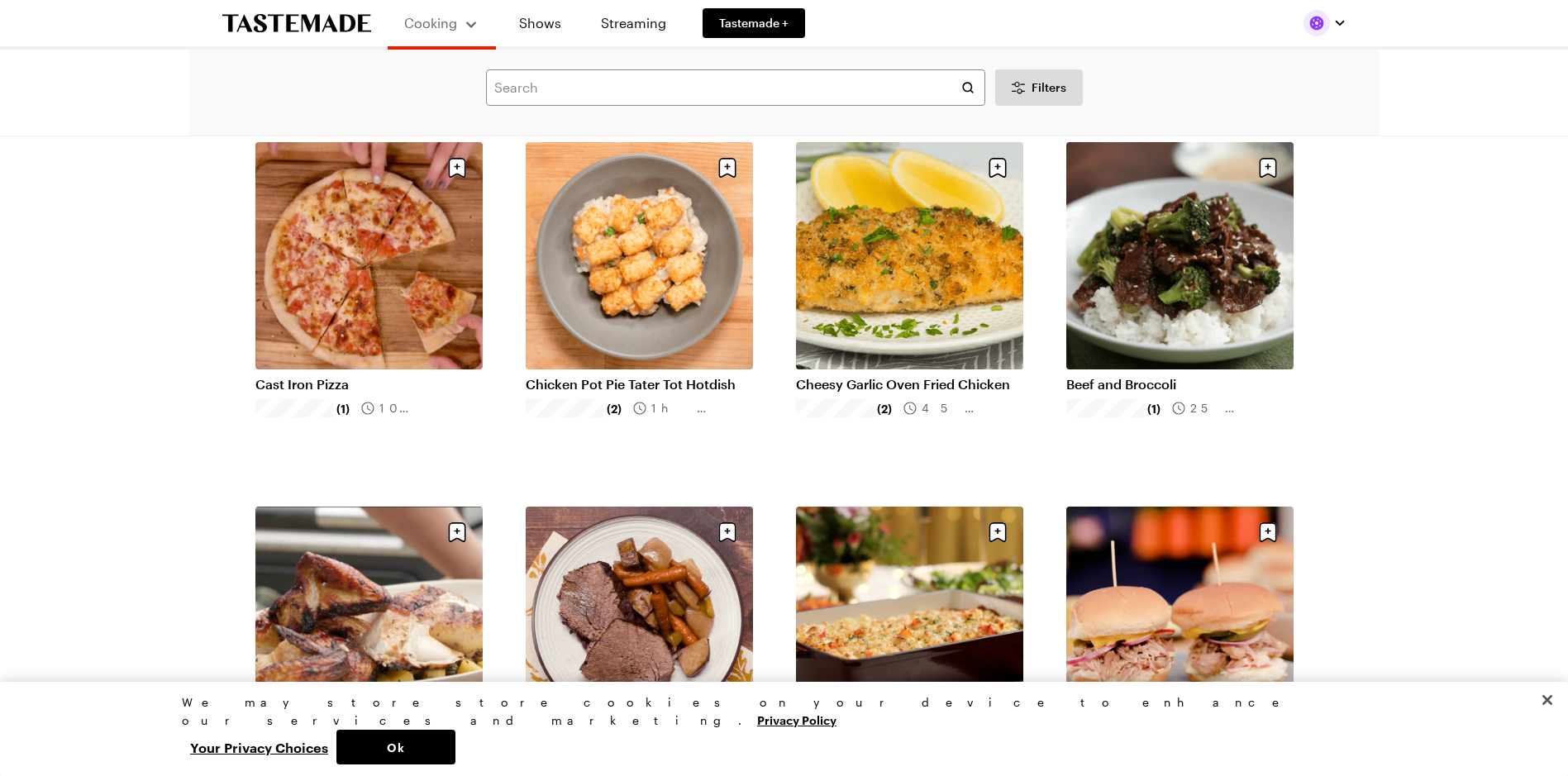
scroll to position [16945, 0]
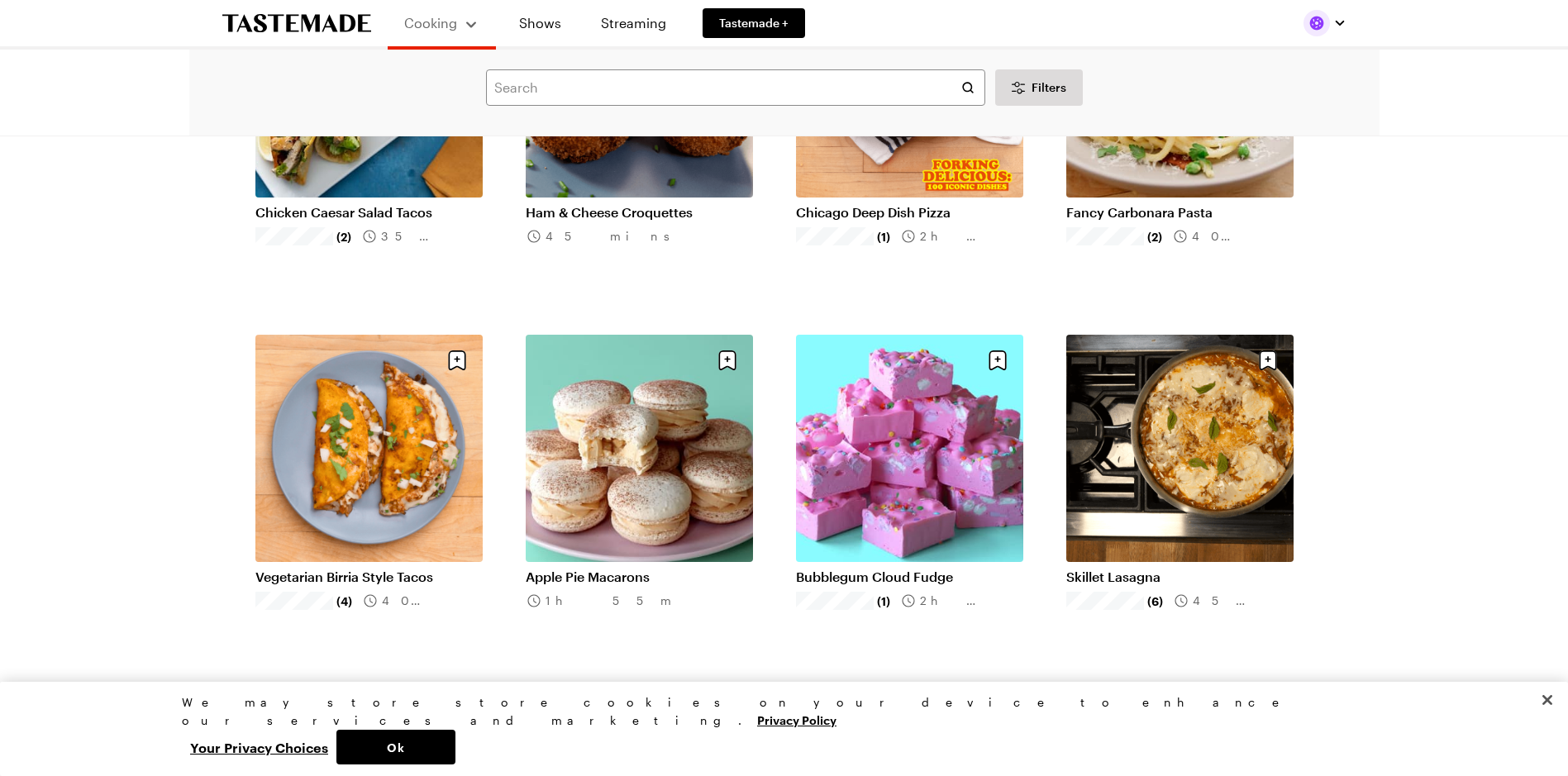
scroll to position [18846, 0]
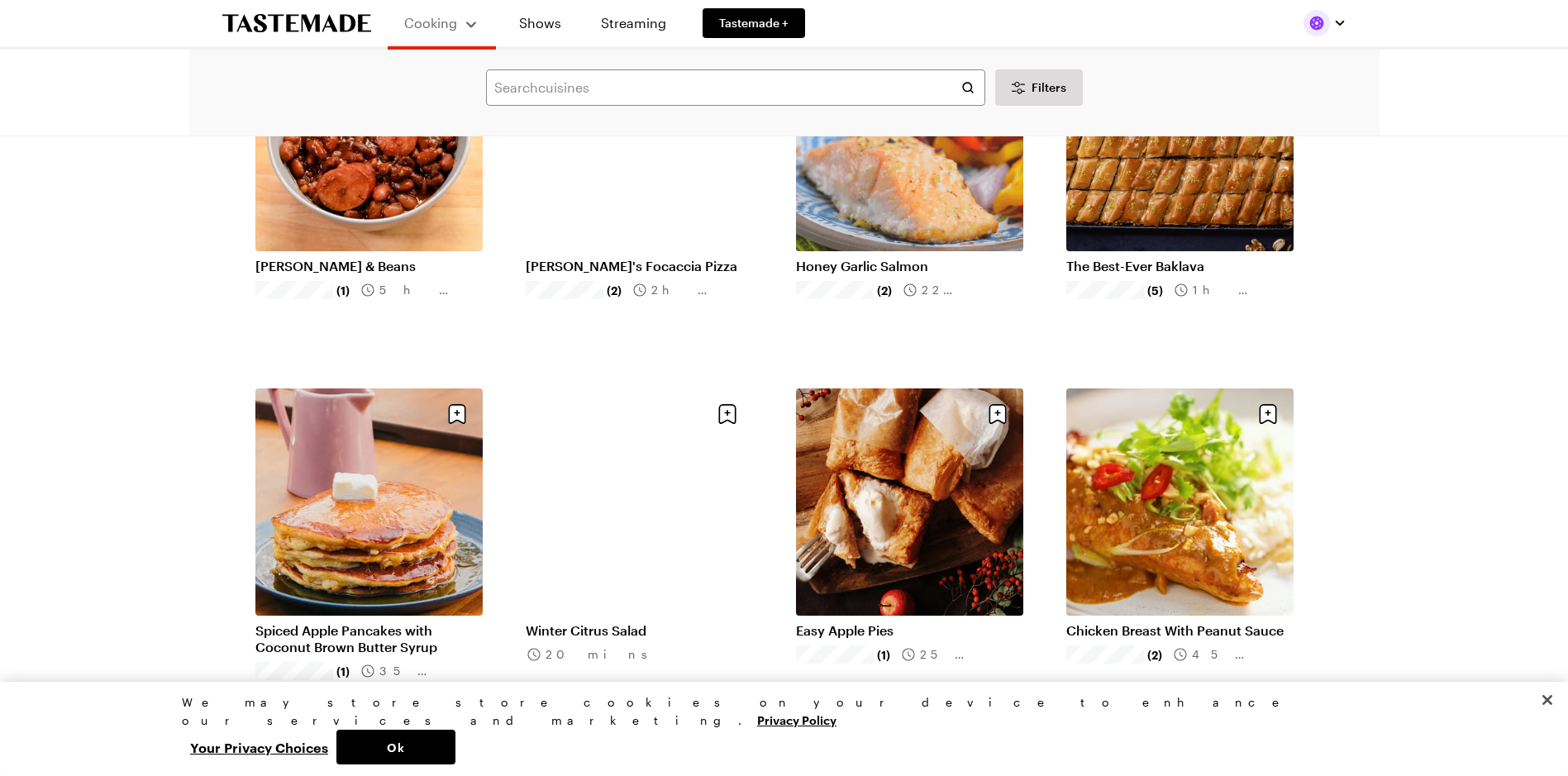
scroll to position [21079, 0]
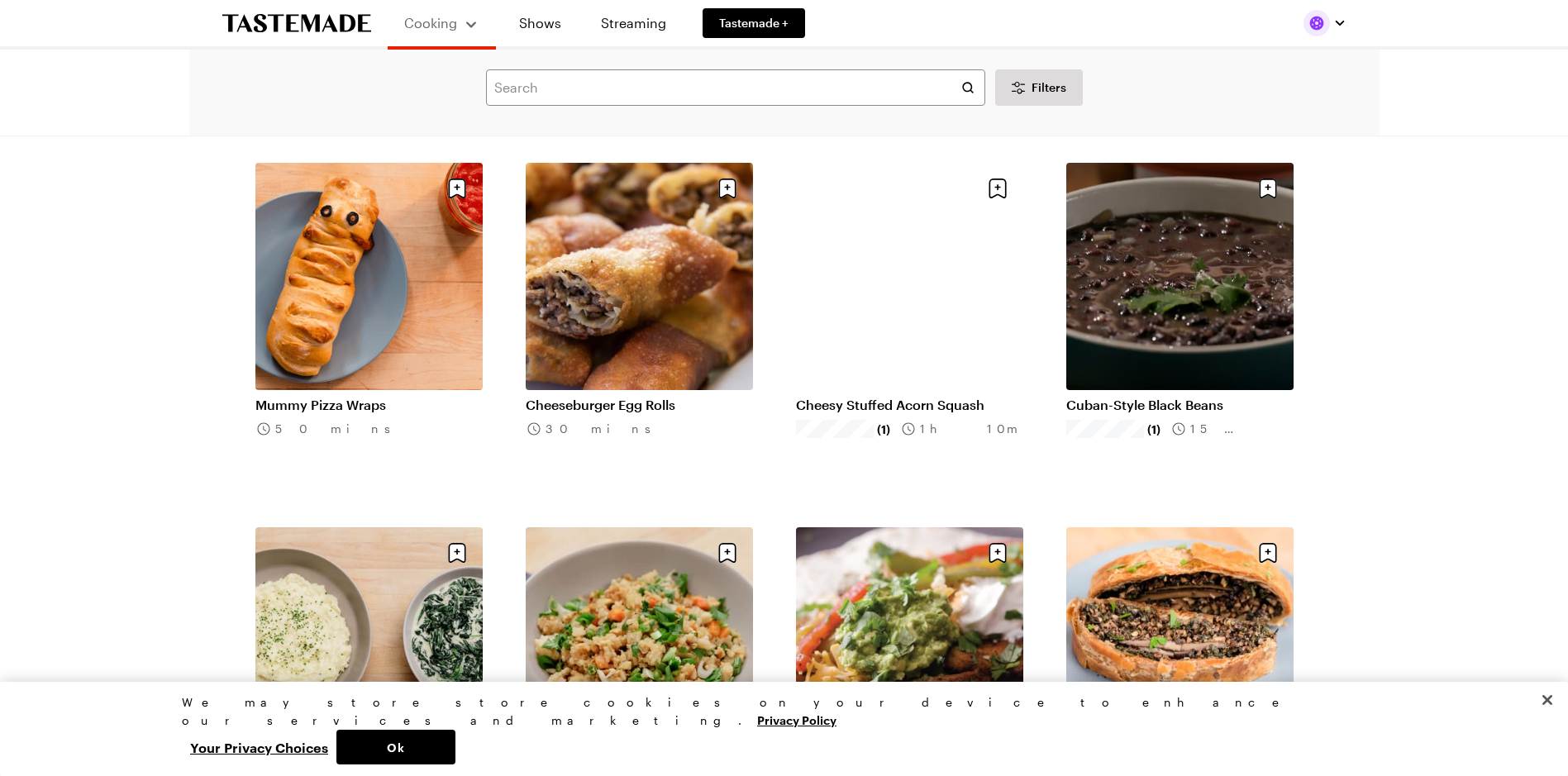
scroll to position [23558, 0]
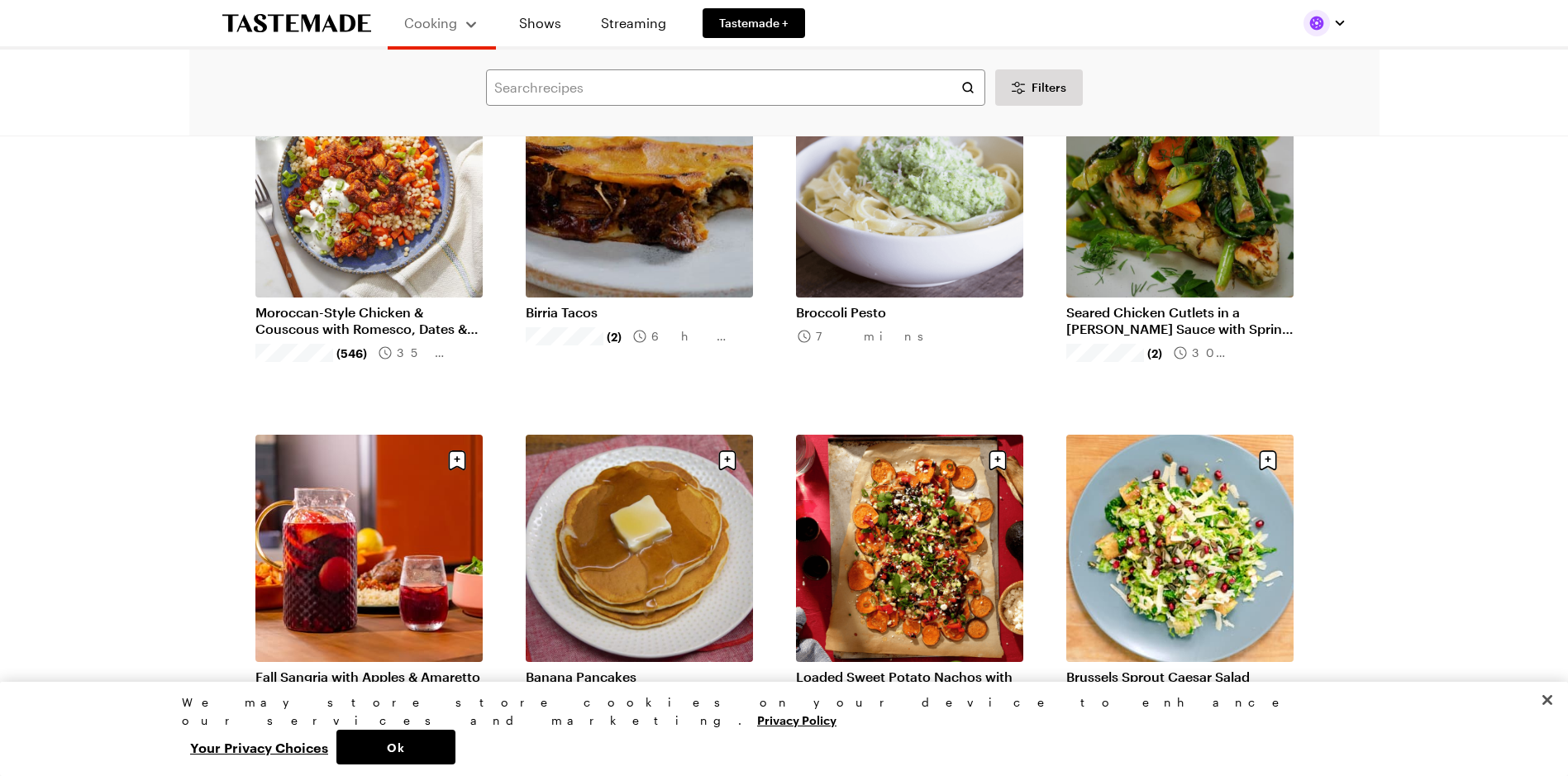
scroll to position [25790, 0]
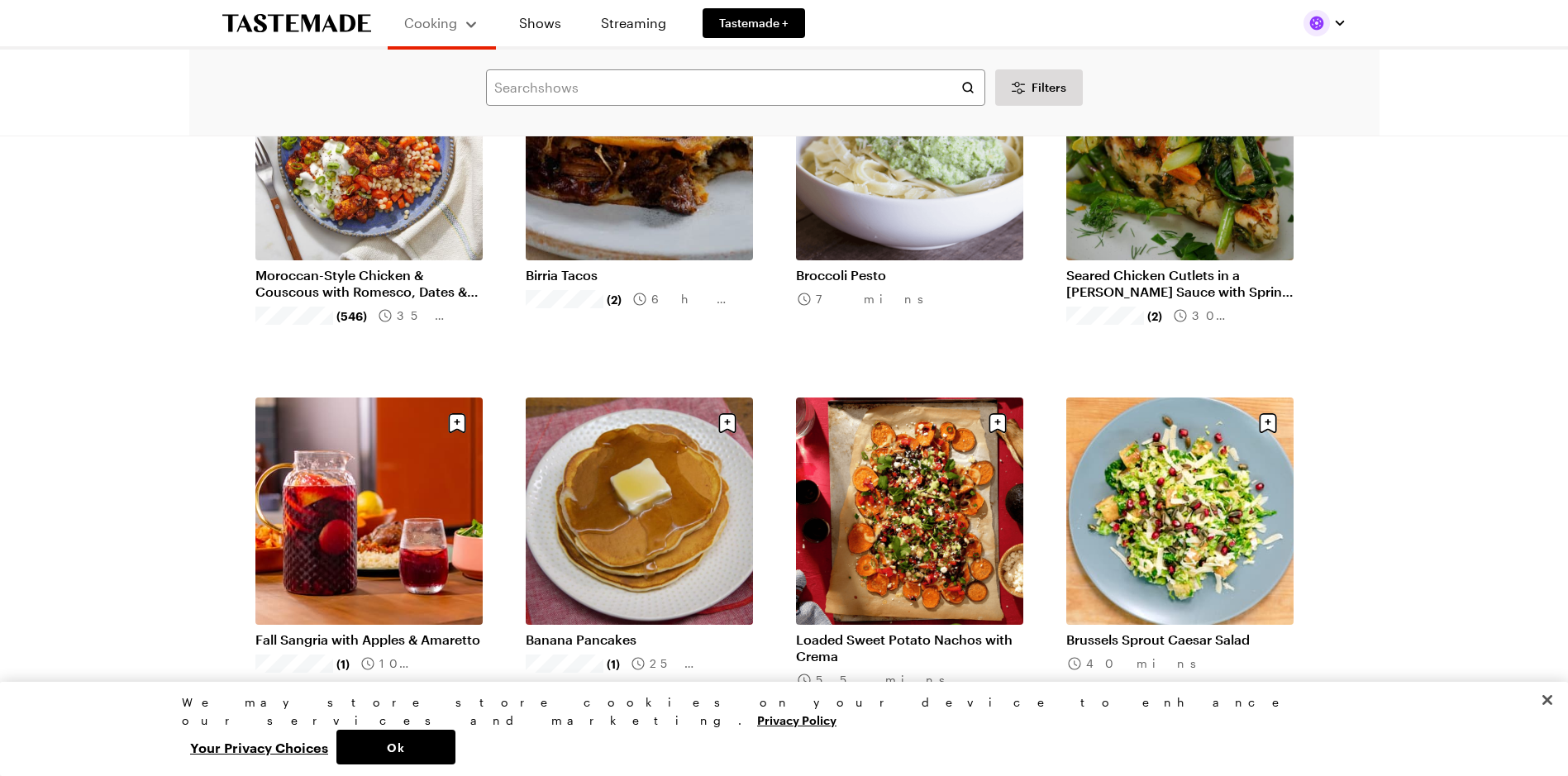
scroll to position [25790, 0]
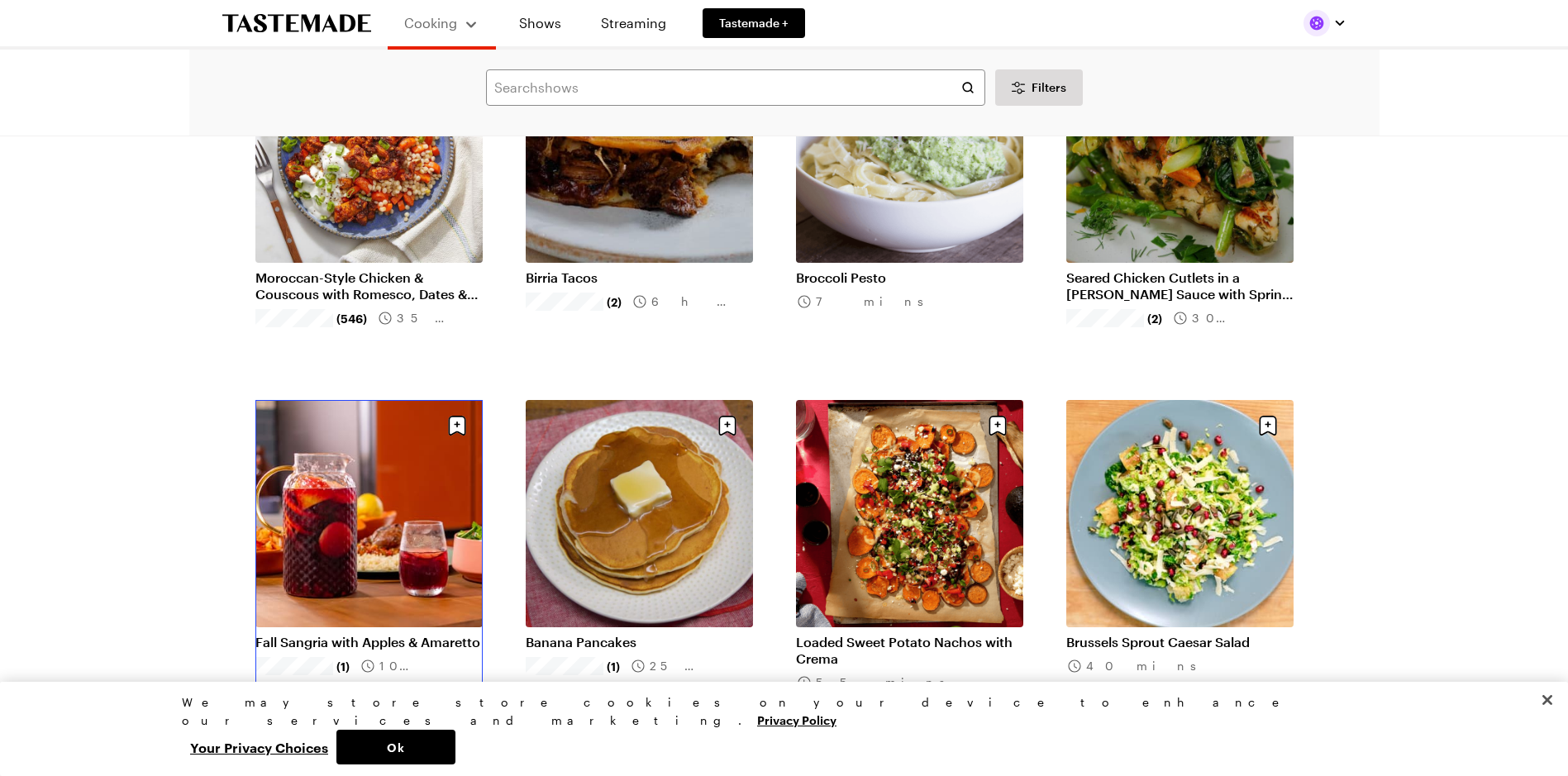
click at [276, 642] on link "Fall Sangria with Apples & Amaretto" at bounding box center [369, 643] width 227 height 17
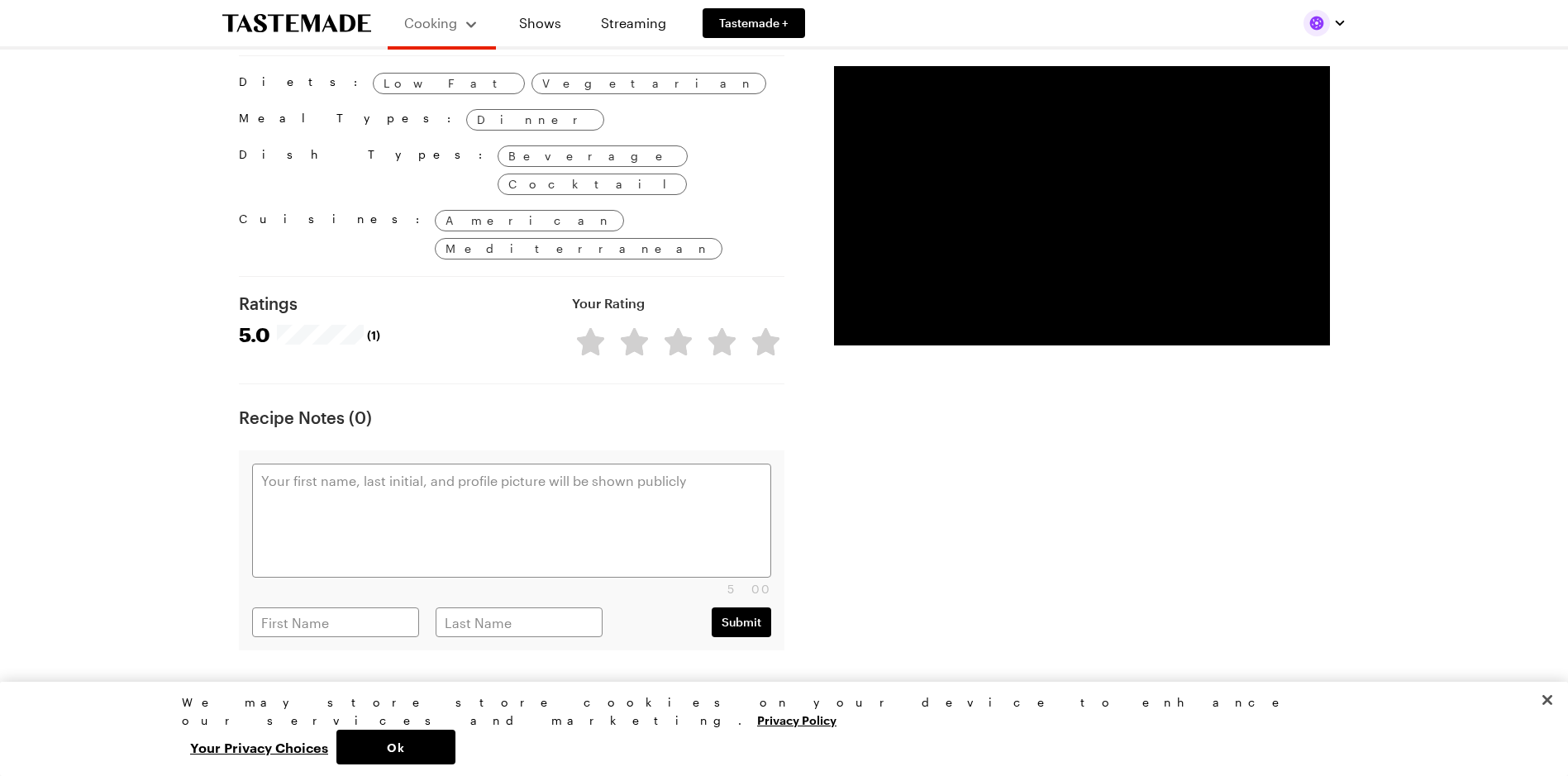
scroll to position [1157, 0]
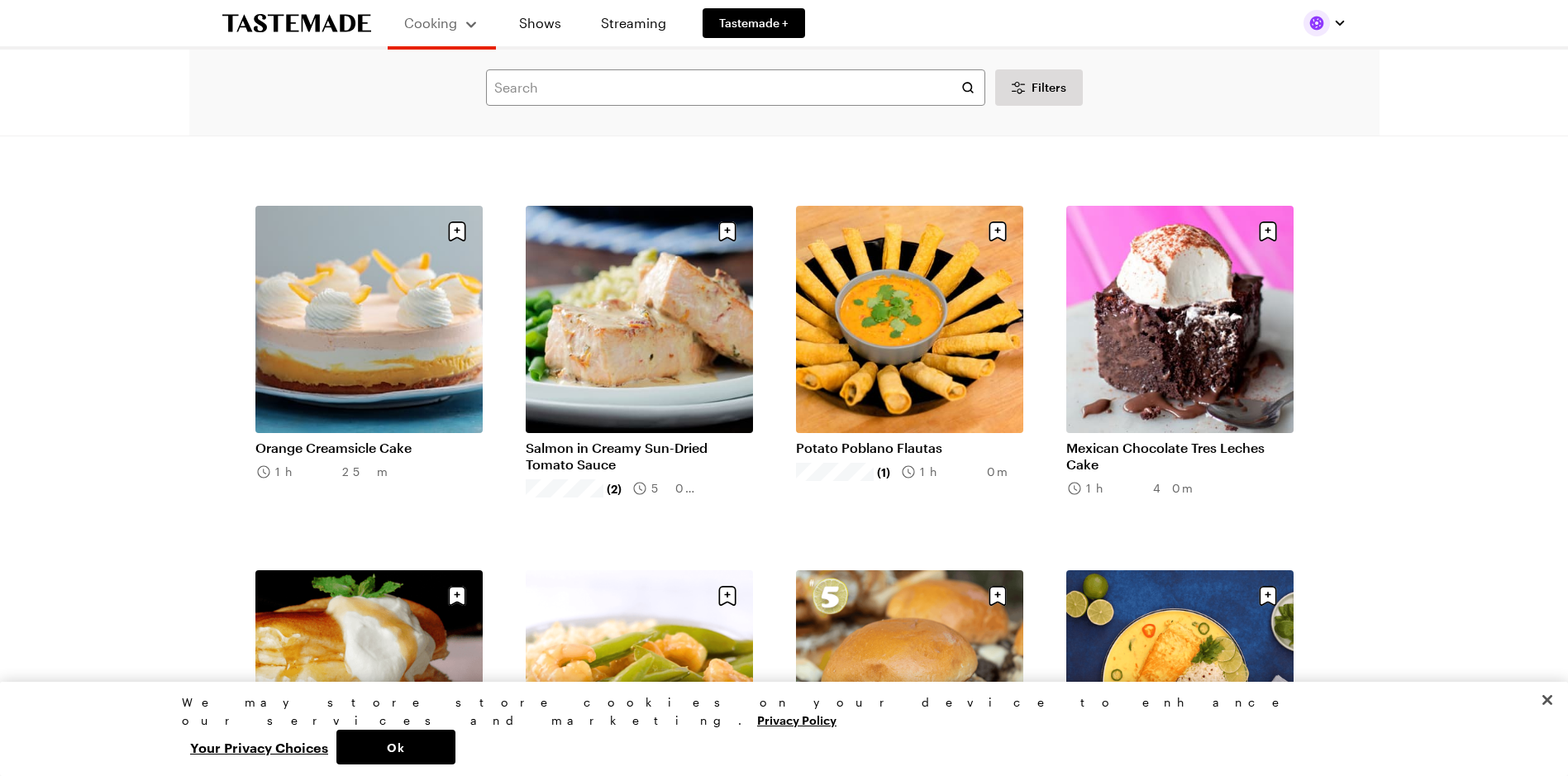
scroll to position [27856, 0]
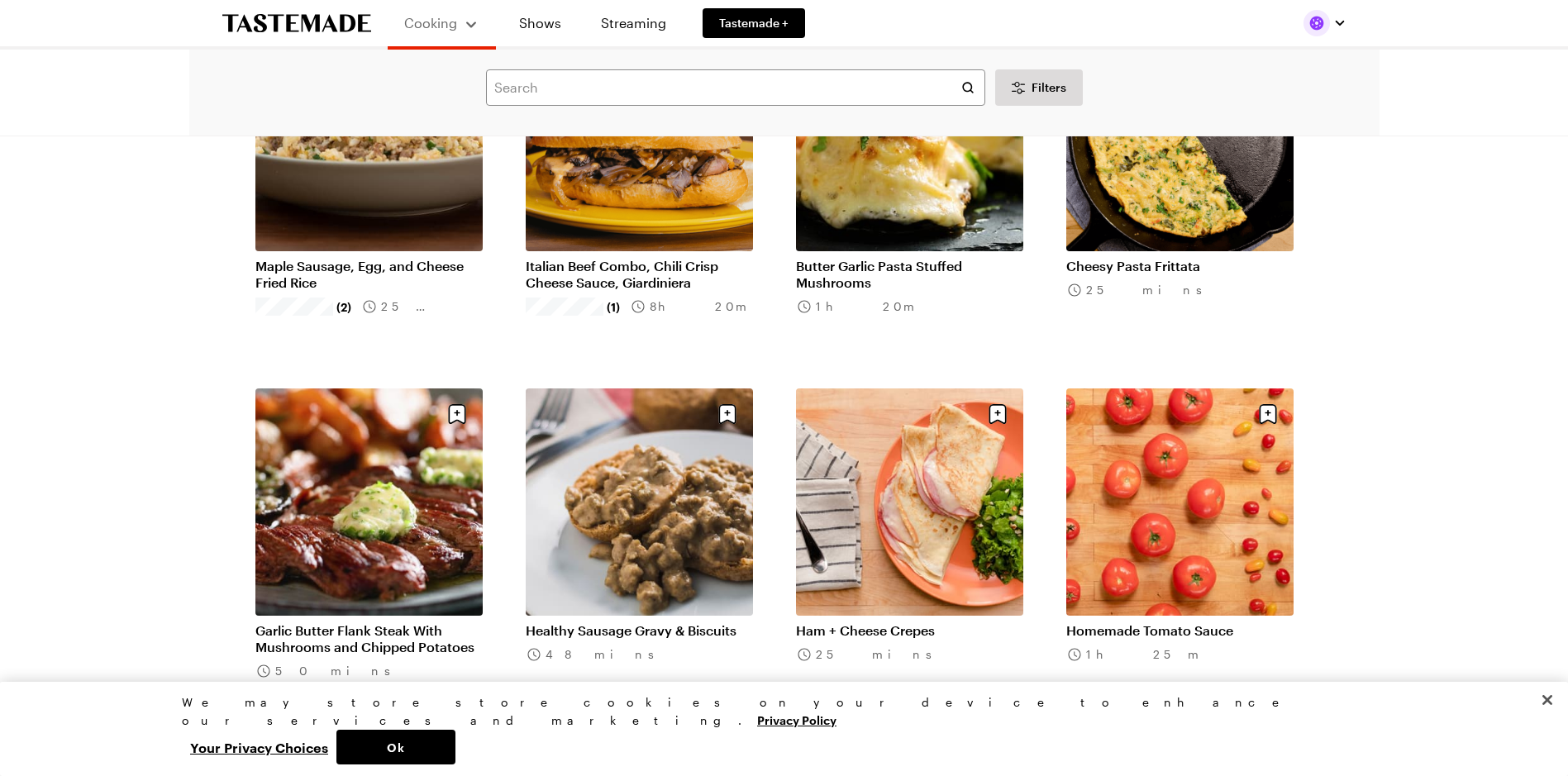
scroll to position [29840, 0]
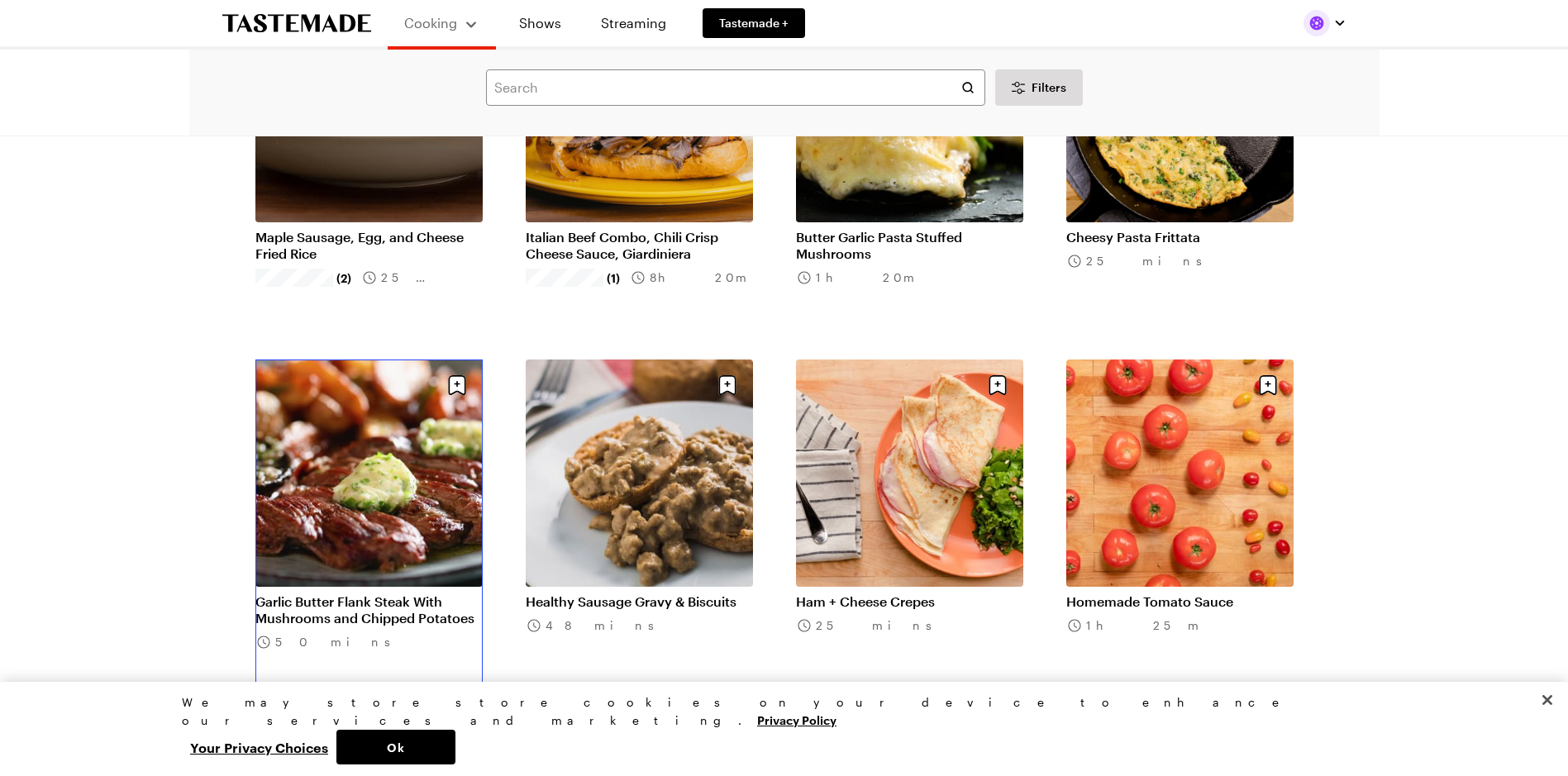
click at [374, 596] on link "Garlic Butter Flank Steak With Mushrooms and Chipped Potatoes" at bounding box center [369, 609] width 227 height 33
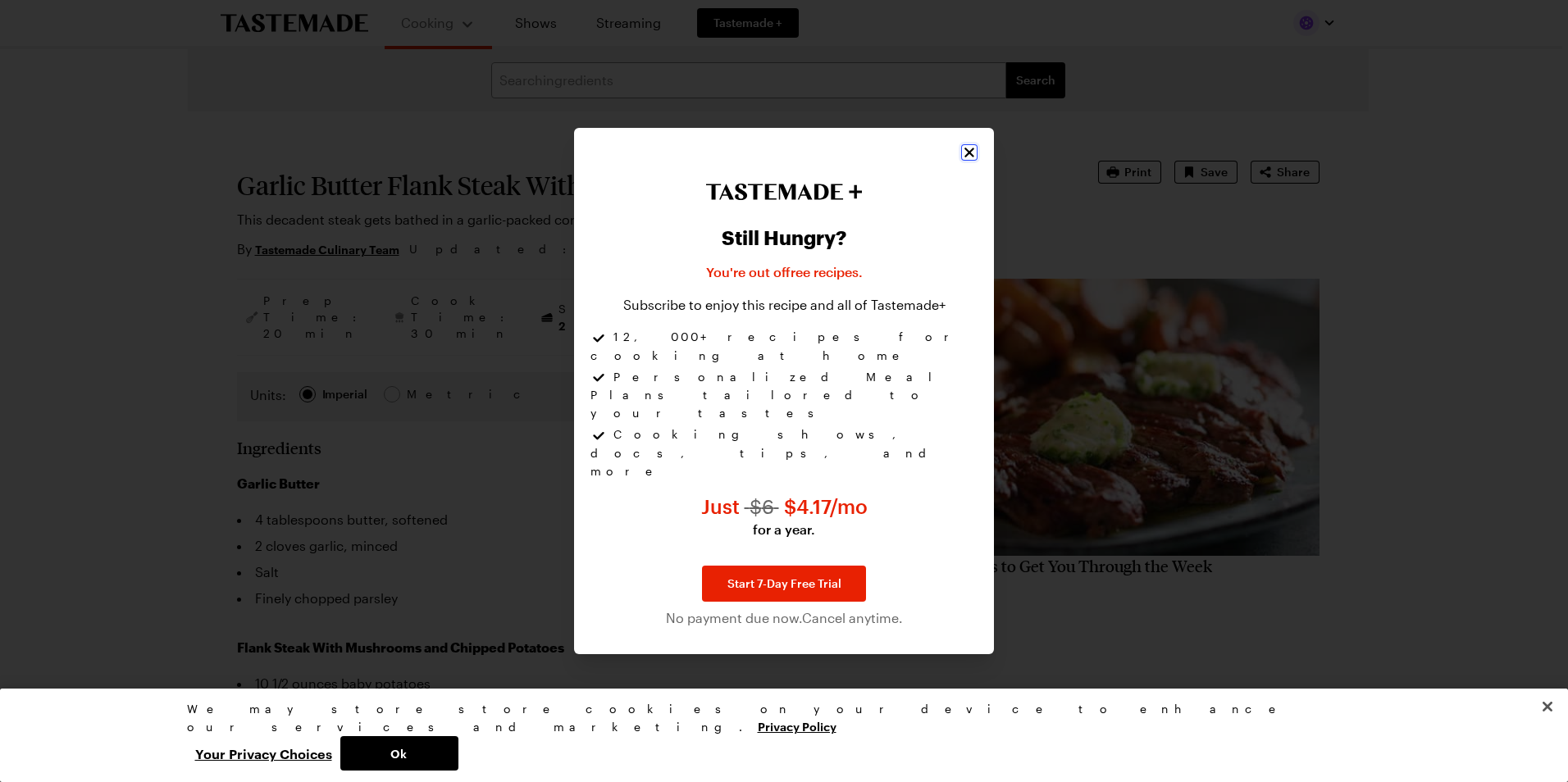
click at [964, 160] on icon "Close" at bounding box center [969, 153] width 17 height 17
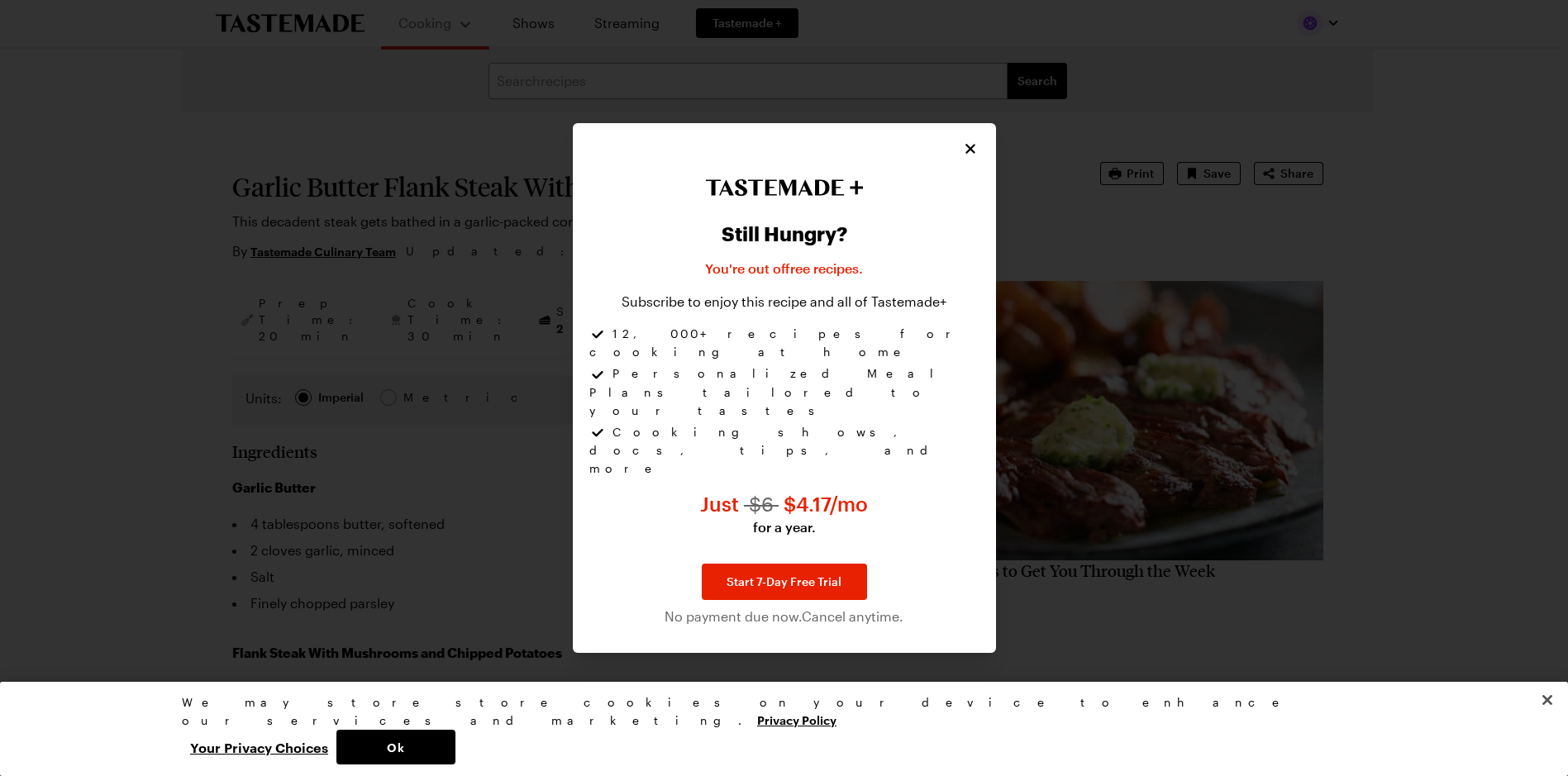
type textarea "x"
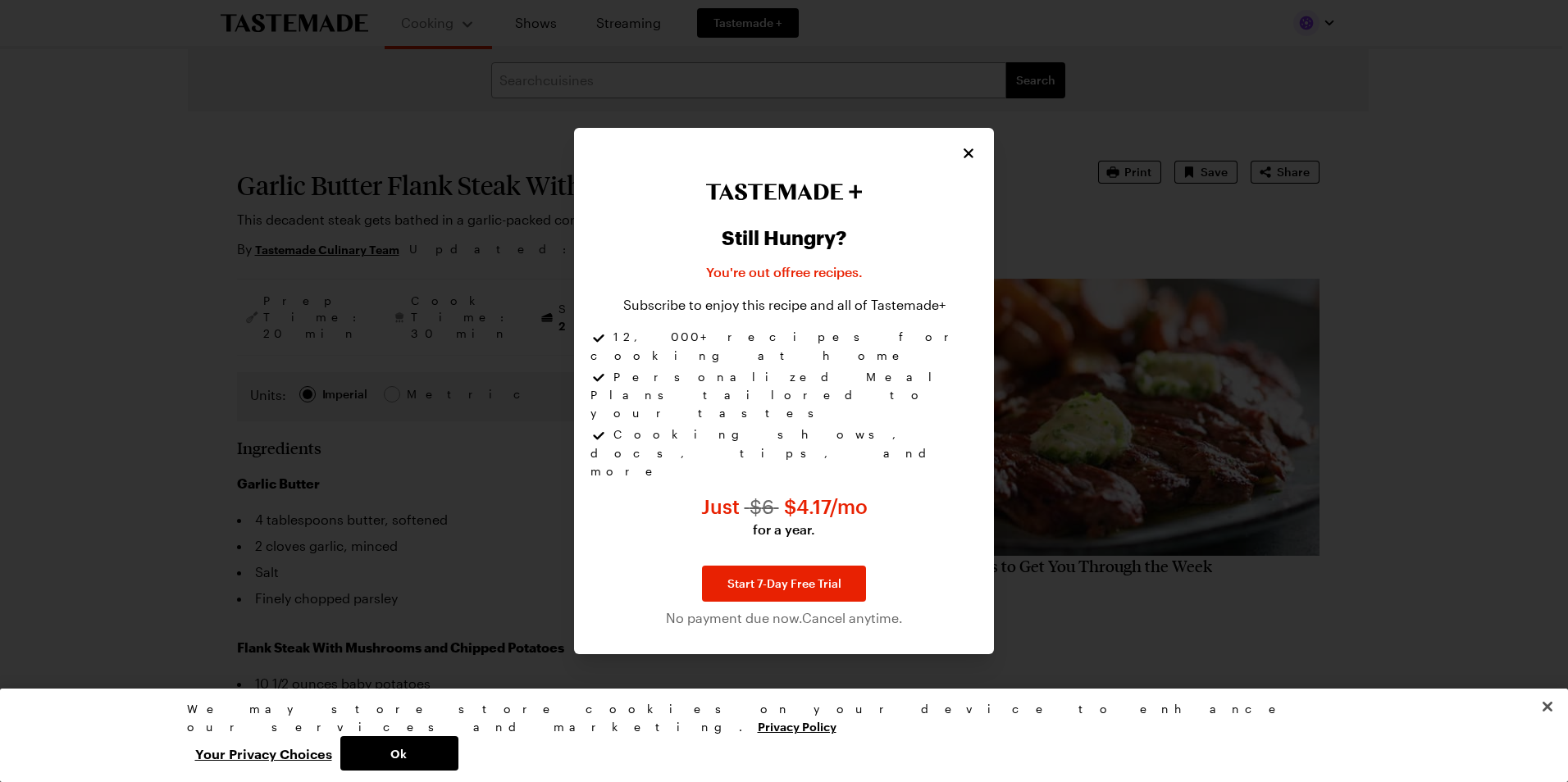
click at [471, 295] on div at bounding box center [784, 391] width 1568 height 782
